Goal: Task Accomplishment & Management: Use online tool/utility

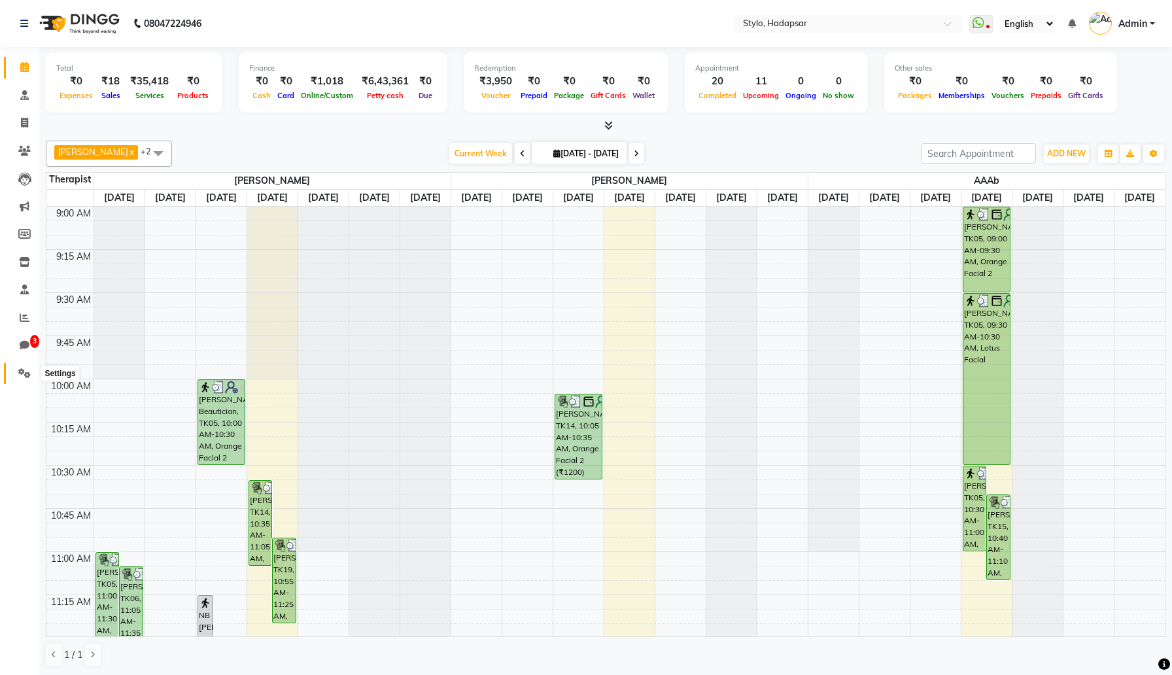
click at [24, 376] on icon at bounding box center [24, 373] width 12 height 10
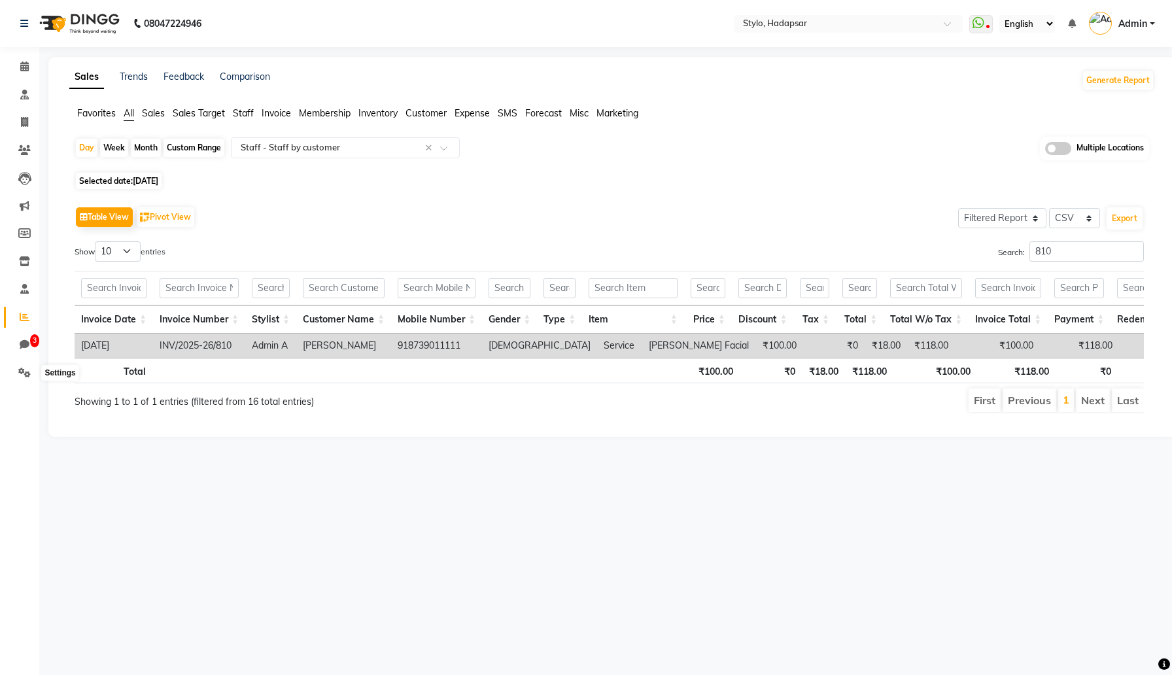
select select "filtered_report"
select select "csv"
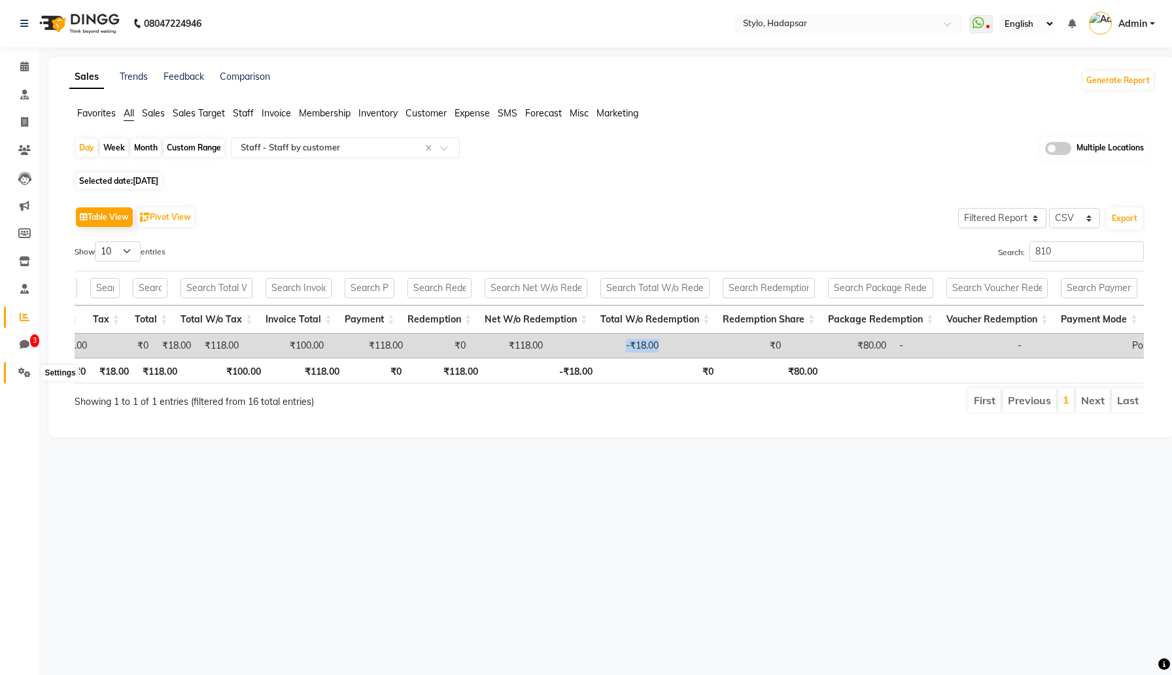
click at [18, 374] on icon at bounding box center [24, 373] width 12 height 10
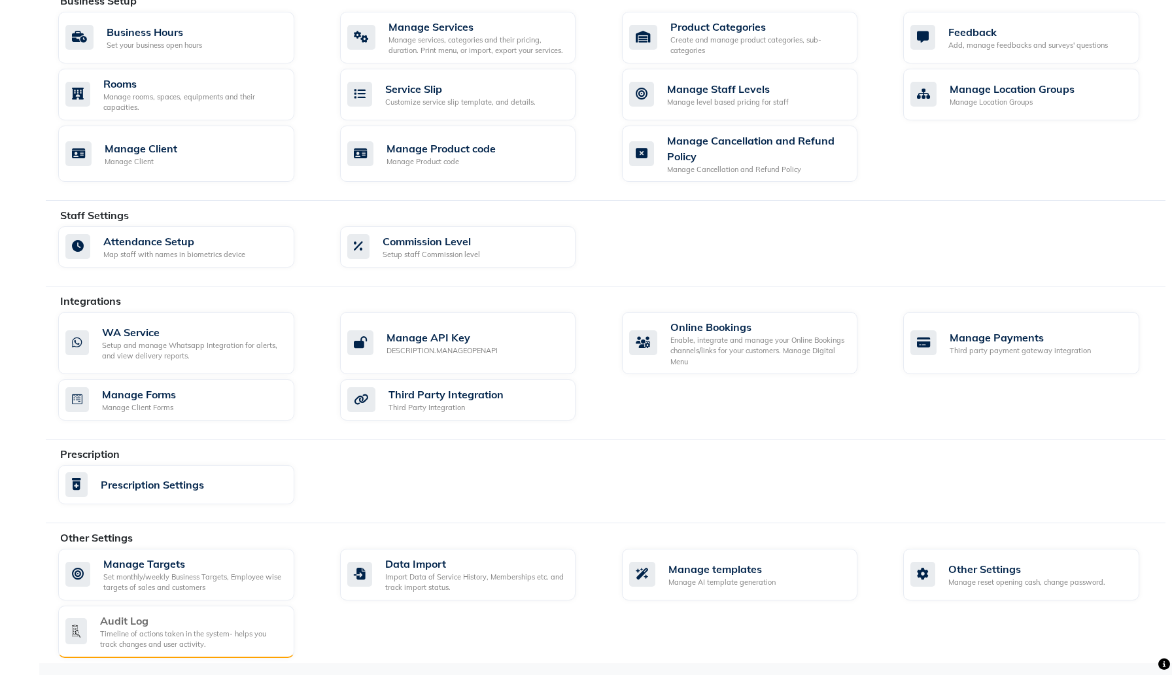
scroll to position [487, 0]
click at [174, 625] on div "Audit Log" at bounding box center [191, 620] width 183 height 16
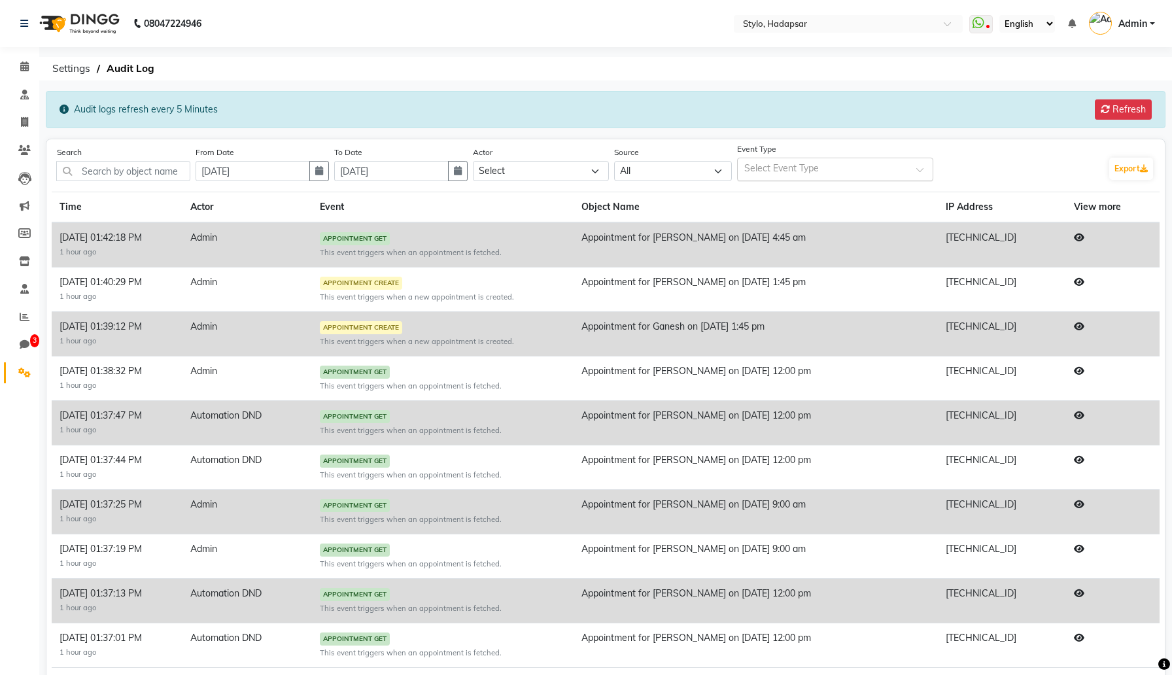
click at [779, 169] on input "text" at bounding box center [828, 171] width 168 height 14
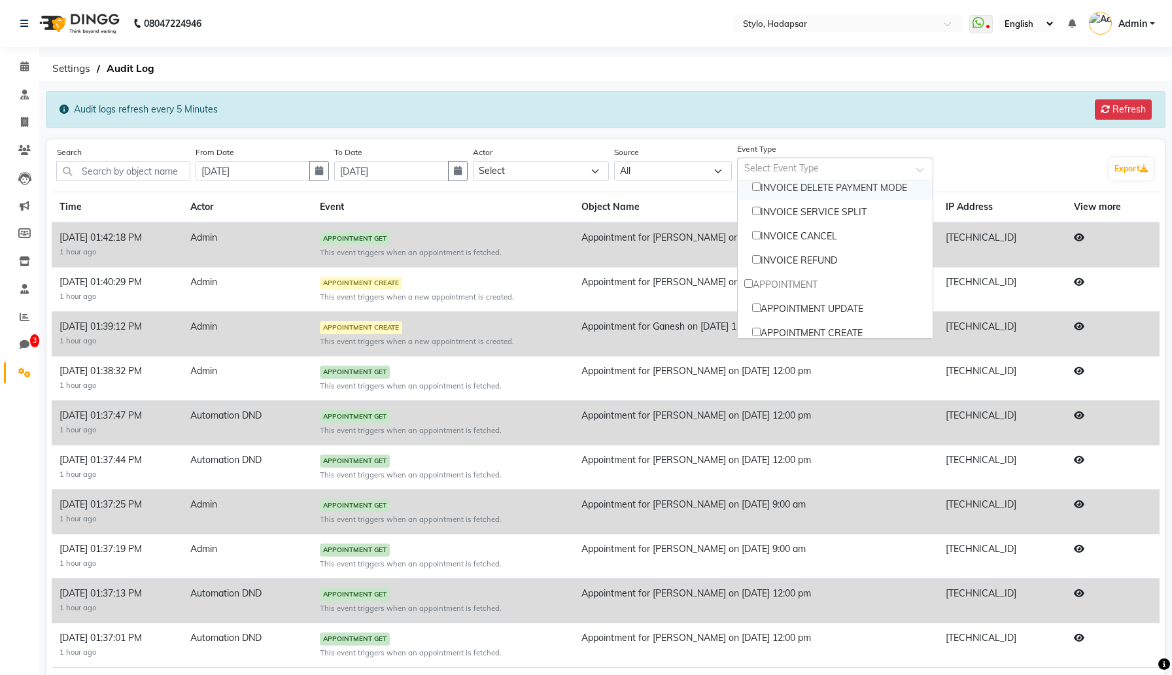
scroll to position [249, 0]
click at [744, 282] on input "Options list" at bounding box center [748, 282] width 9 height 9
checkbox input "true"
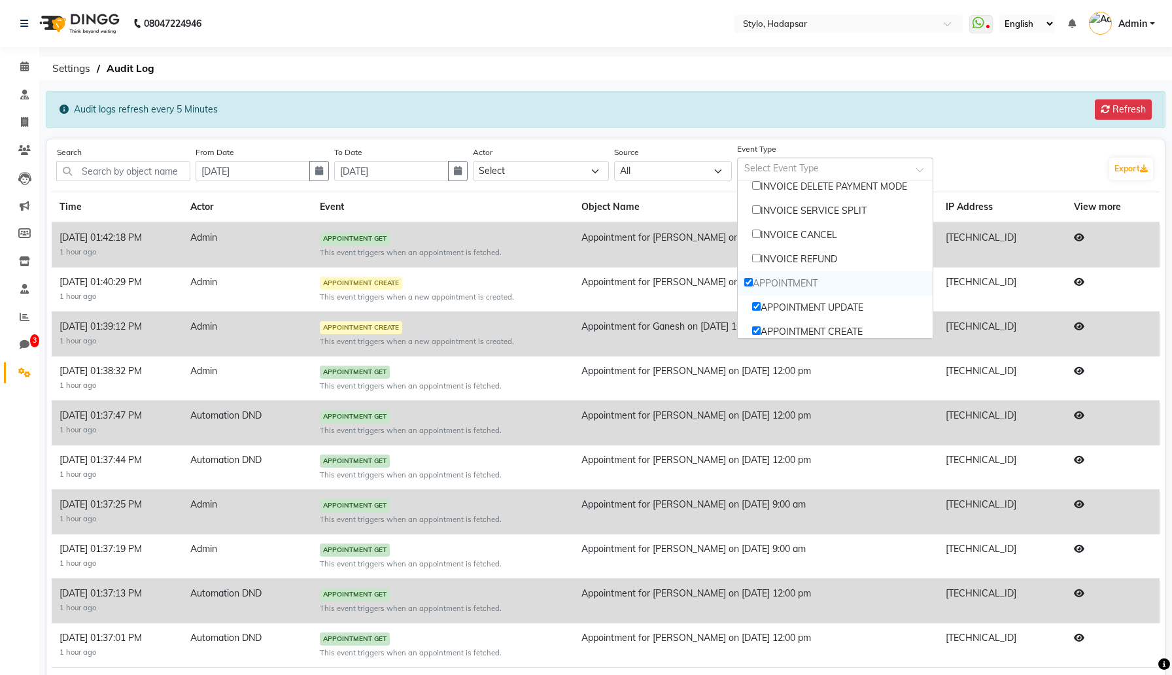
checkbox input "true"
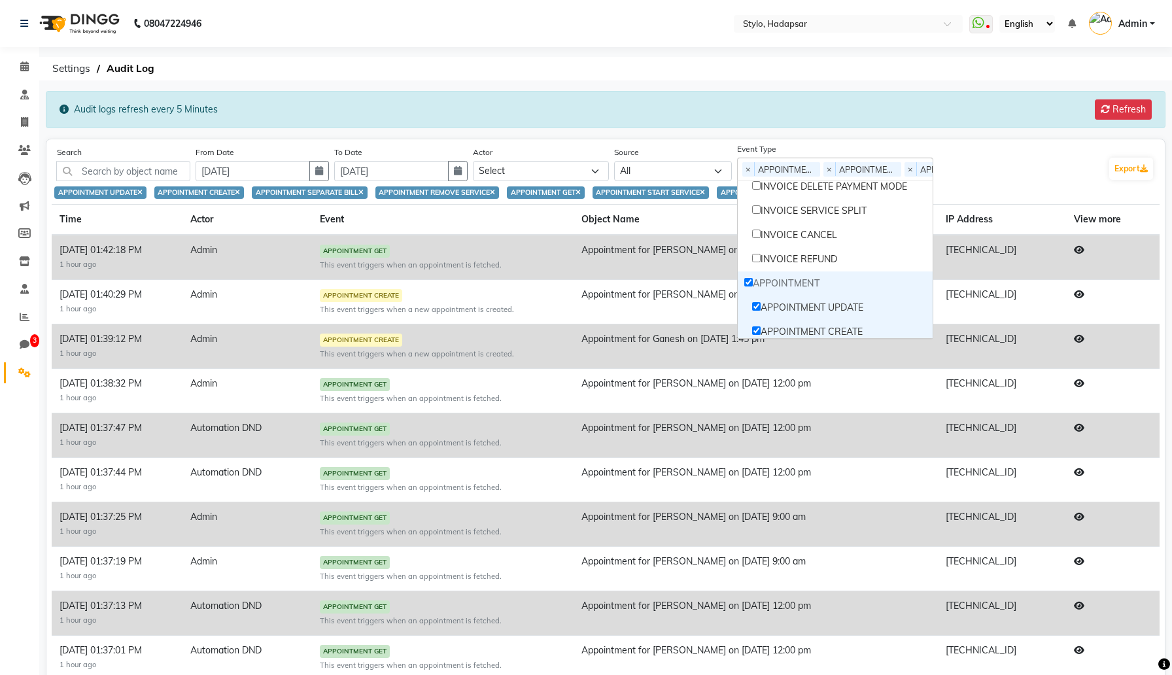
click at [977, 156] on div "Event Type Select Event Type × APPOINTMENT_UPDATE × APPOINTMENT_CREATE × APPOIN…" at bounding box center [920, 163] width 366 height 37
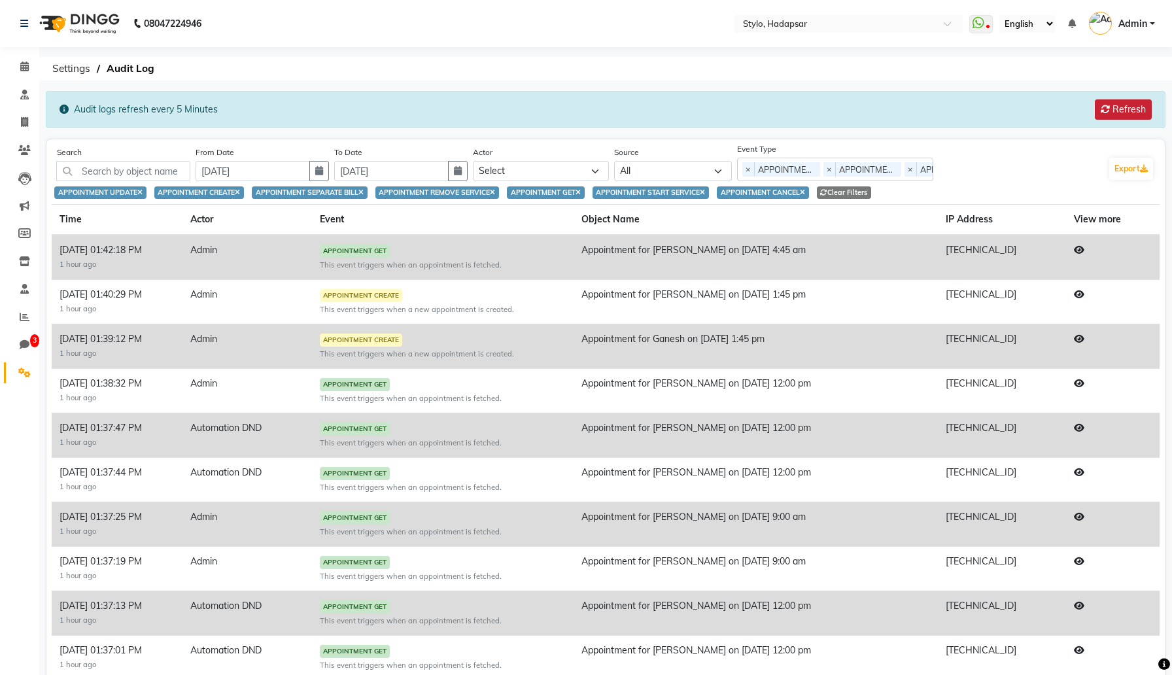
click at [1128, 110] on button "Refresh" at bounding box center [1123, 109] width 57 height 20
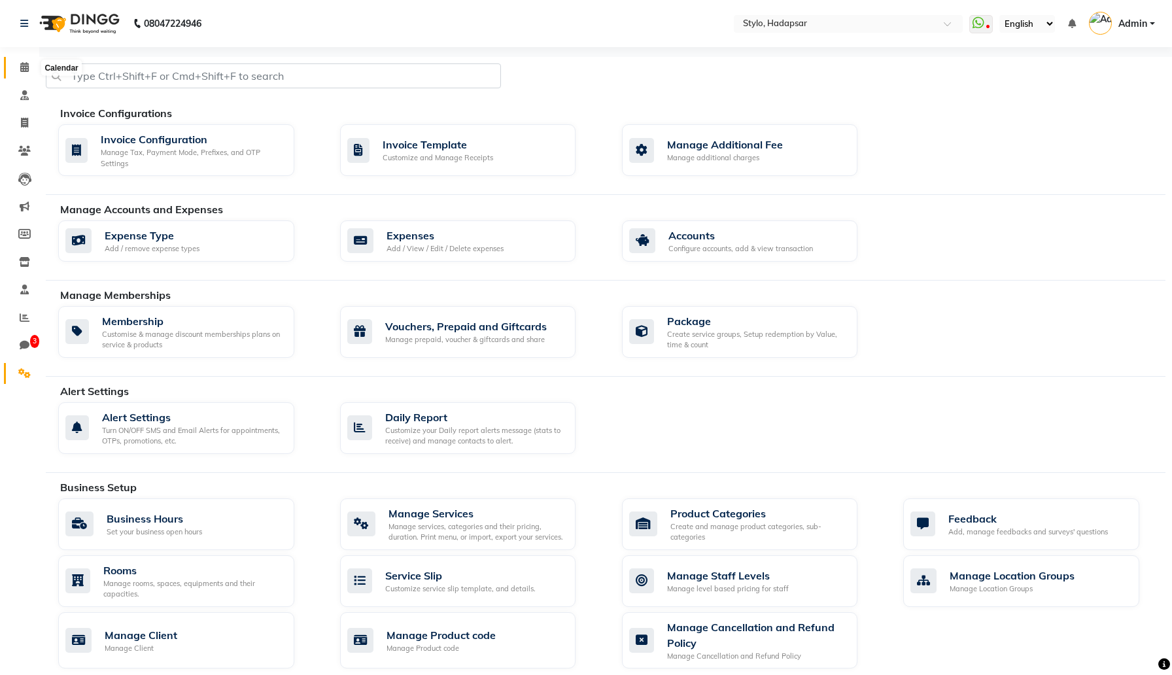
click at [27, 67] on icon at bounding box center [24, 67] width 9 height 10
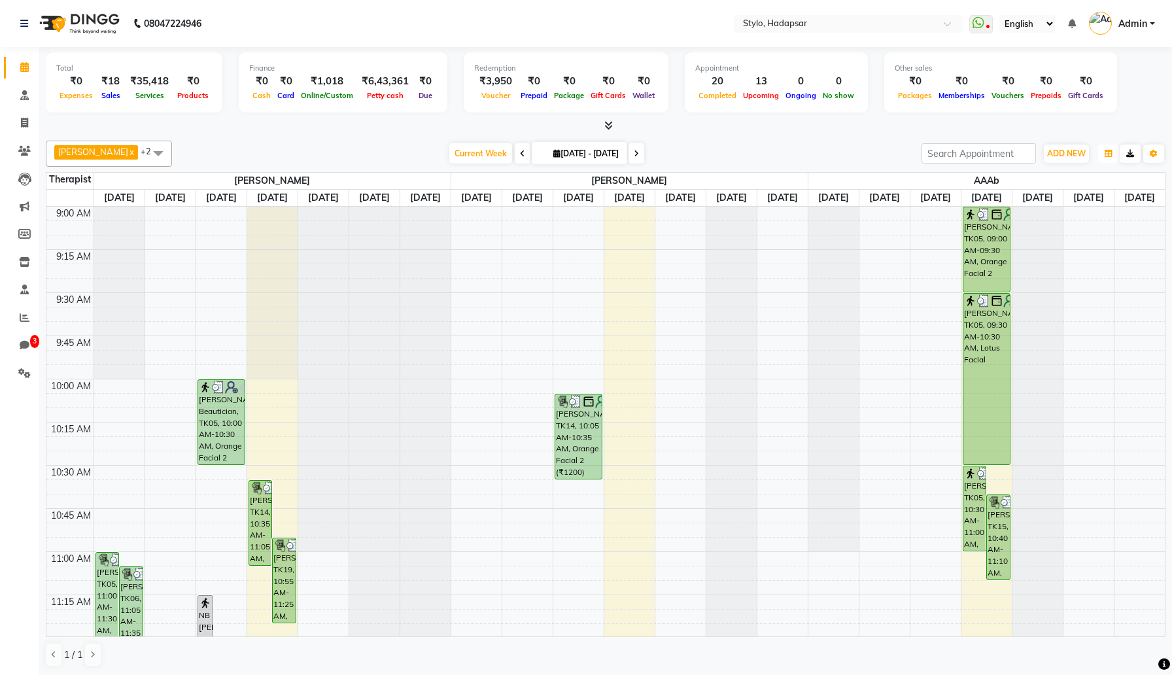
click at [1107, 152] on icon "button" at bounding box center [1109, 154] width 8 height 8
click at [1054, 268] on div "Vertical" at bounding box center [1059, 266] width 117 height 17
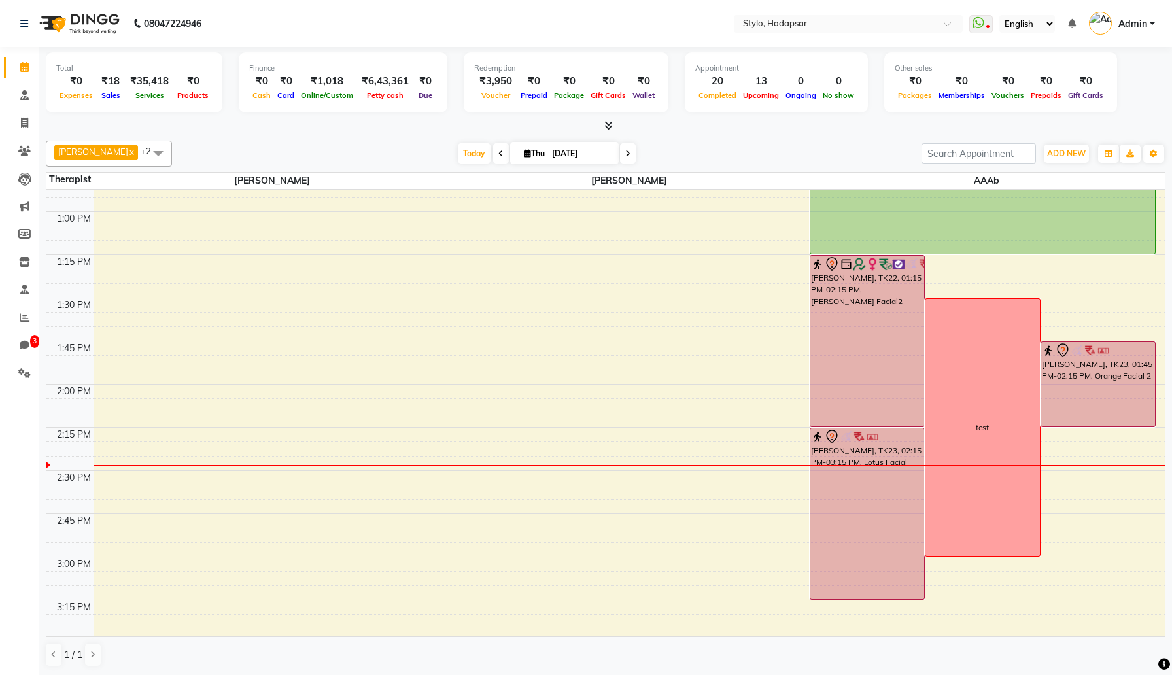
scroll to position [588, 0]
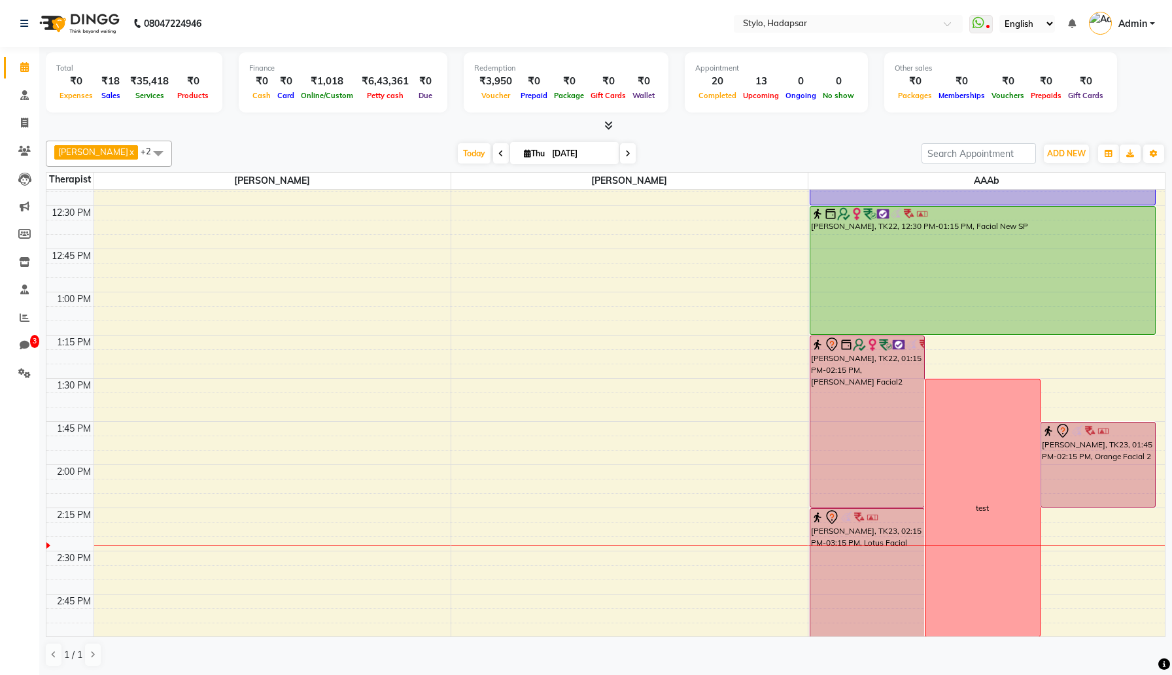
click at [145, 156] on span at bounding box center [158, 153] width 26 height 25
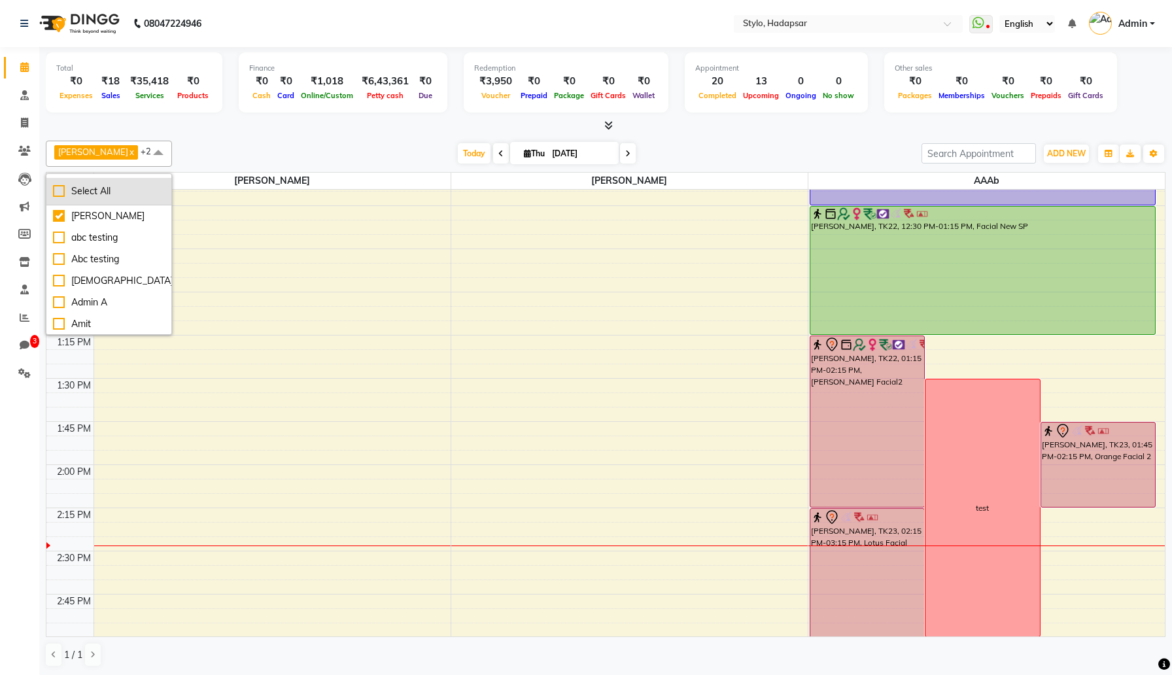
click at [94, 190] on div "Select All" at bounding box center [109, 191] width 112 height 14
checkbox input "true"
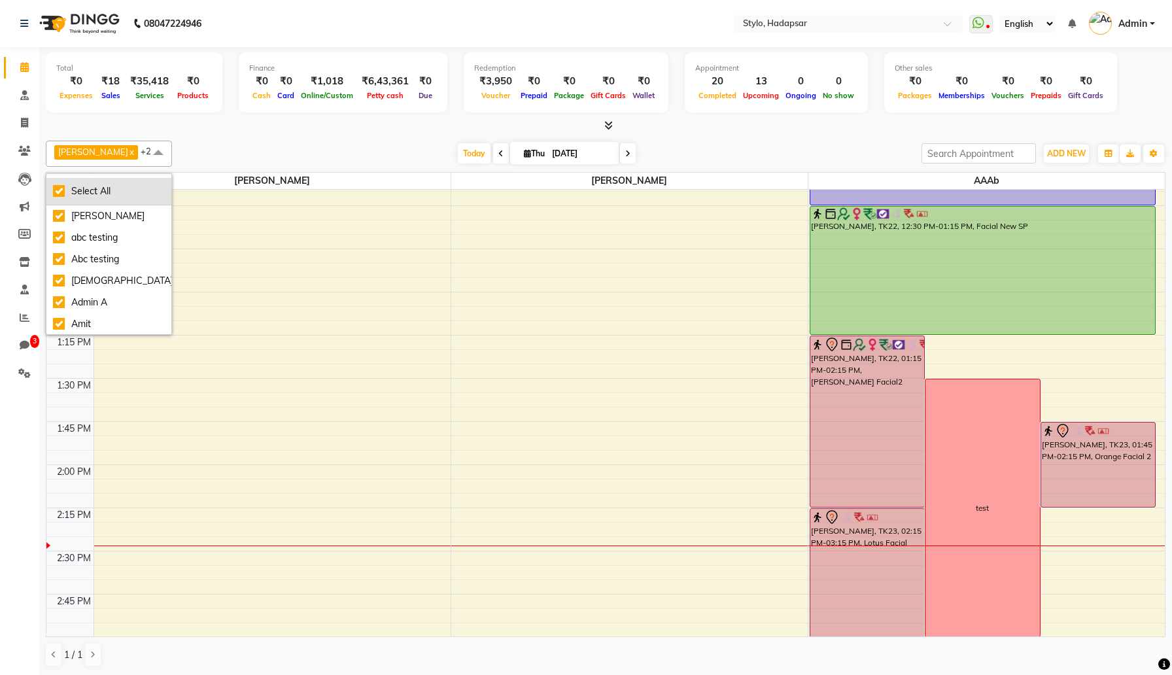
checkbox input "true"
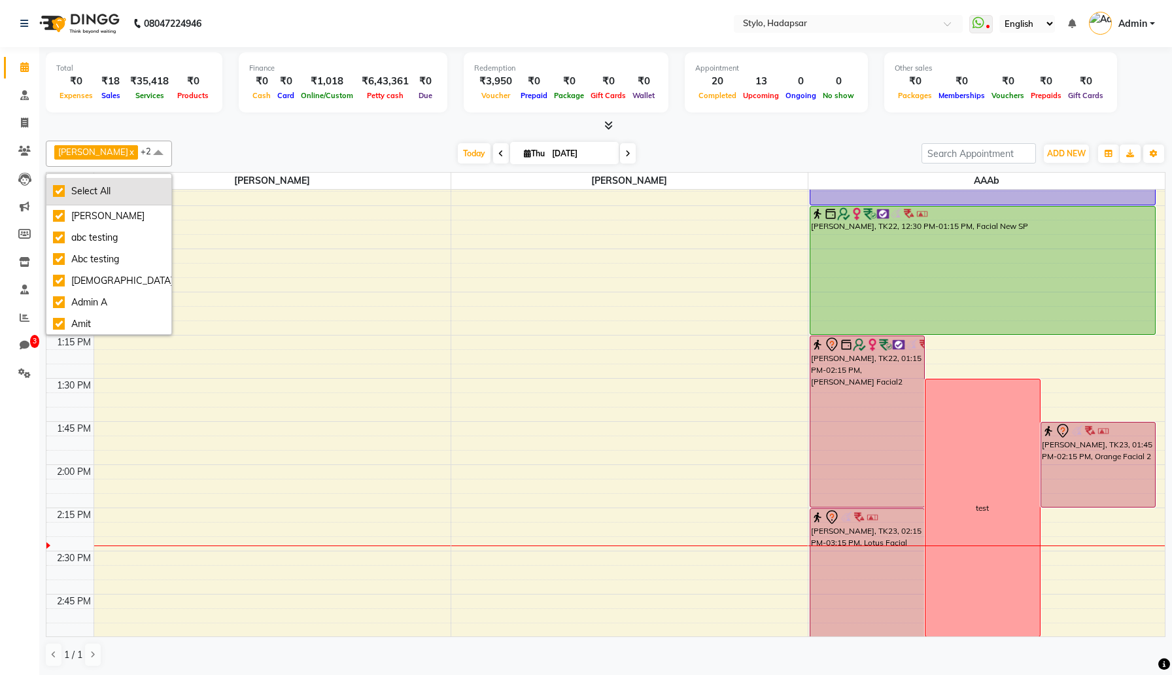
checkbox input "true"
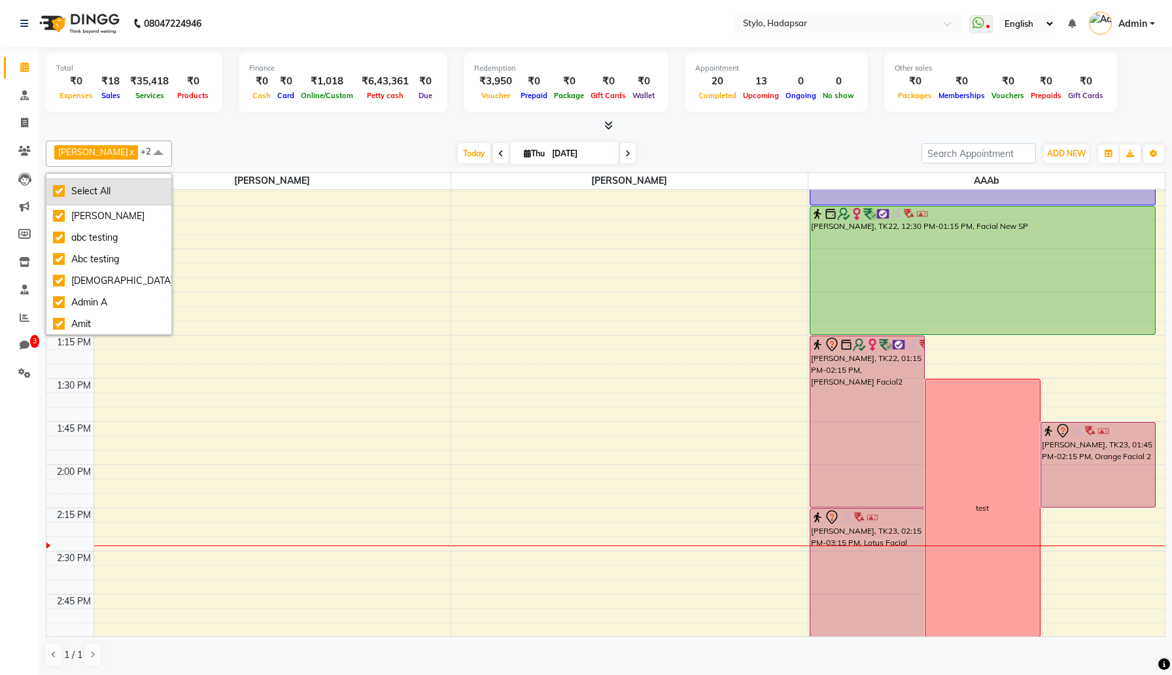
checkbox input "true"
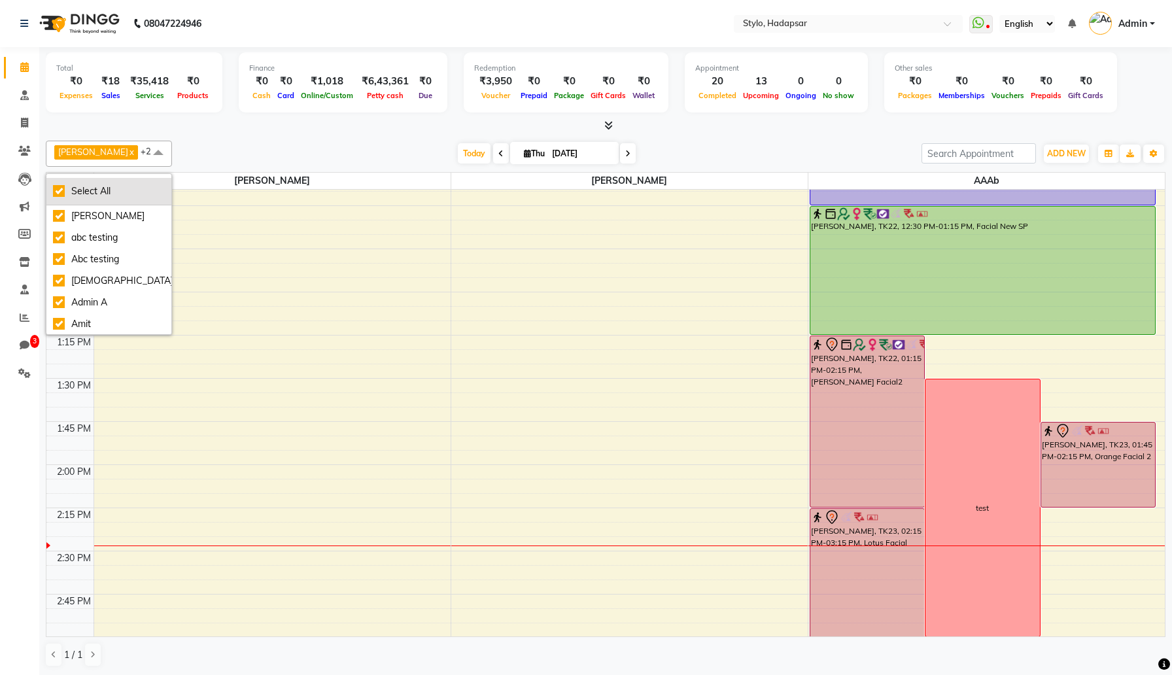
checkbox input "true"
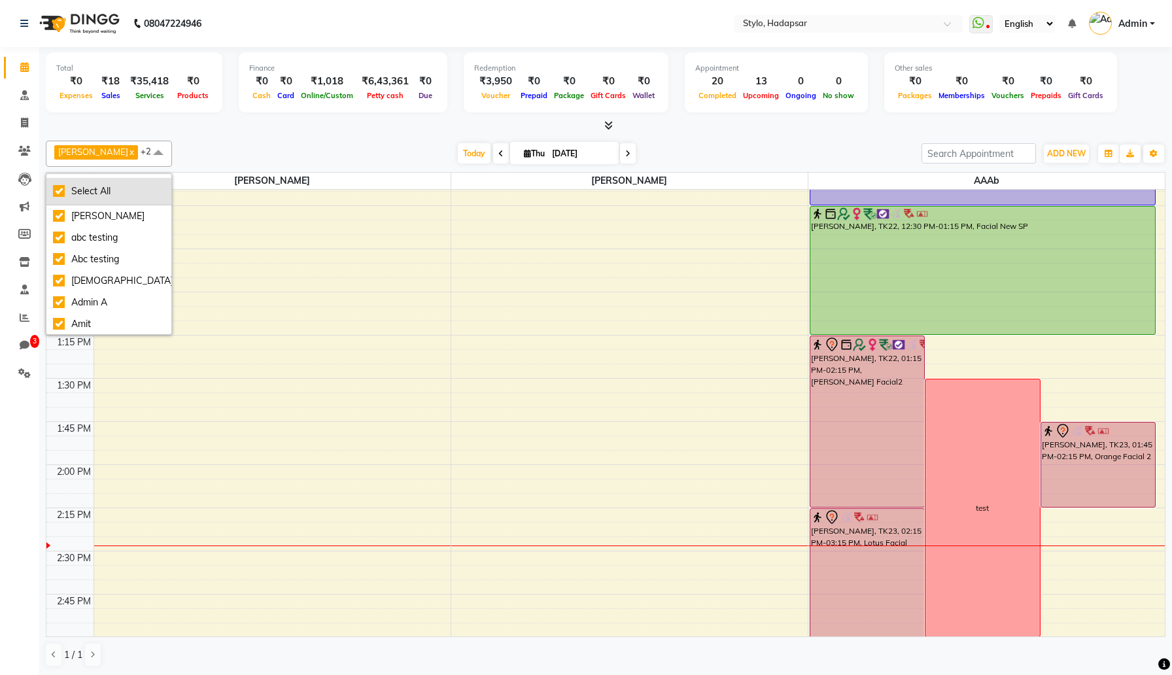
checkbox input "true"
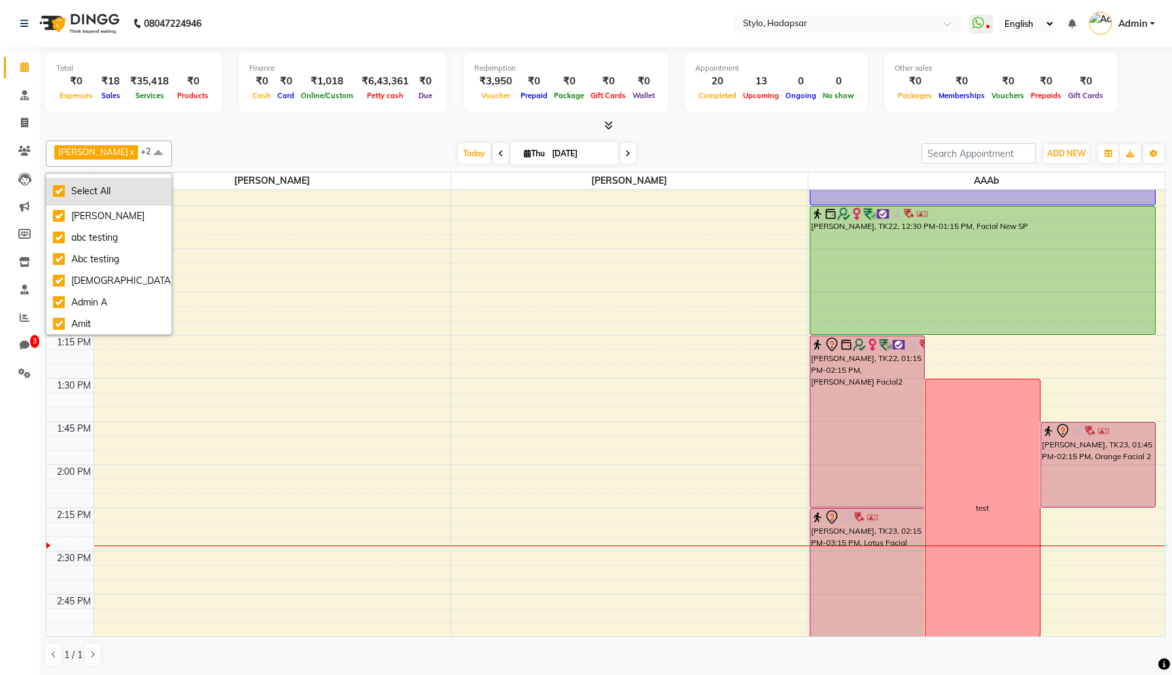
checkbox input "true"
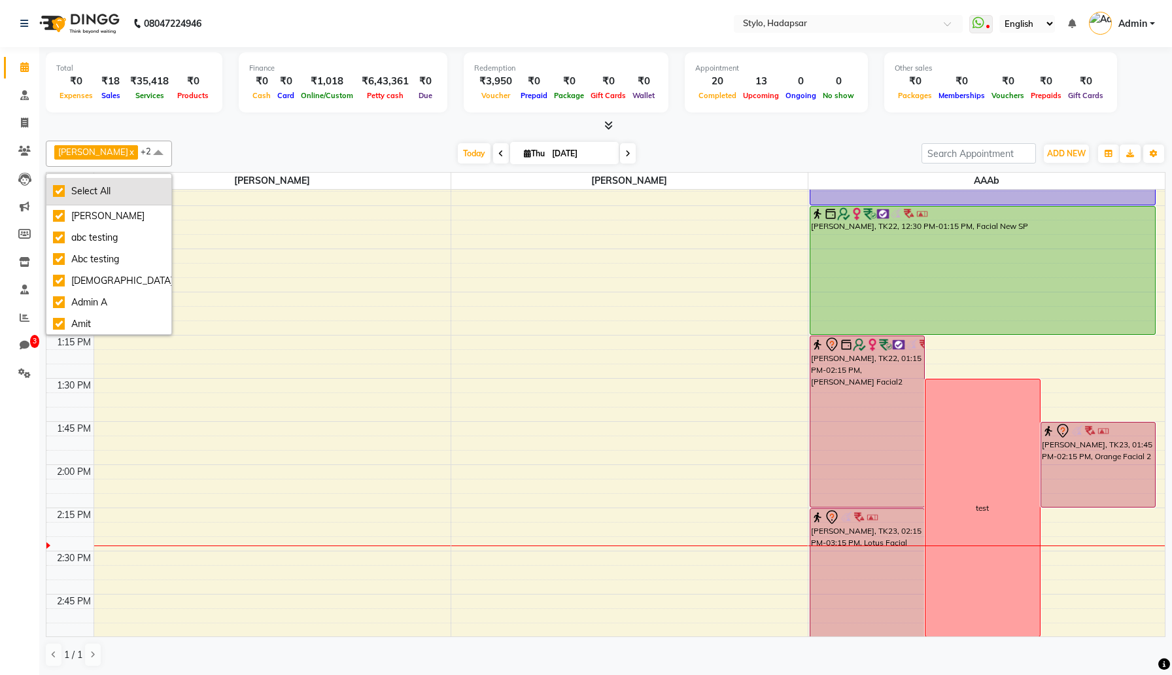
checkbox input "true"
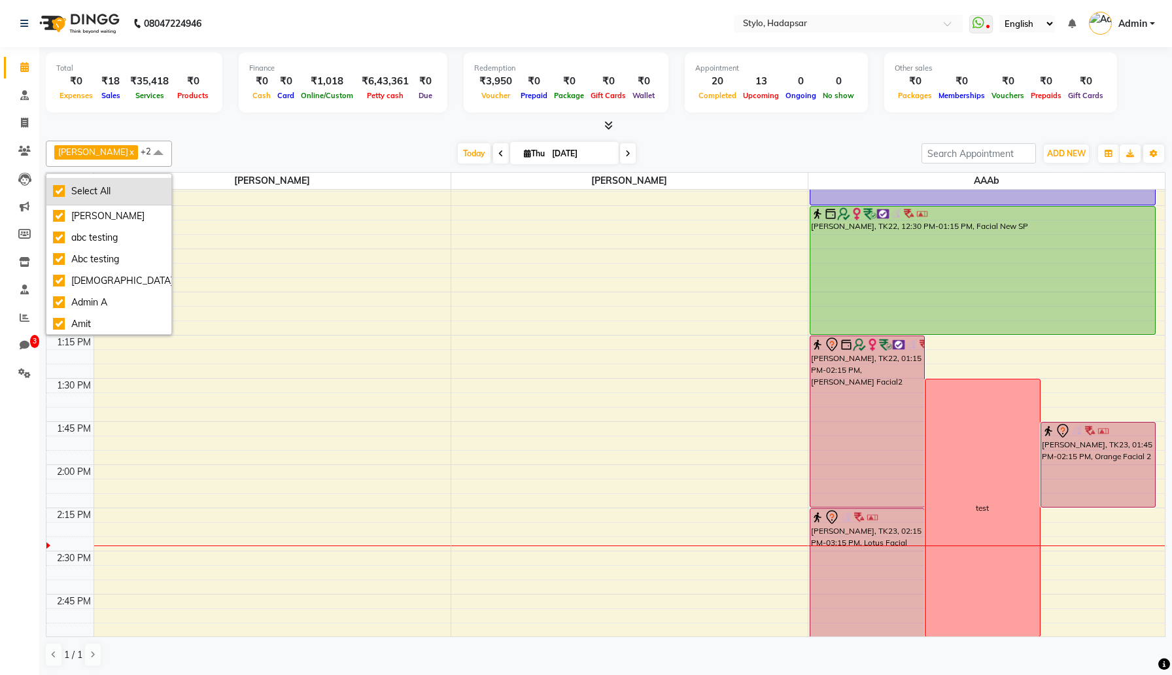
checkbox input "true"
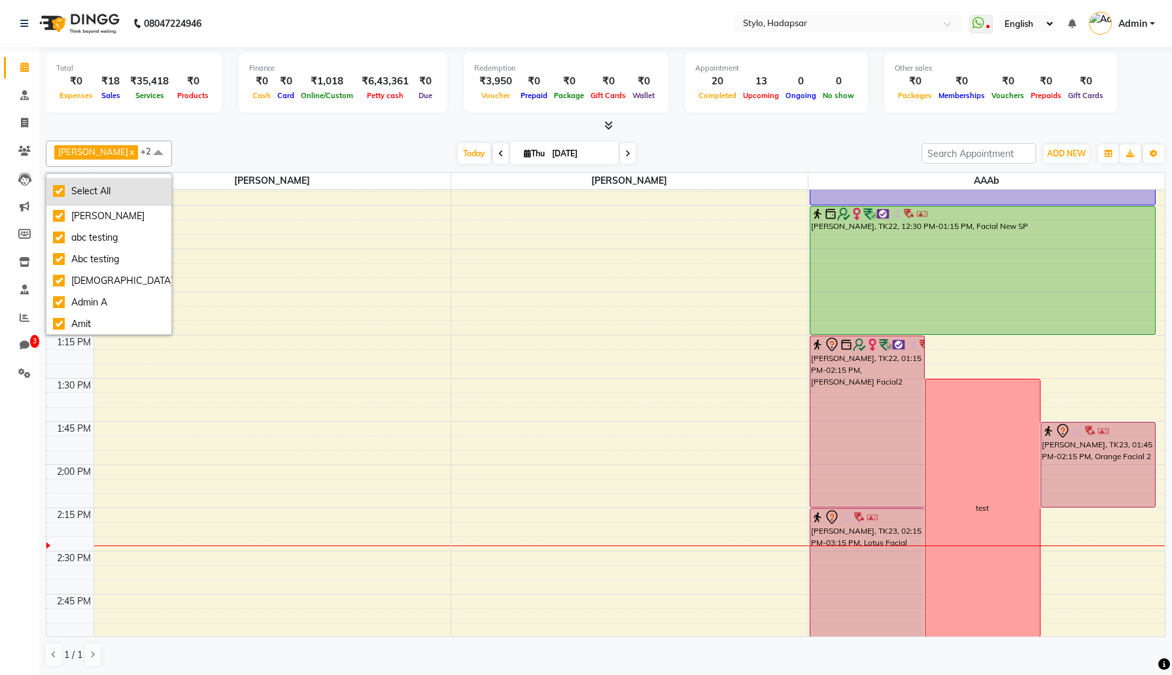
checkbox input "true"
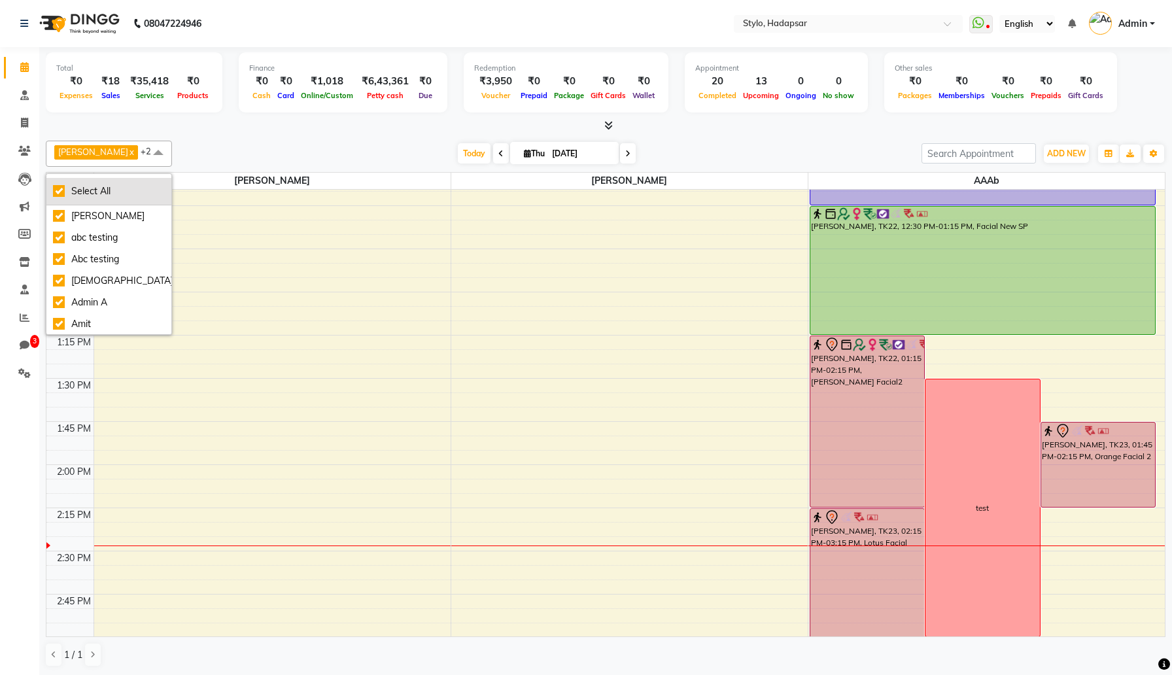
checkbox input "true"
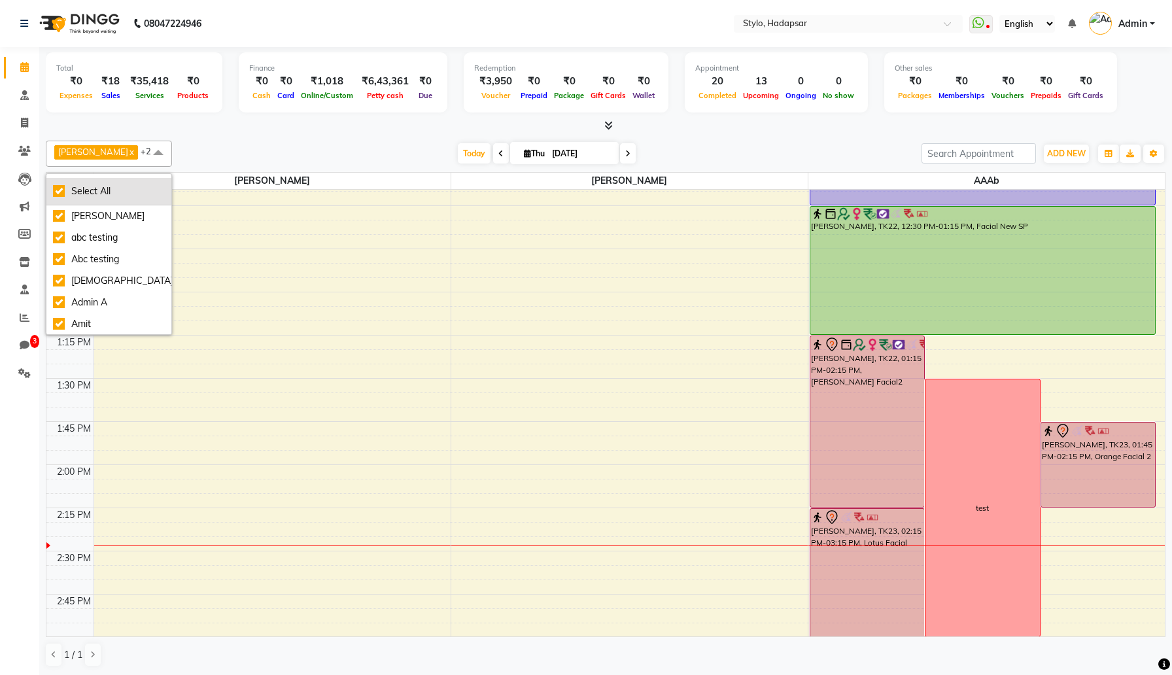
checkbox input "true"
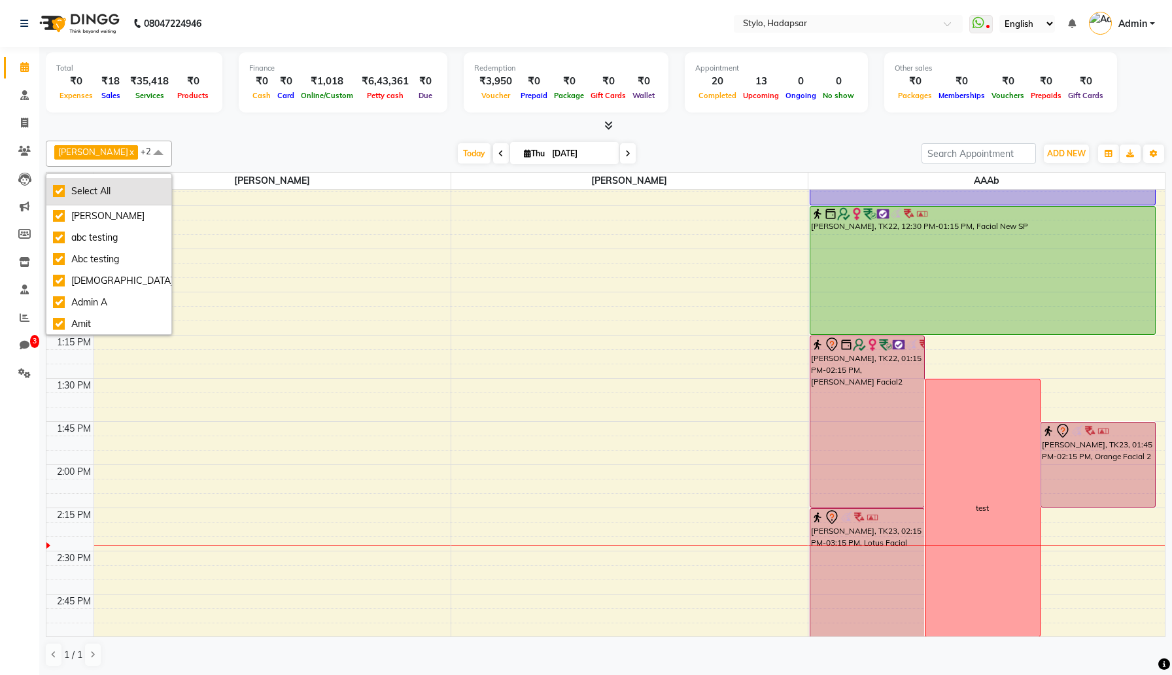
checkbox input "true"
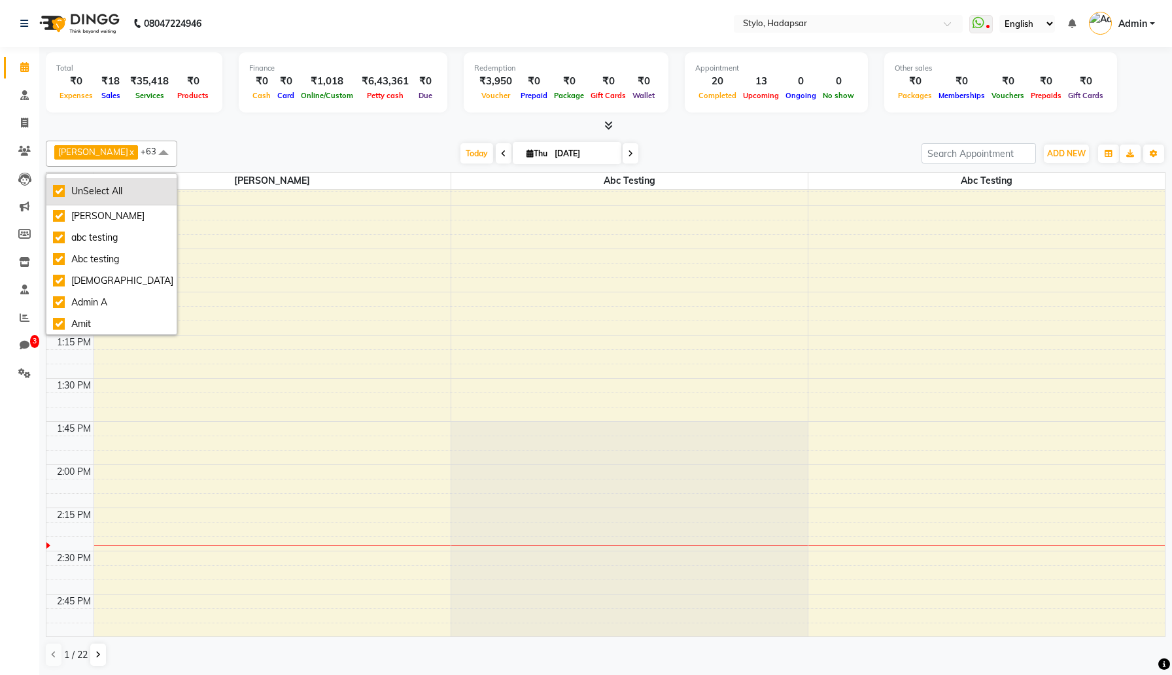
click at [94, 190] on div "UnSelect All" at bounding box center [111, 191] width 117 height 14
checkbox input "false"
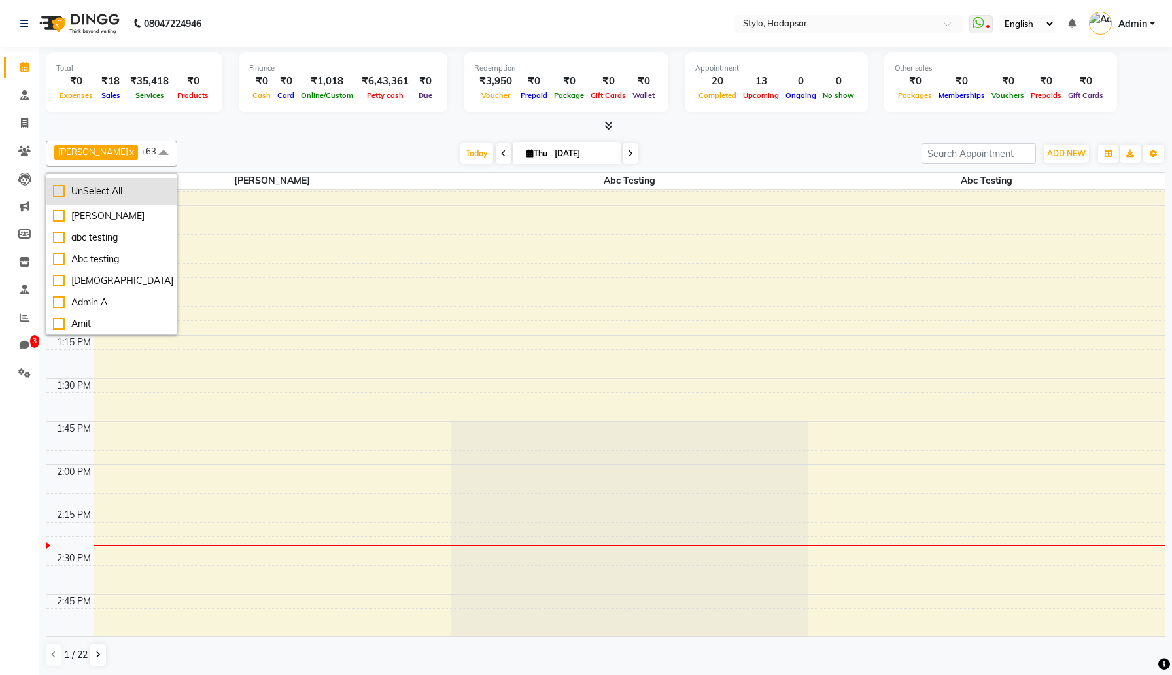
checkbox input "false"
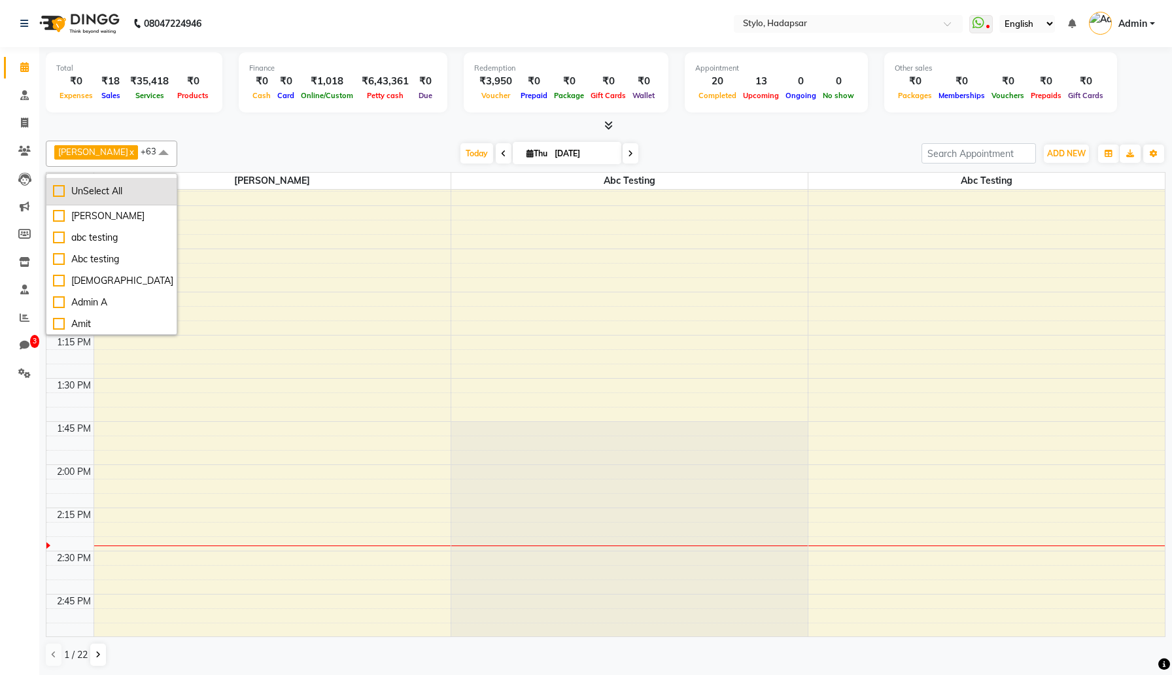
checkbox input "false"
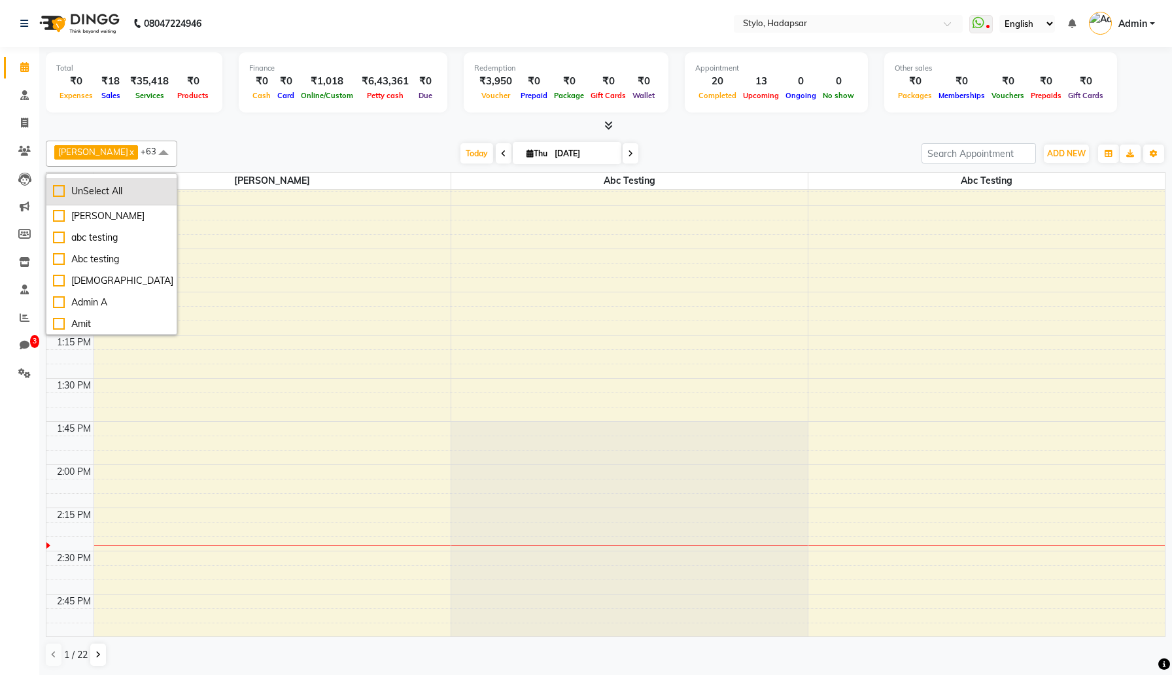
checkbox input "false"
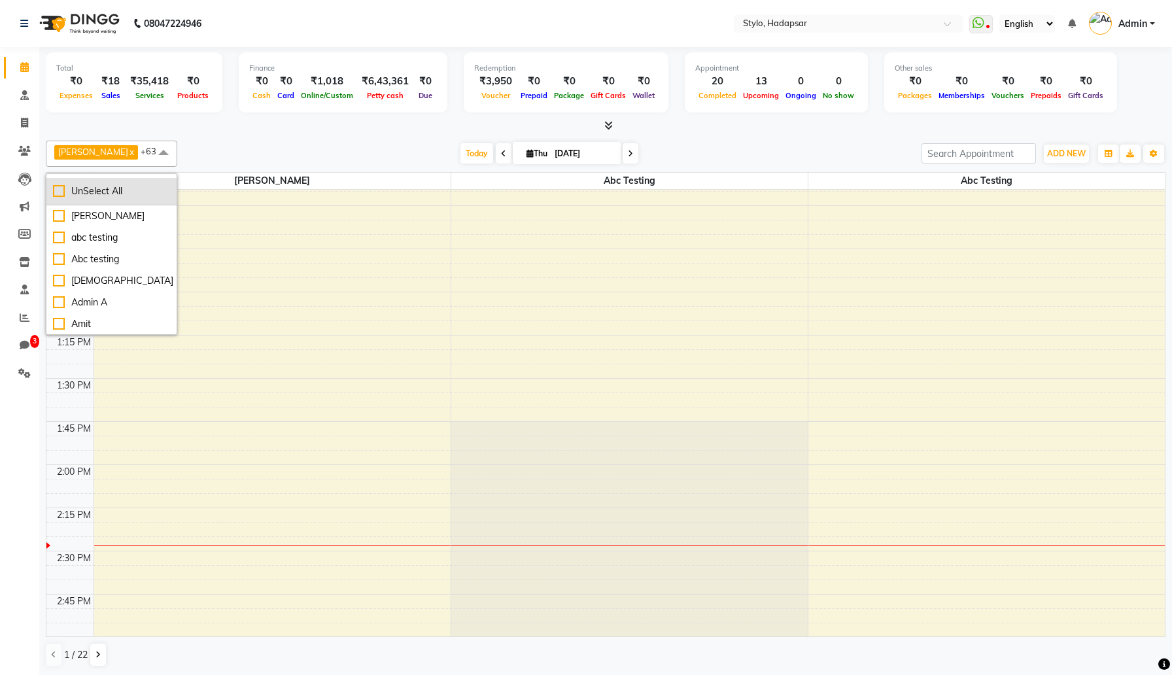
checkbox input "false"
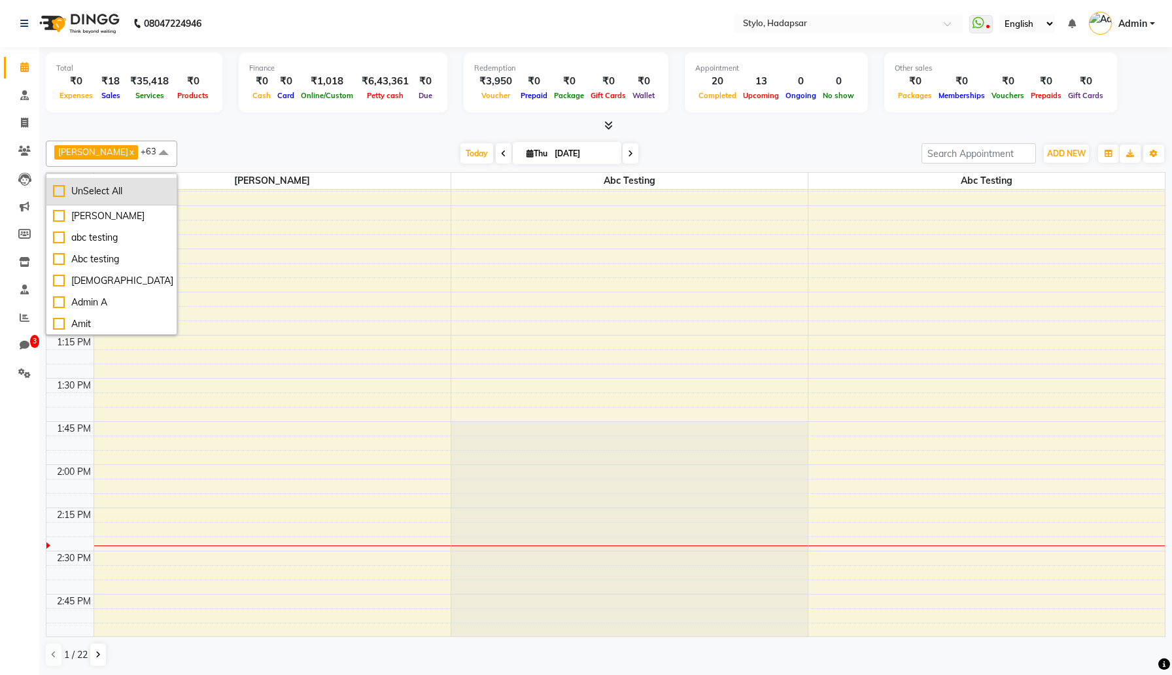
checkbox input "false"
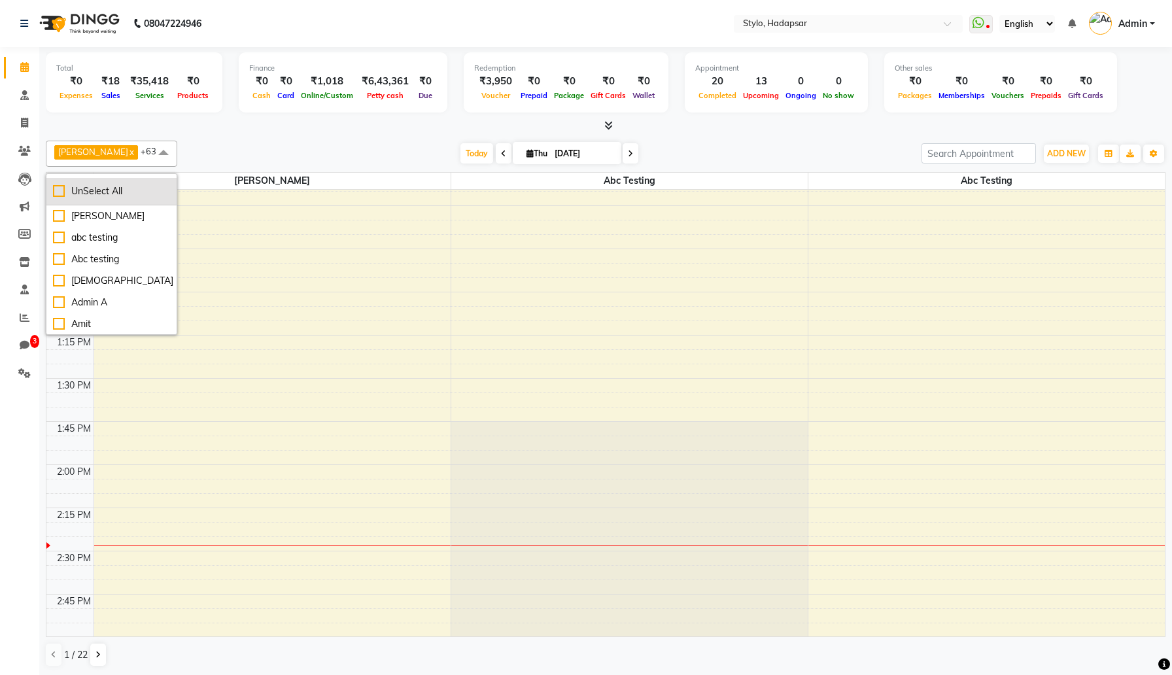
checkbox input "false"
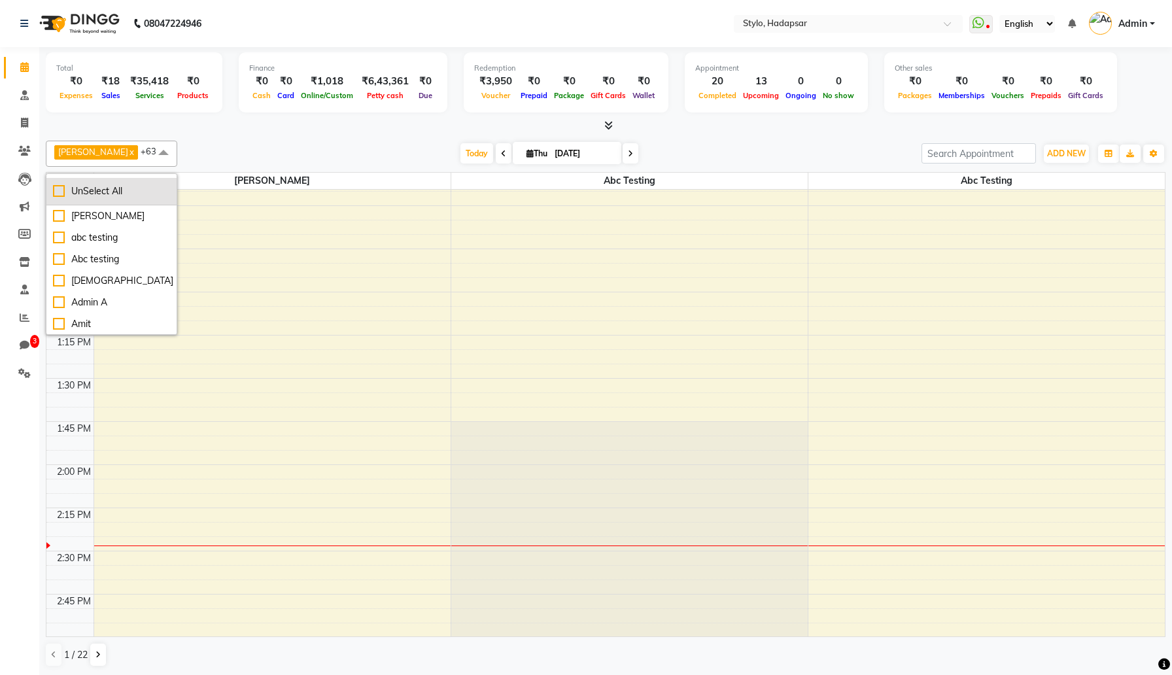
checkbox input "false"
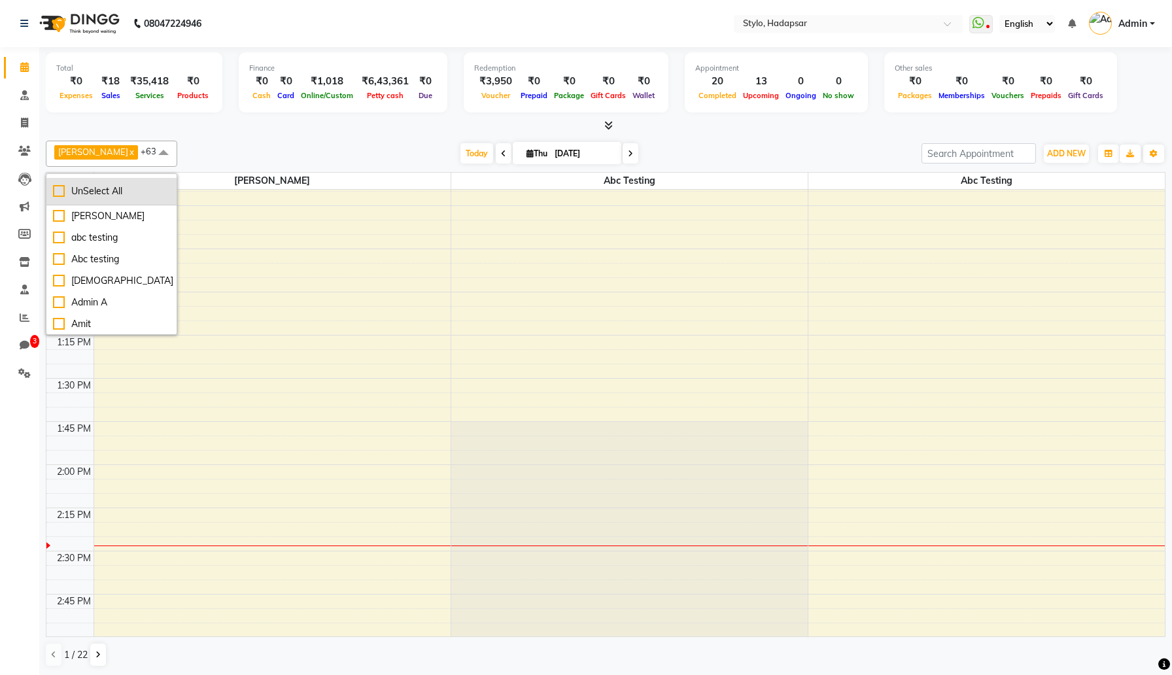
checkbox input "false"
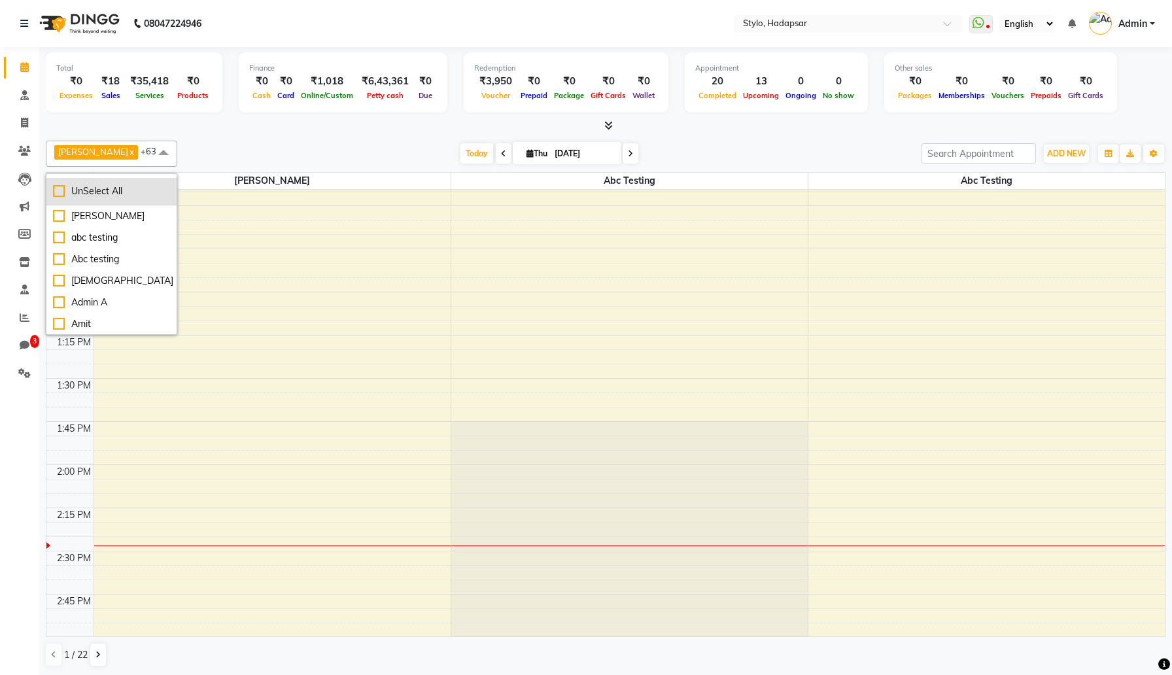
checkbox input "false"
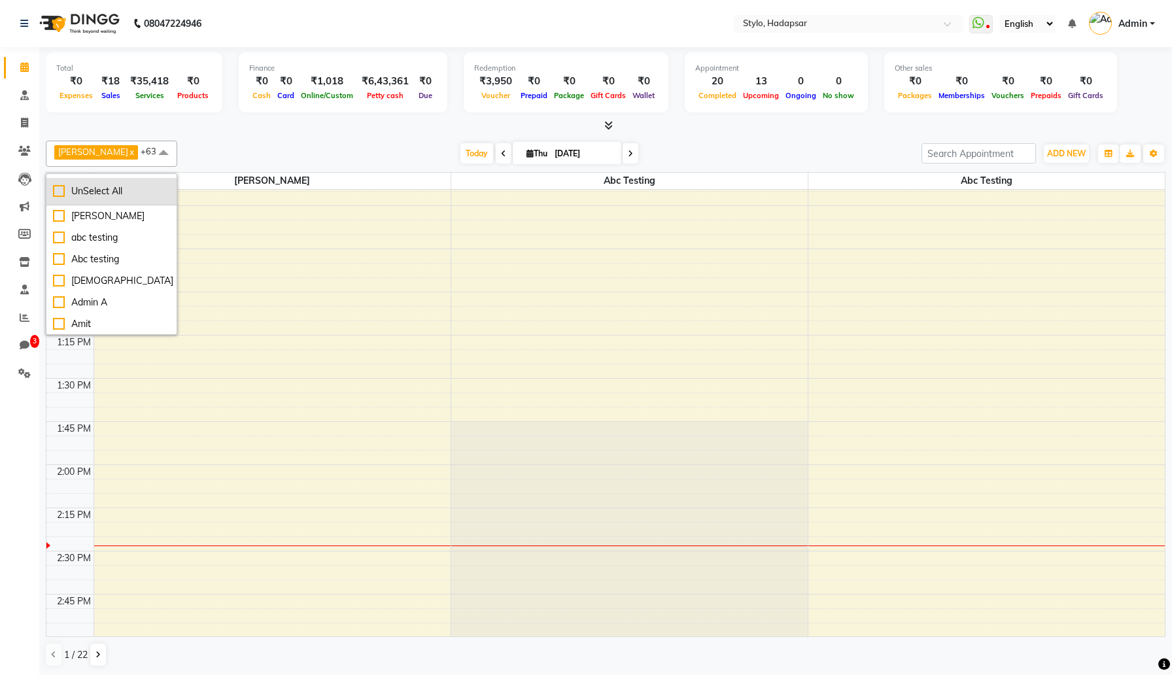
checkbox input "false"
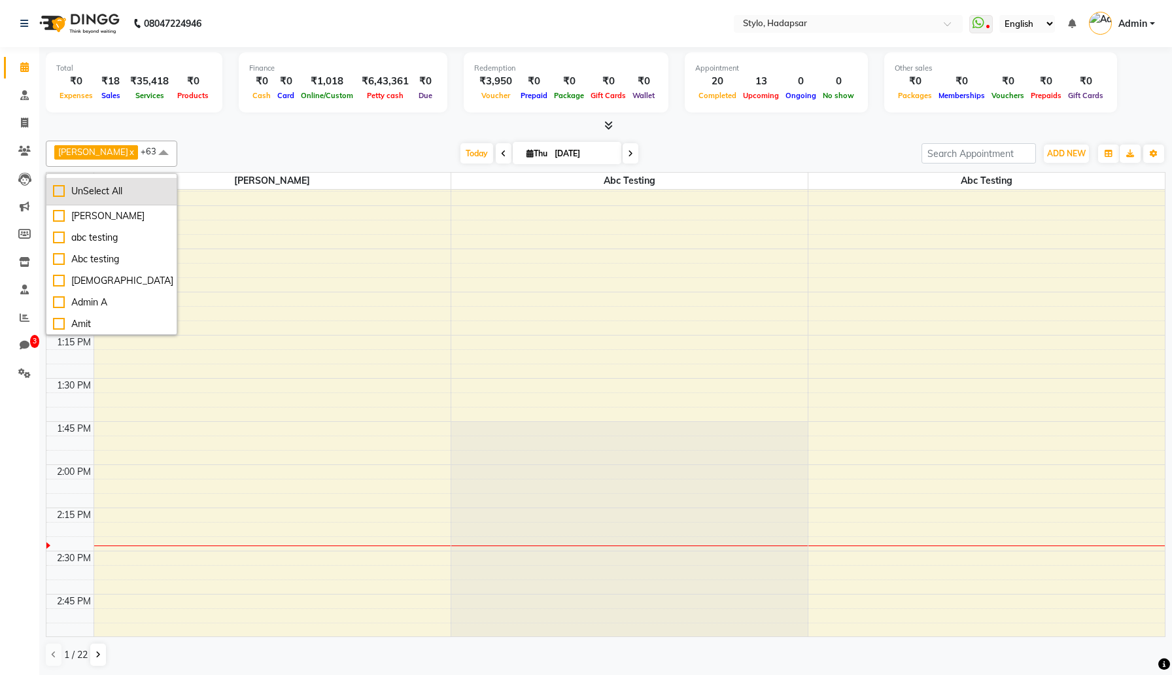
checkbox input "false"
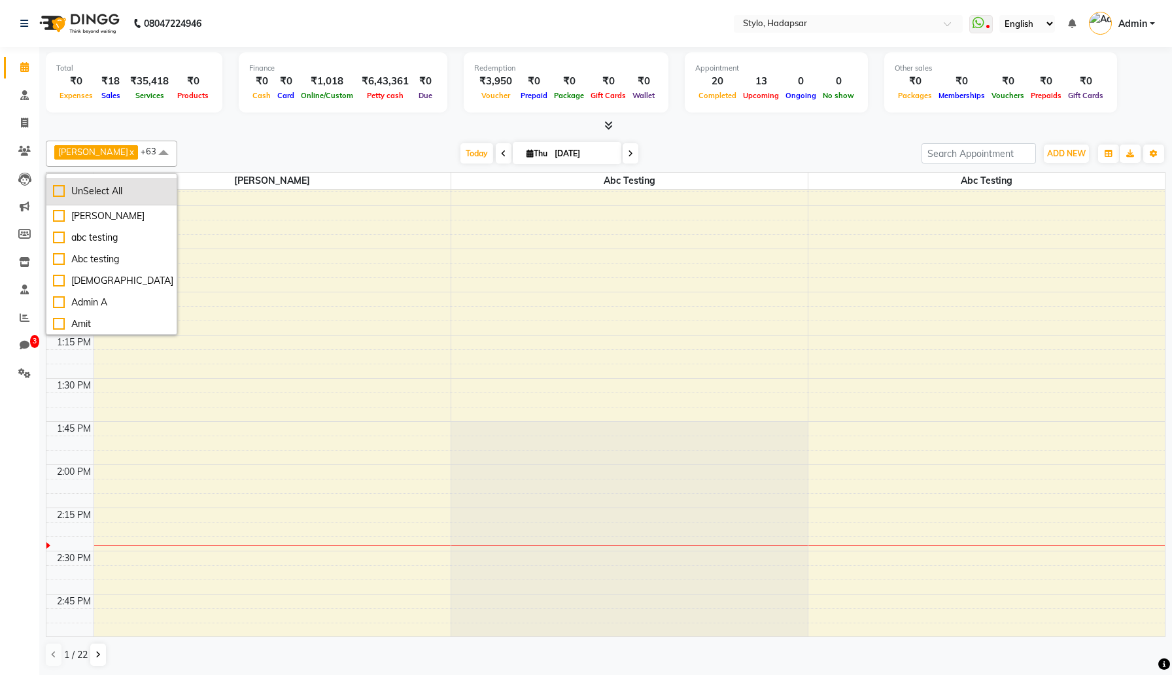
checkbox input "false"
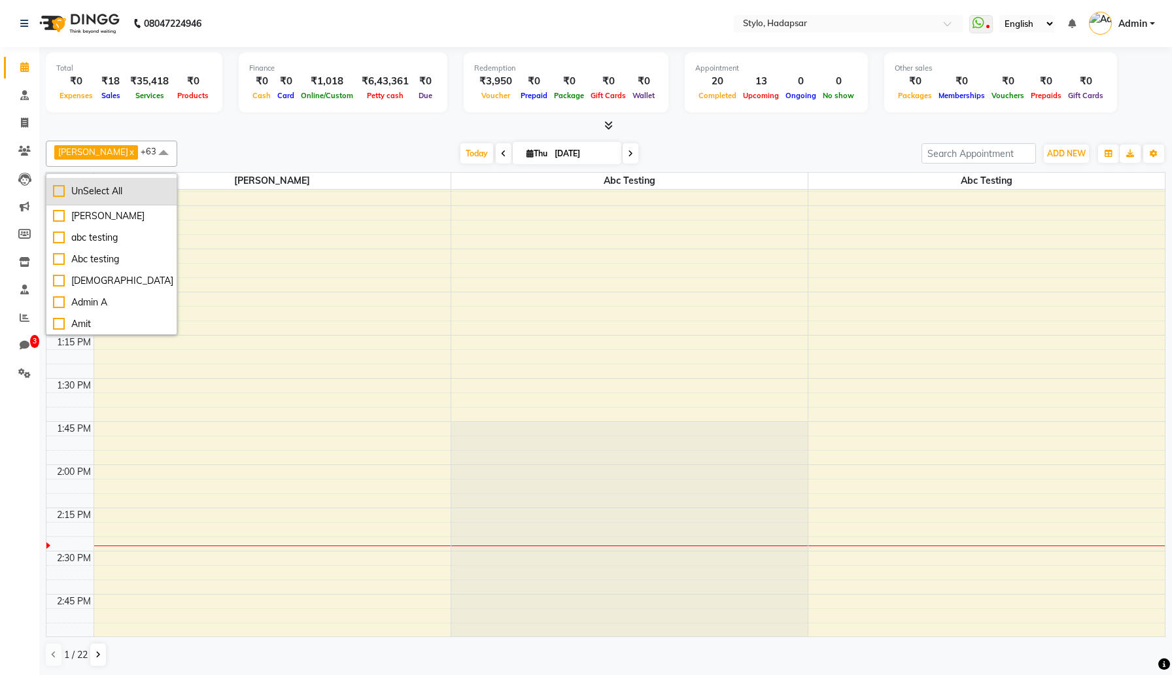
checkbox input "false"
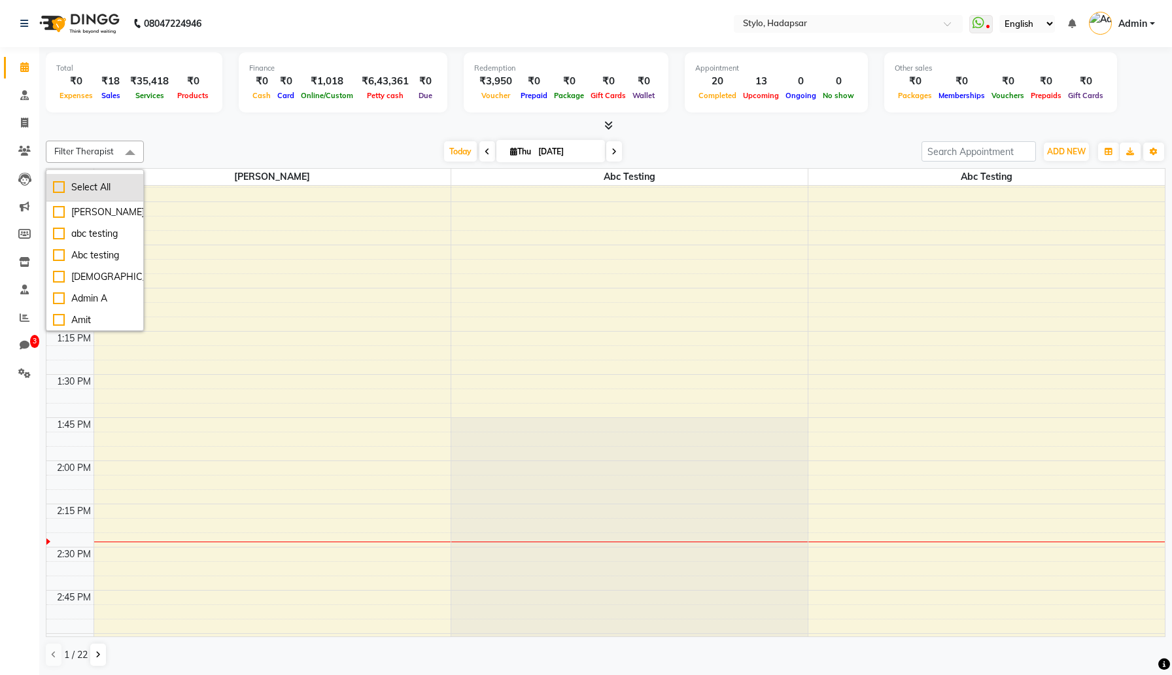
click at [94, 190] on div "Select All" at bounding box center [95, 188] width 84 height 14
checkbox input "true"
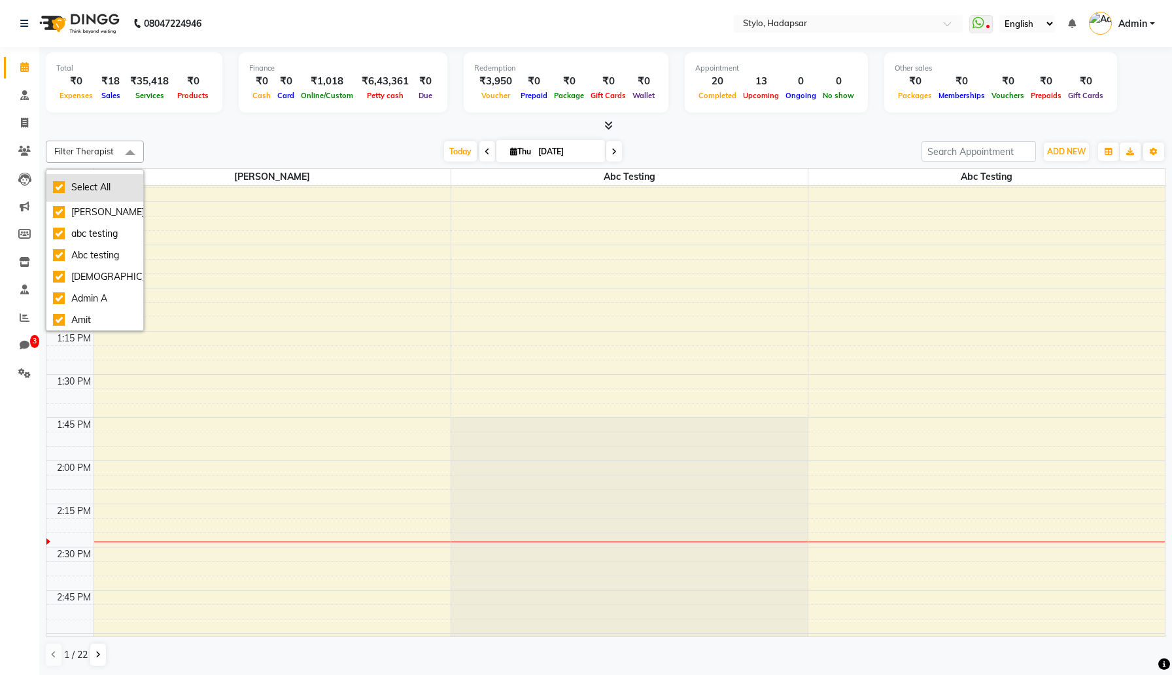
checkbox input "true"
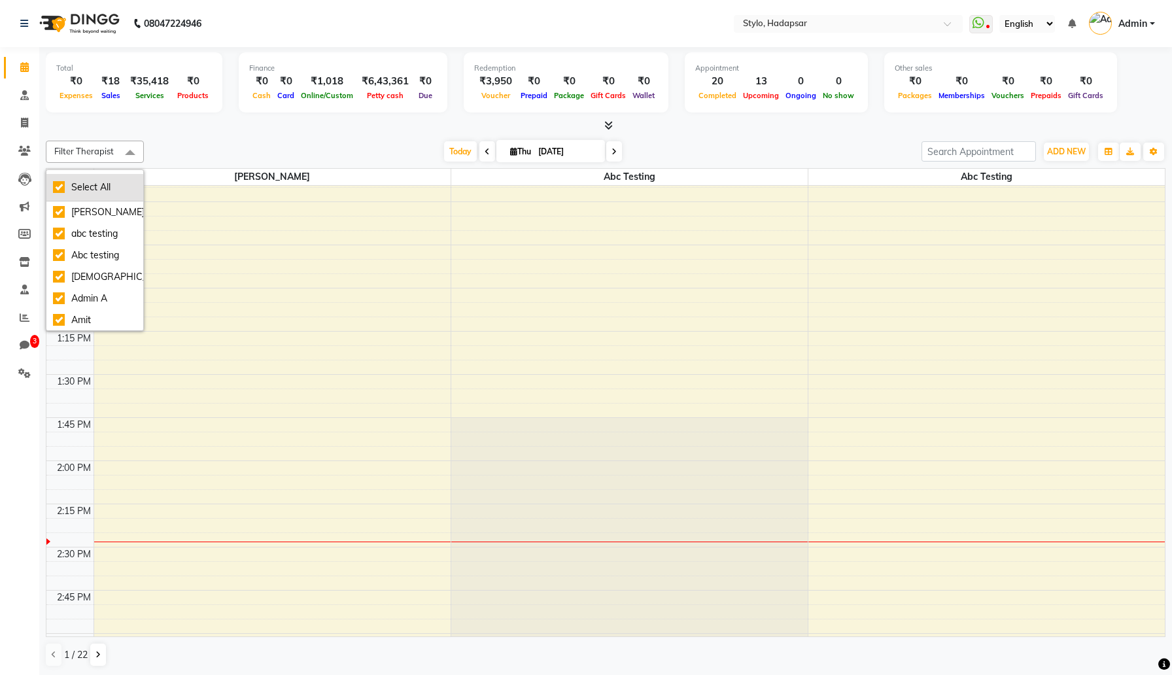
checkbox input "true"
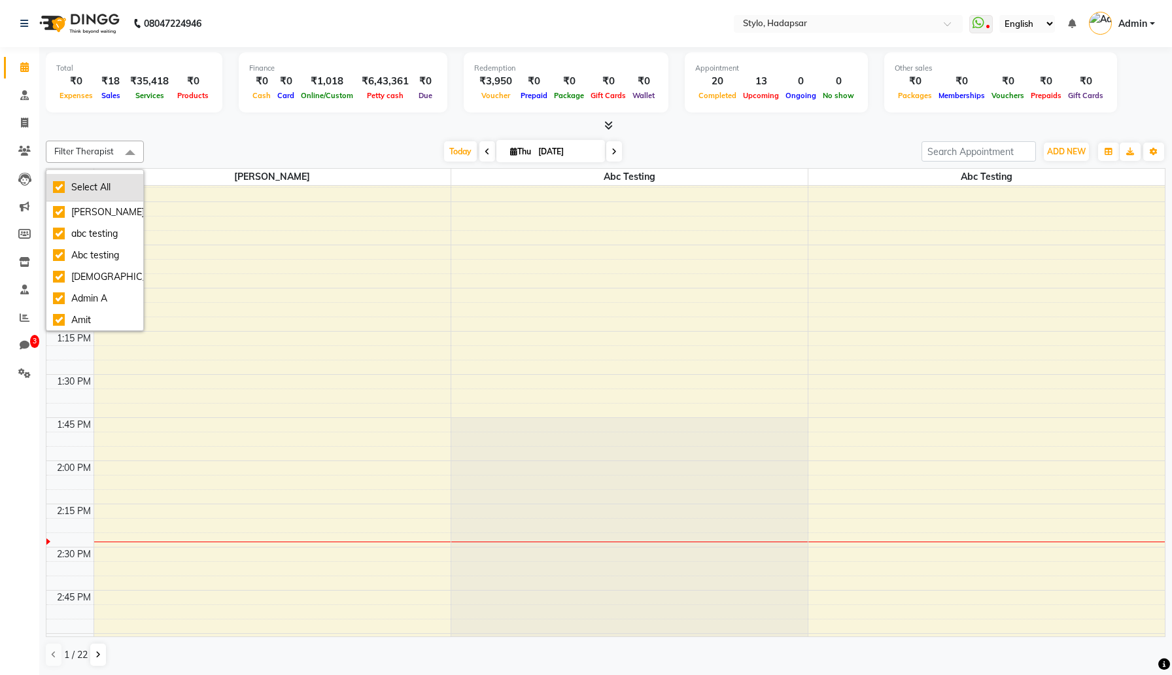
checkbox input "true"
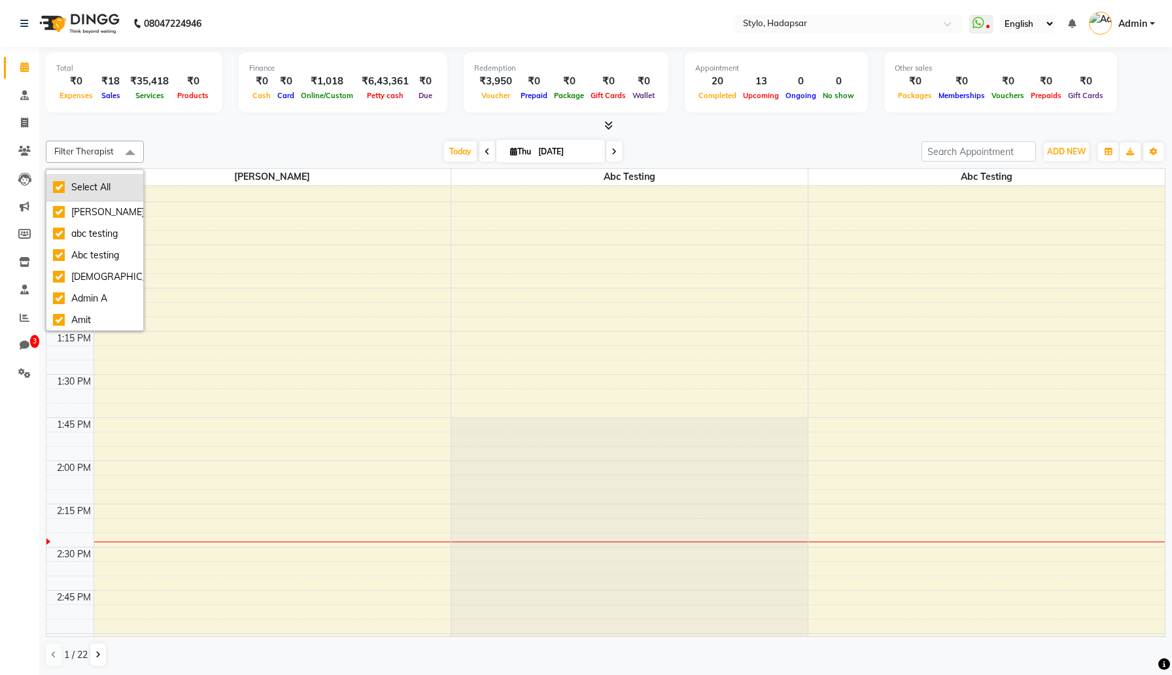
checkbox input "true"
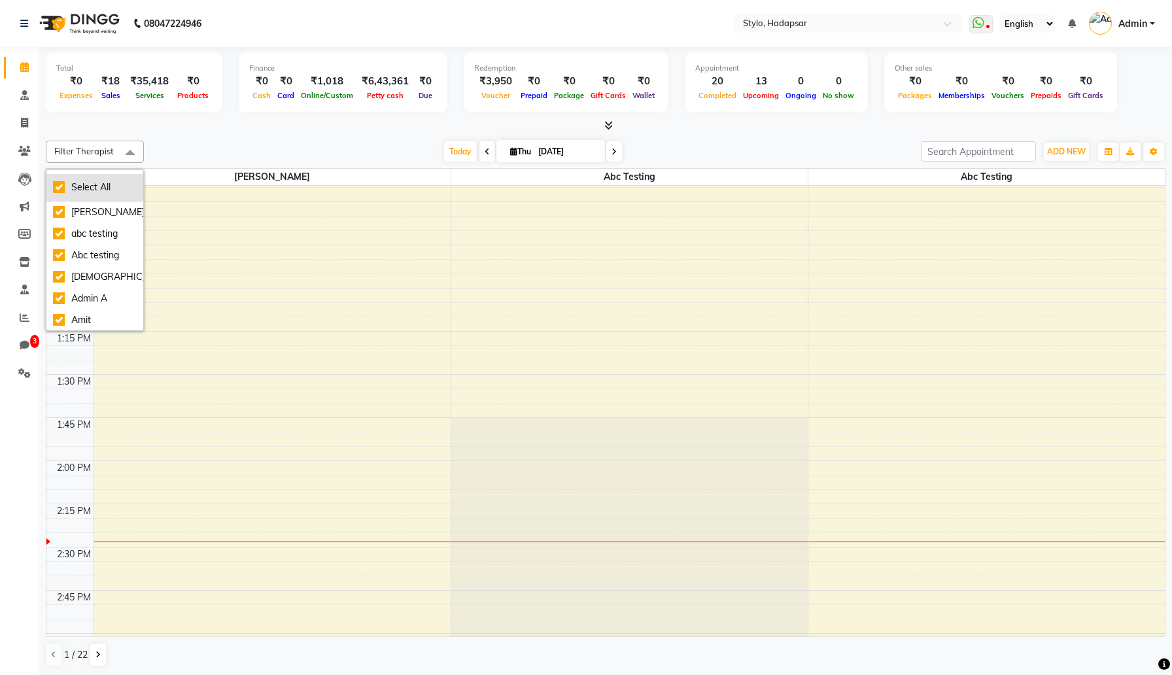
checkbox input "true"
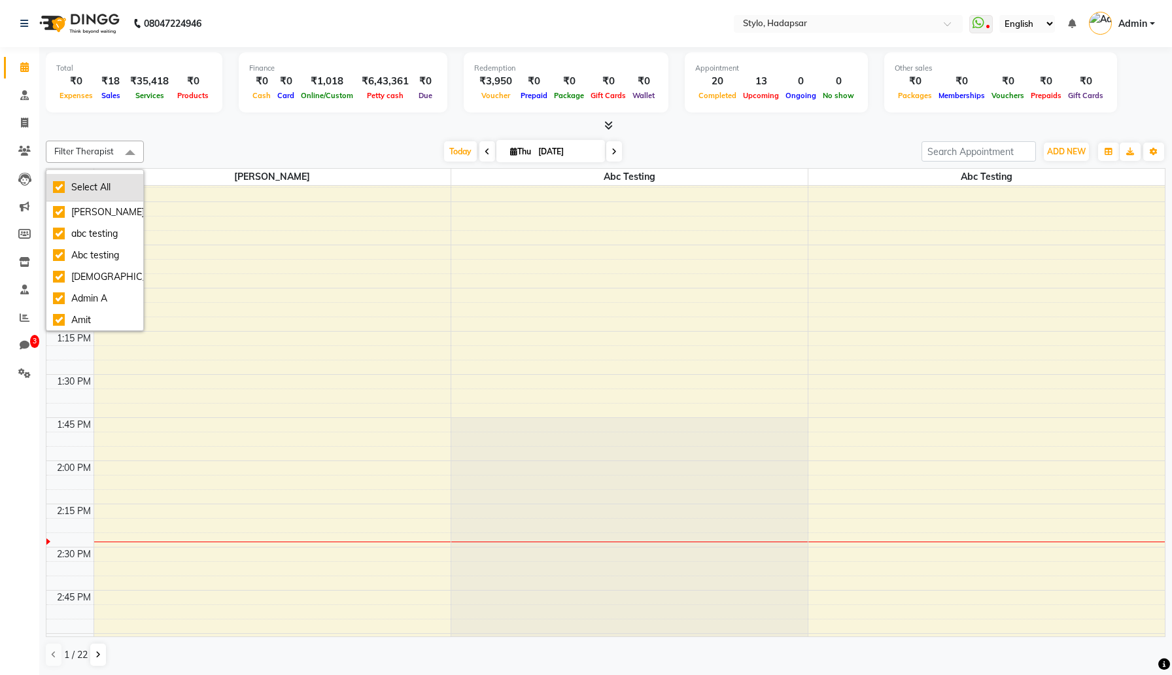
checkbox input "true"
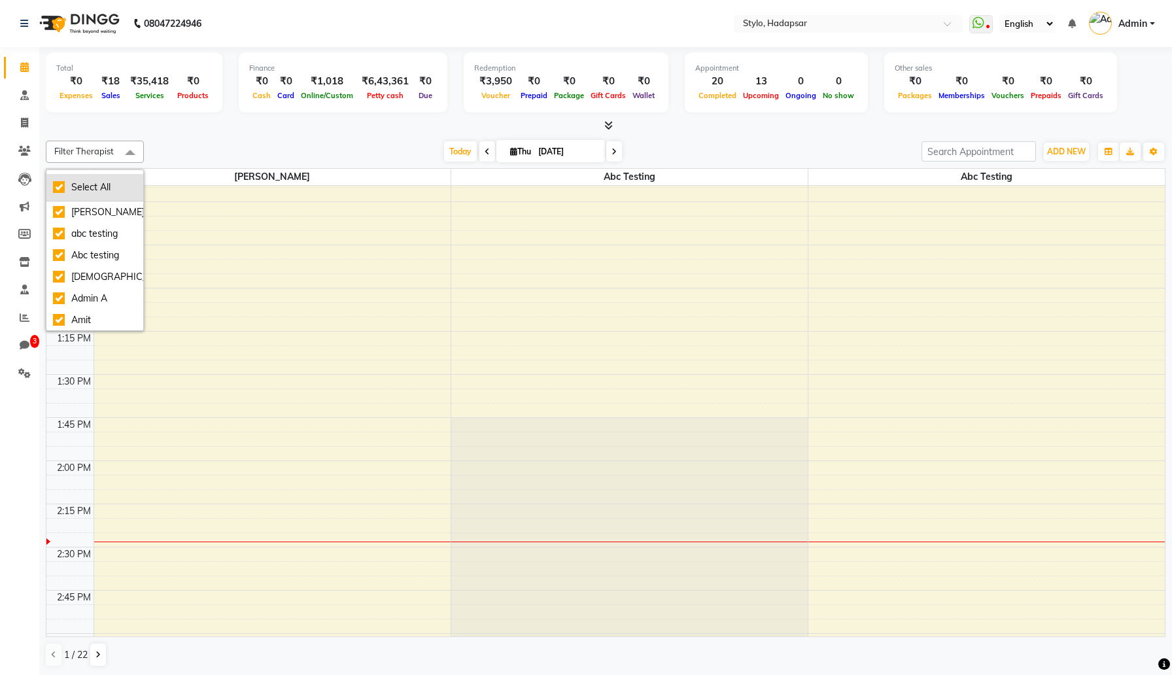
checkbox input "true"
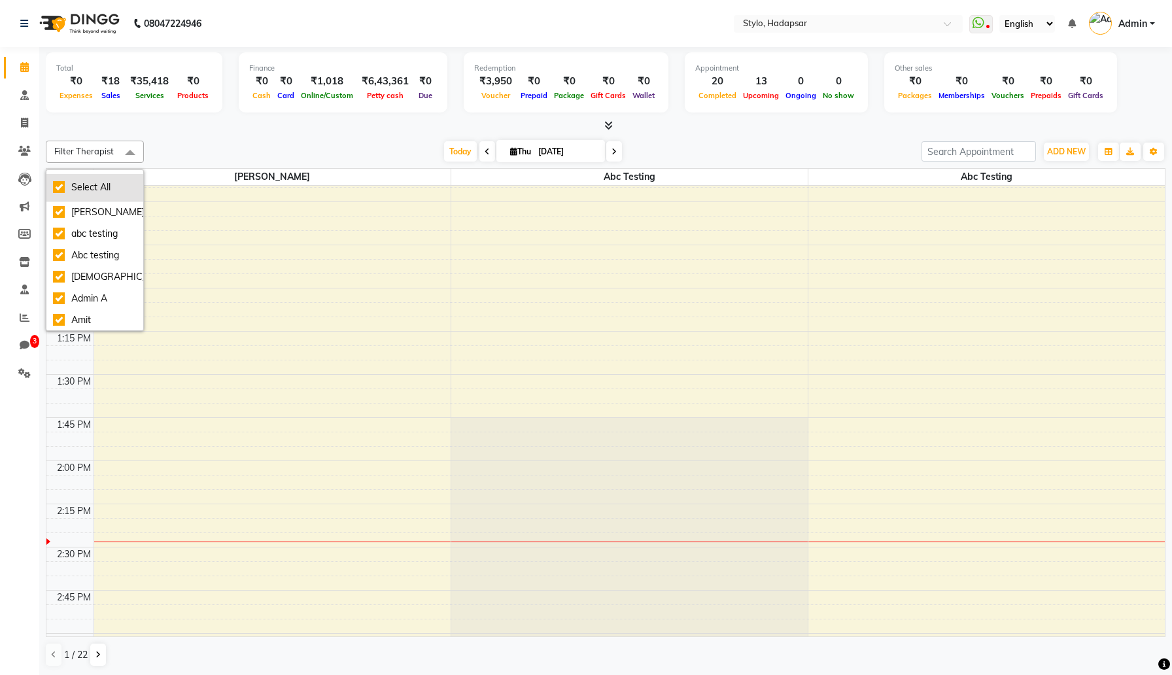
checkbox input "true"
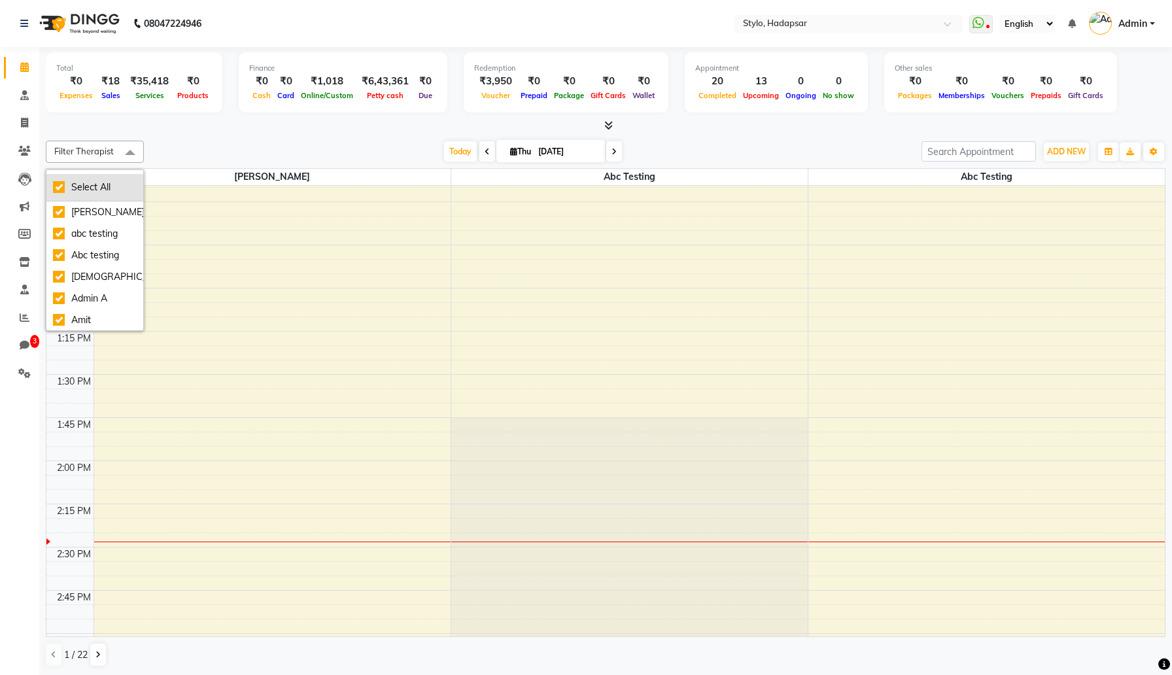
checkbox input "true"
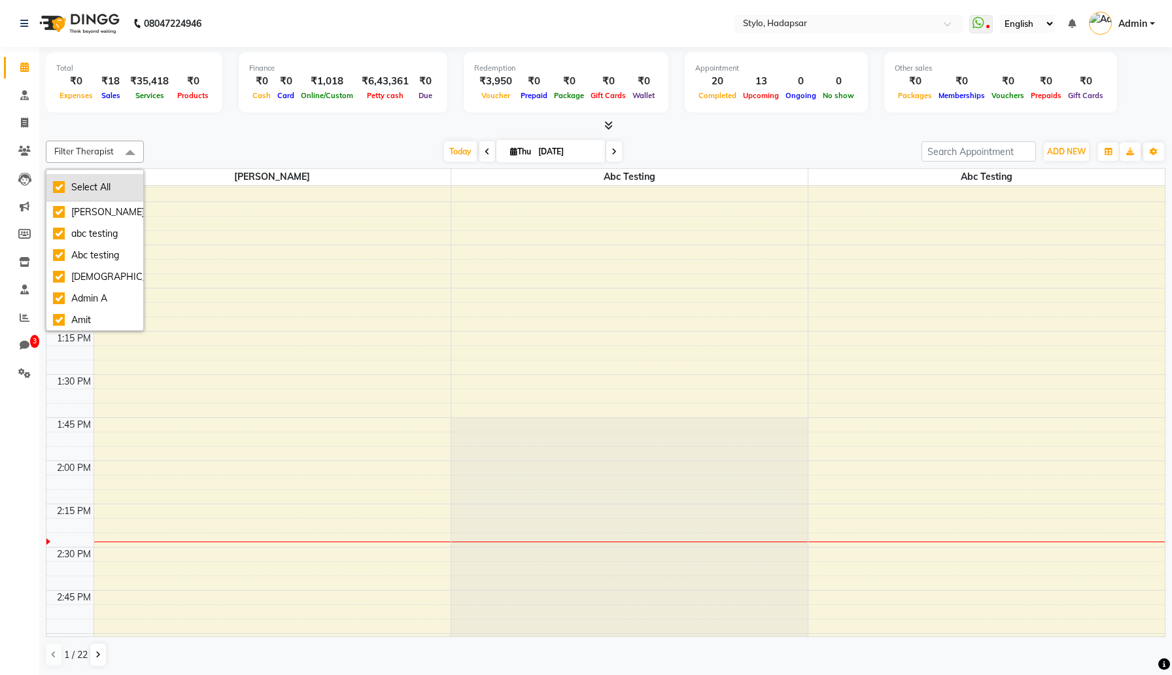
checkbox input "true"
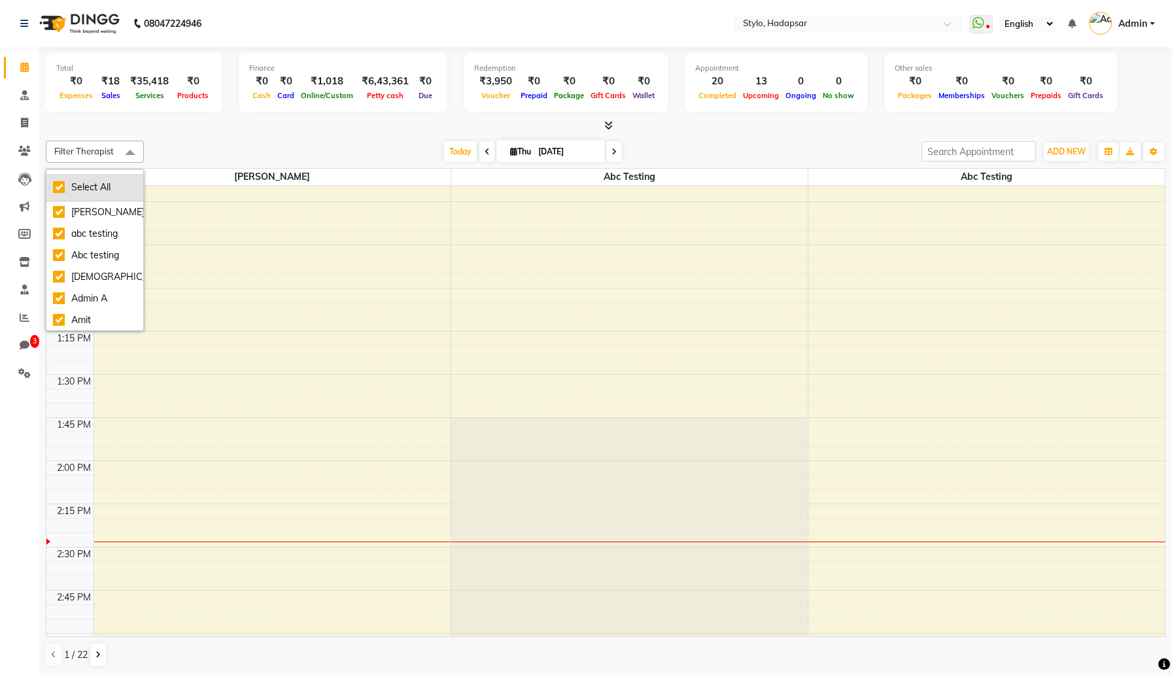
checkbox input "true"
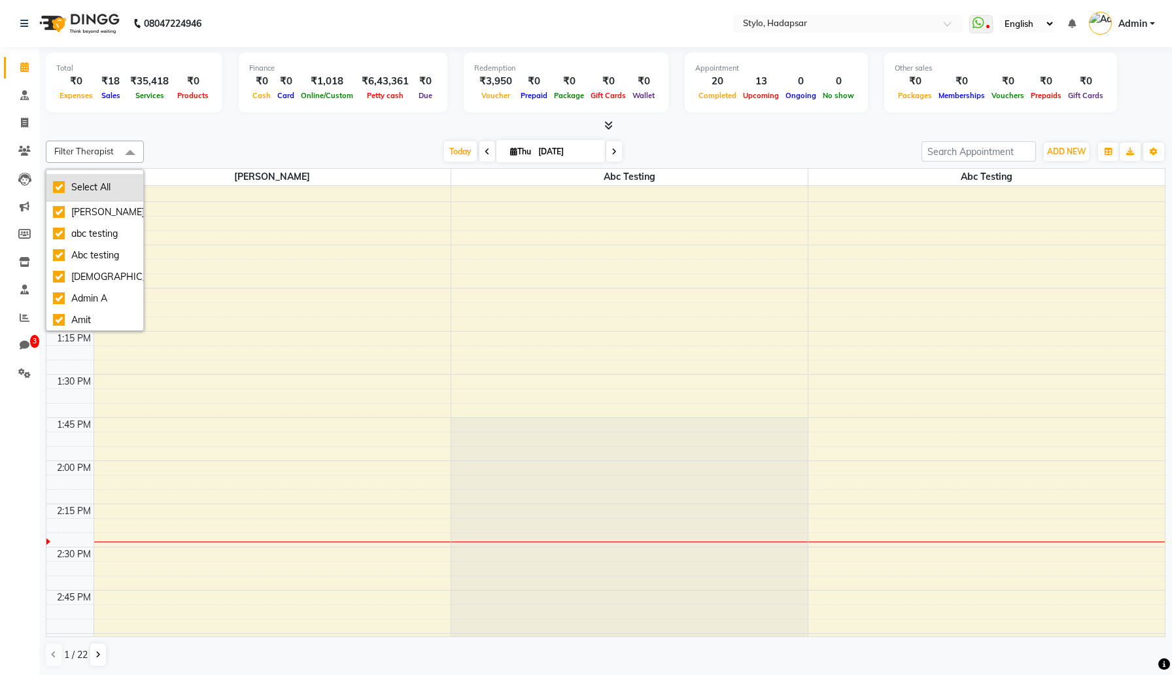
checkbox input "true"
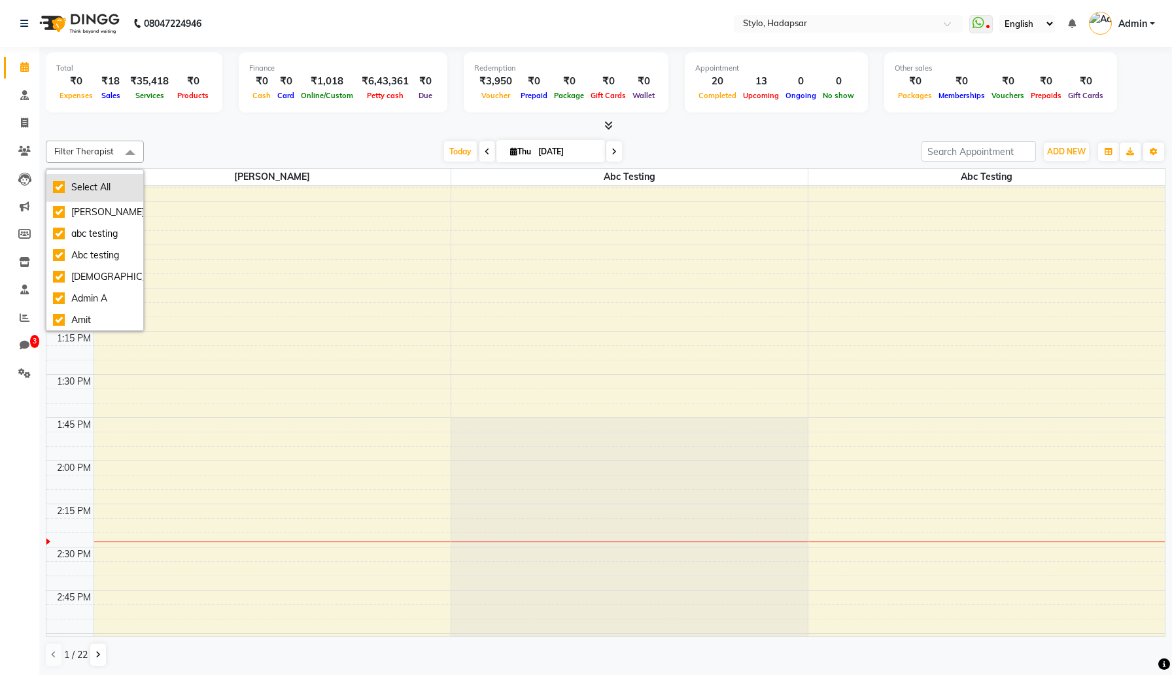
checkbox input "true"
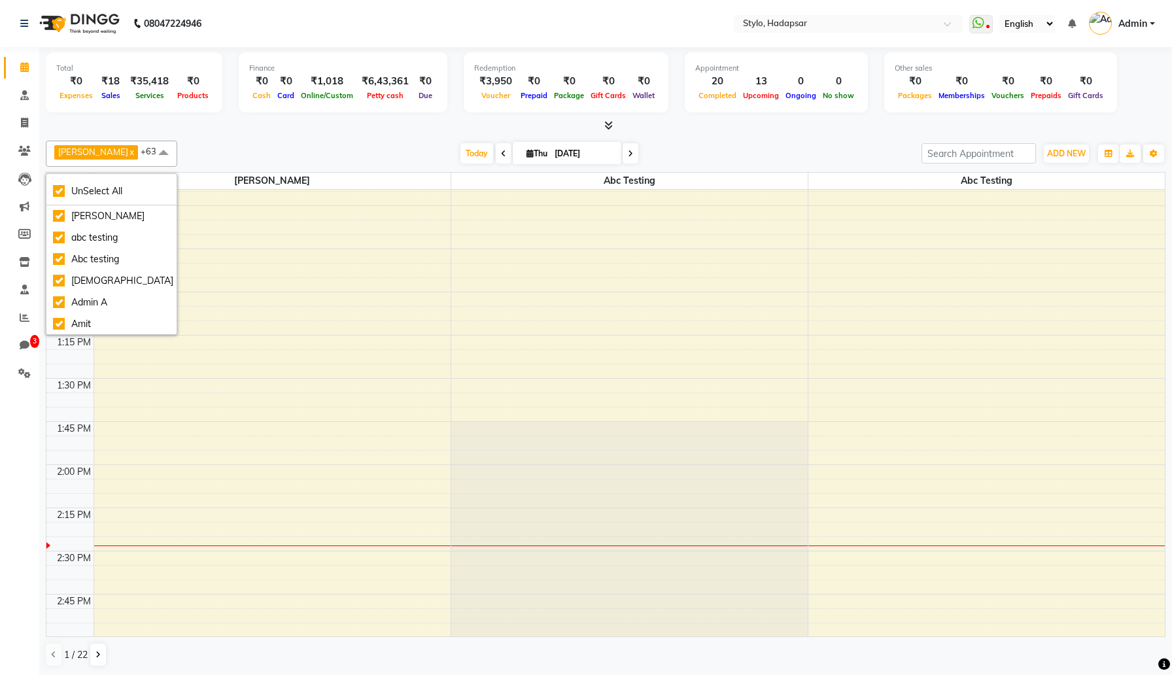
click at [372, 154] on div "Today Thu Sep 04, 2025" at bounding box center [549, 154] width 731 height 20
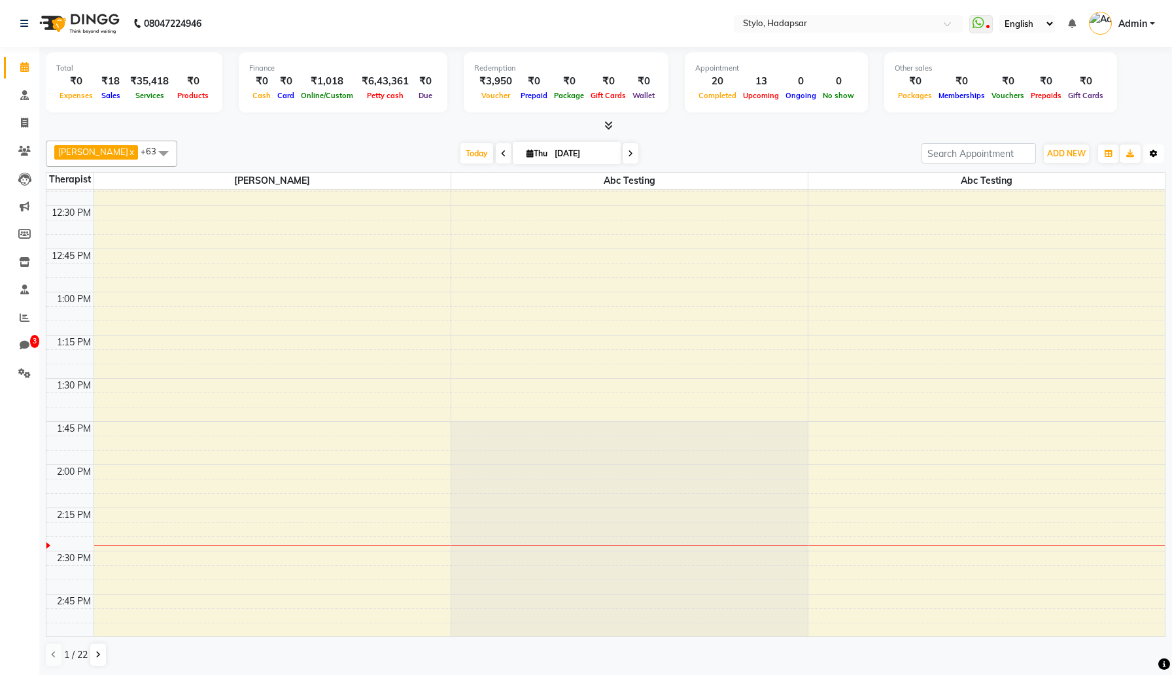
click at [1151, 153] on icon "button" at bounding box center [1154, 154] width 8 height 8
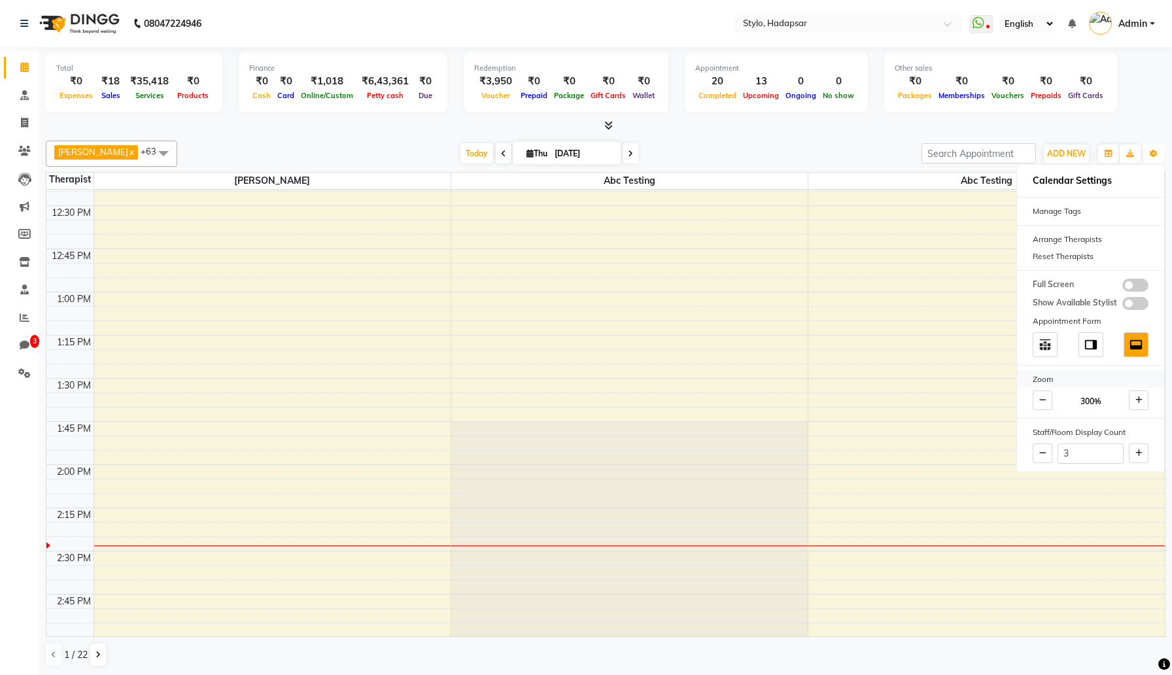
scroll to position [1, 0]
click at [1132, 449] on button at bounding box center [1139, 453] width 20 height 20
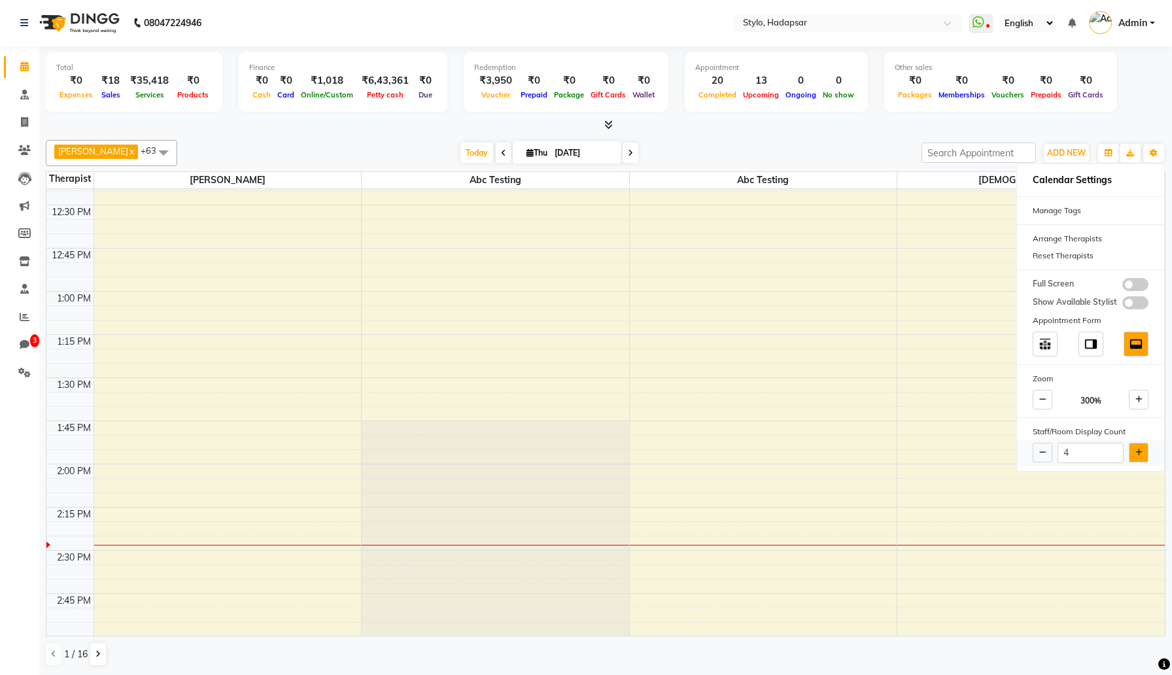
click at [1132, 449] on button at bounding box center [1139, 453] width 20 height 20
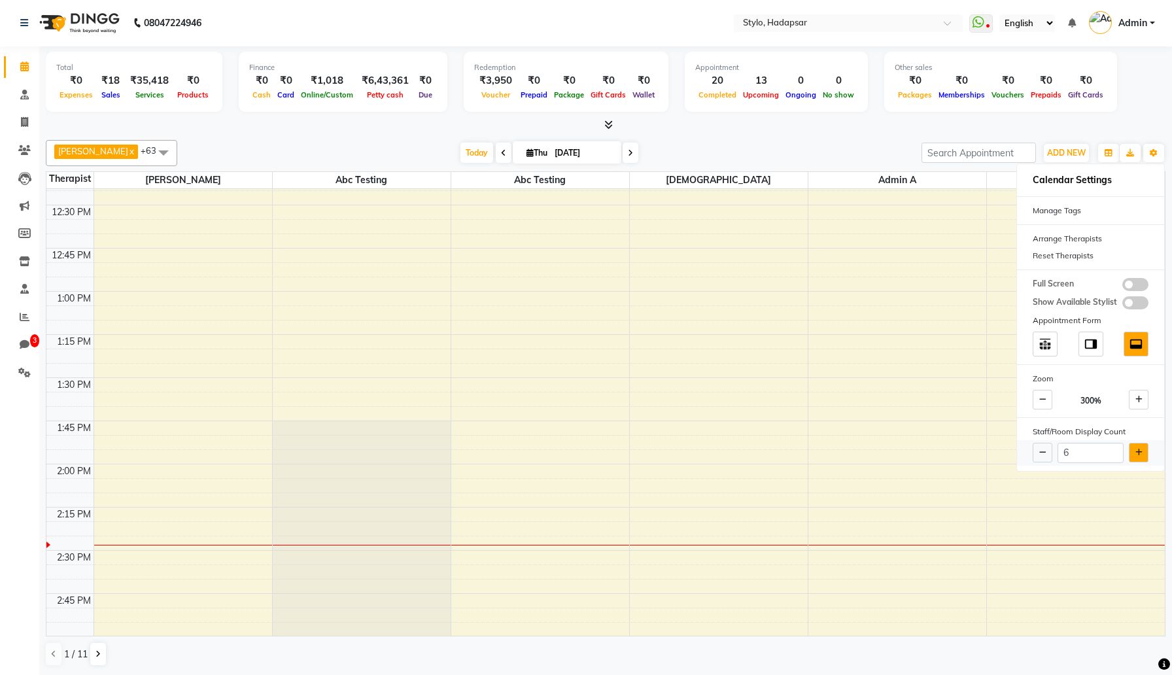
click at [1132, 449] on button at bounding box center [1139, 453] width 20 height 20
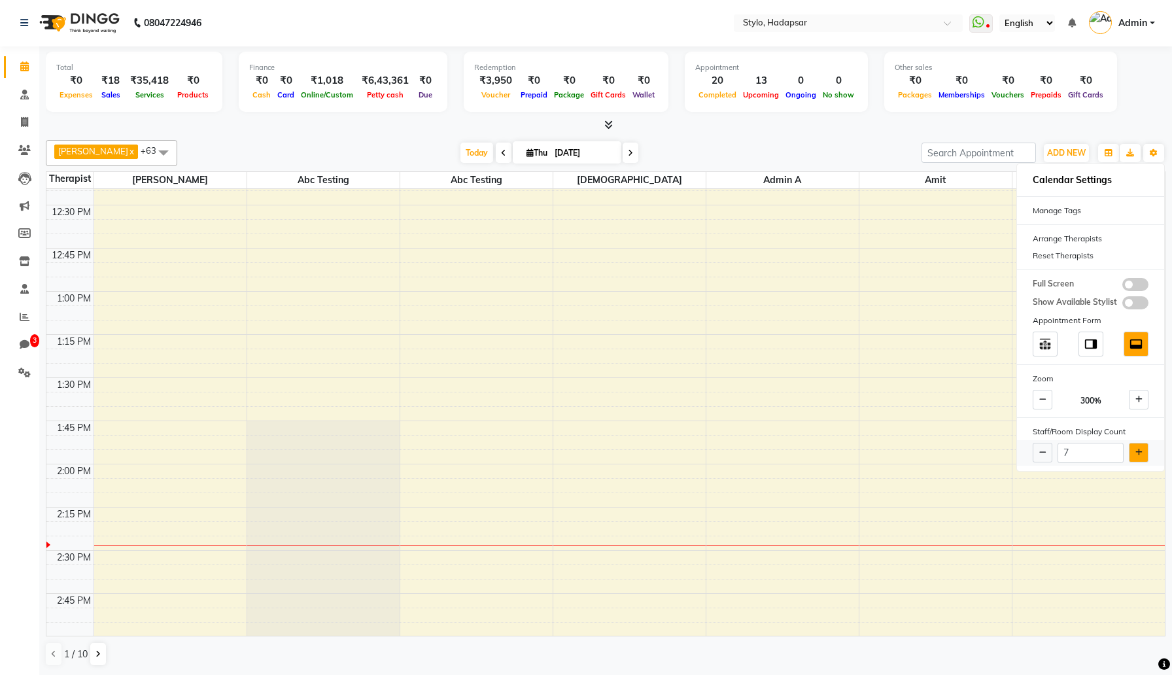
click at [1132, 449] on button at bounding box center [1139, 453] width 20 height 20
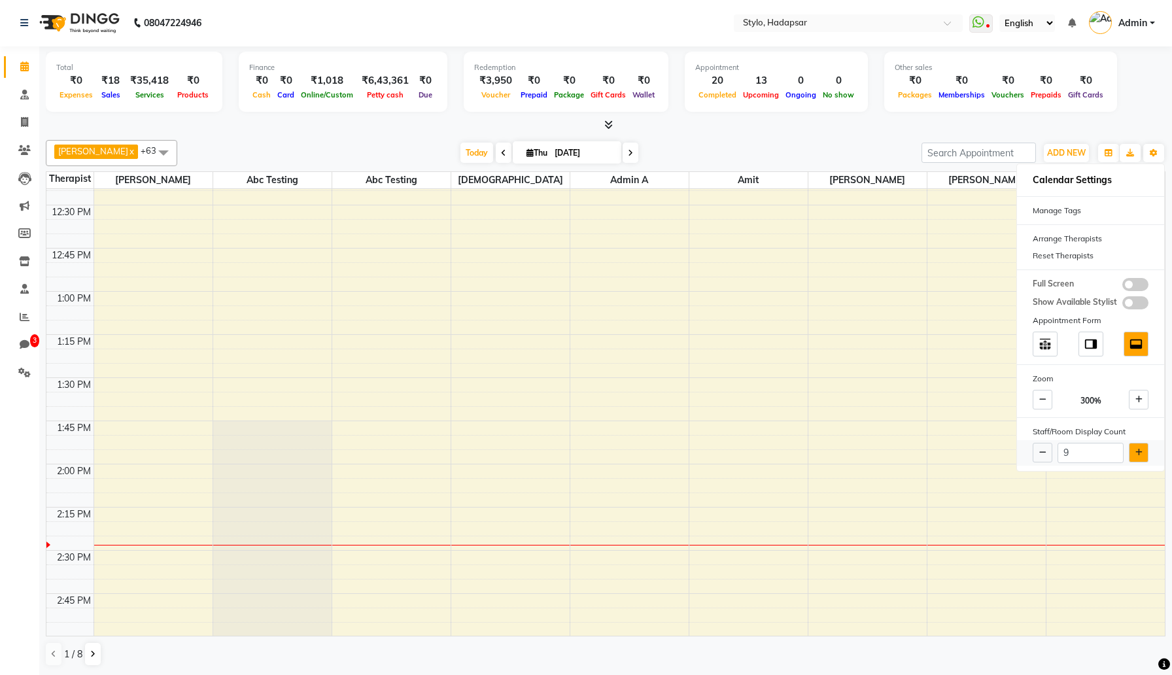
click at [1132, 449] on button at bounding box center [1139, 453] width 20 height 20
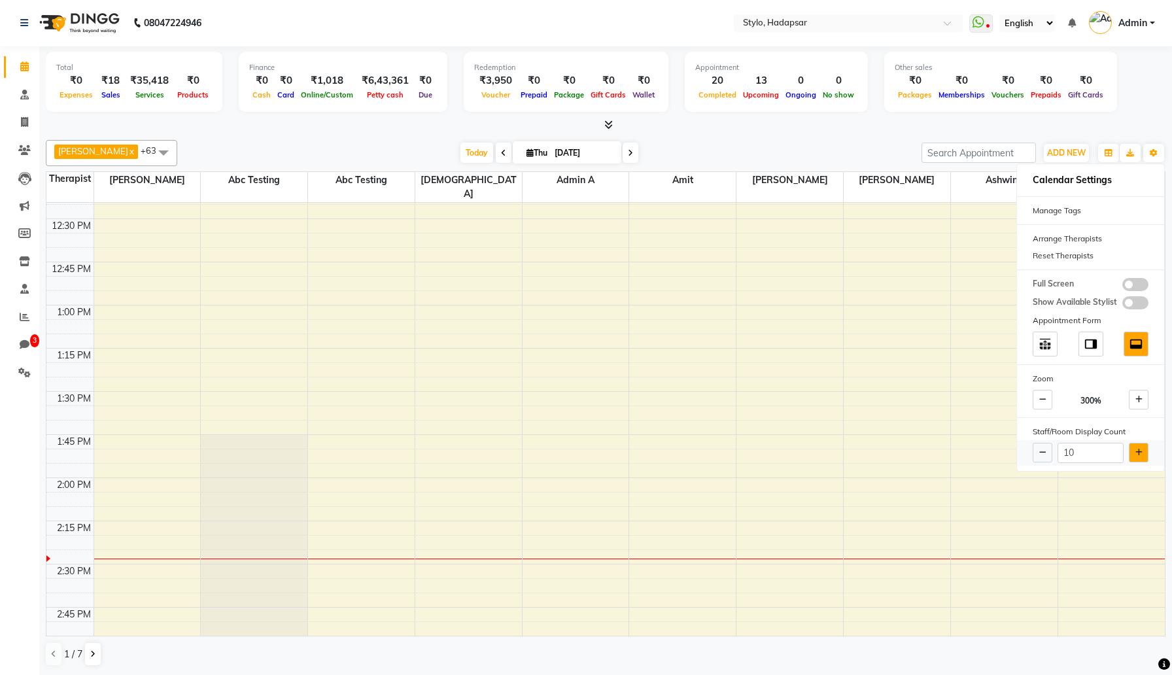
click at [1132, 449] on button at bounding box center [1139, 453] width 20 height 20
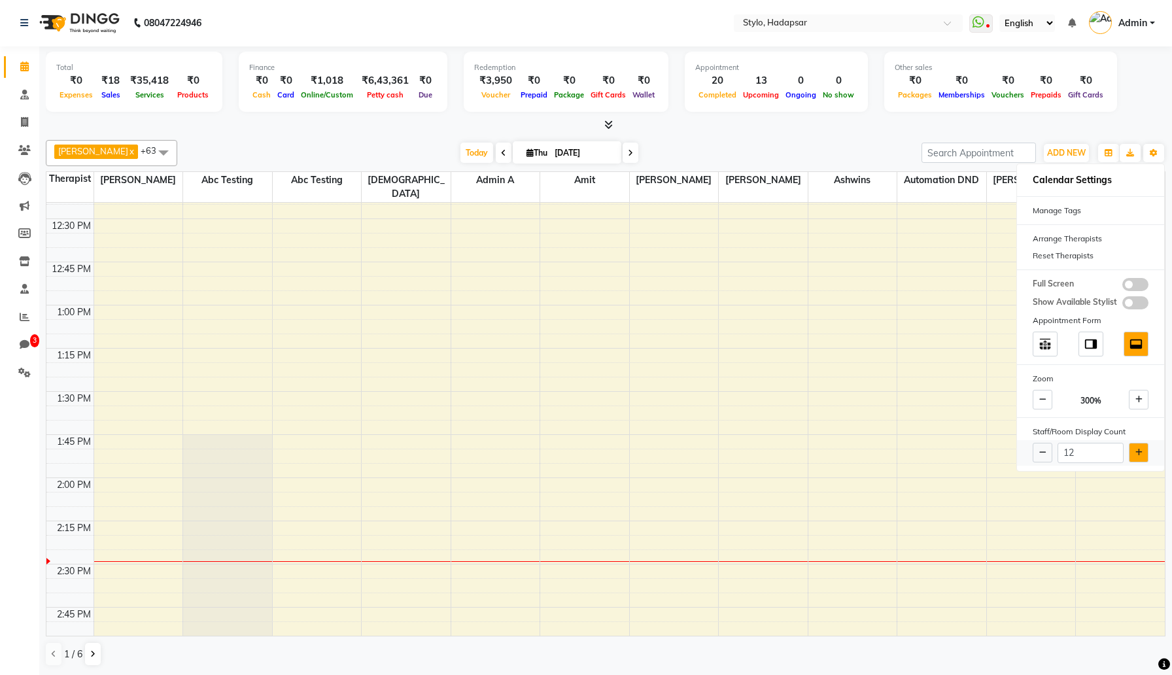
click at [1132, 449] on button at bounding box center [1139, 453] width 20 height 20
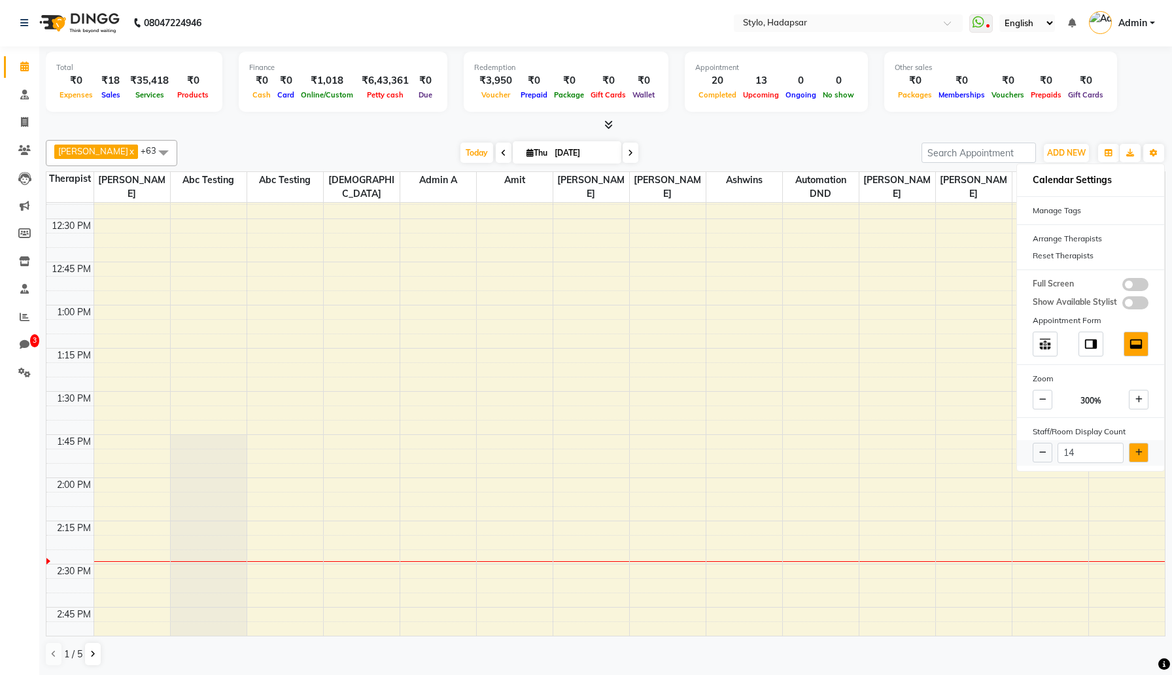
click at [1132, 449] on button at bounding box center [1139, 453] width 20 height 20
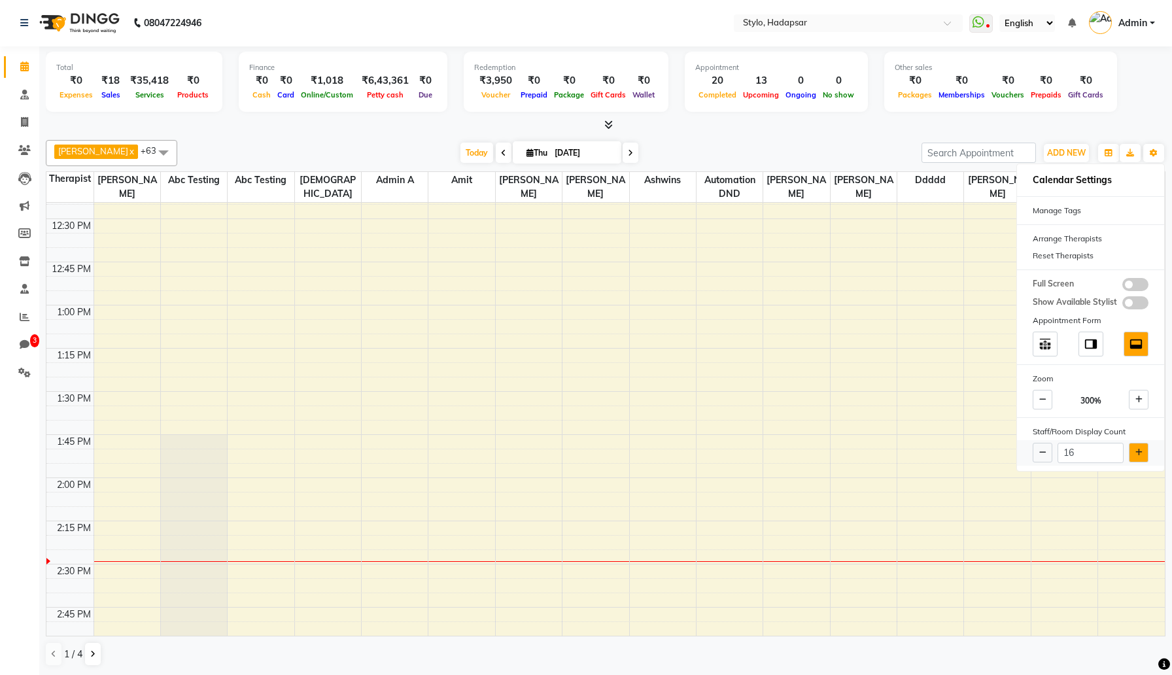
click at [1132, 449] on button at bounding box center [1139, 453] width 20 height 20
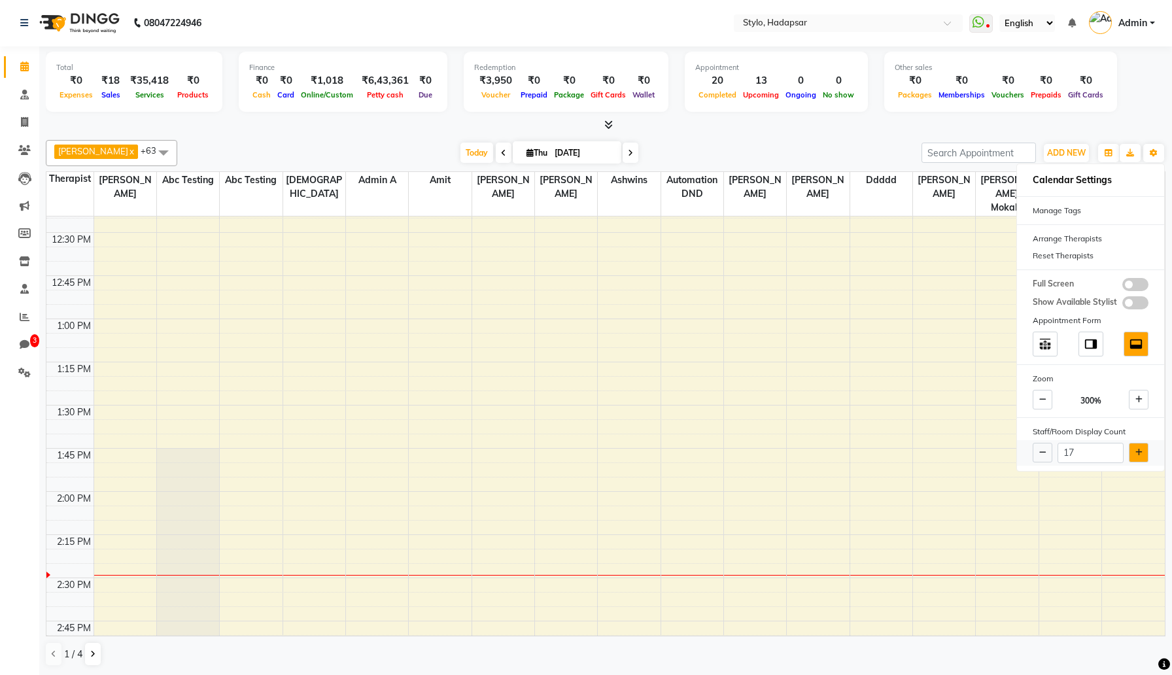
click at [1132, 449] on button at bounding box center [1139, 453] width 20 height 20
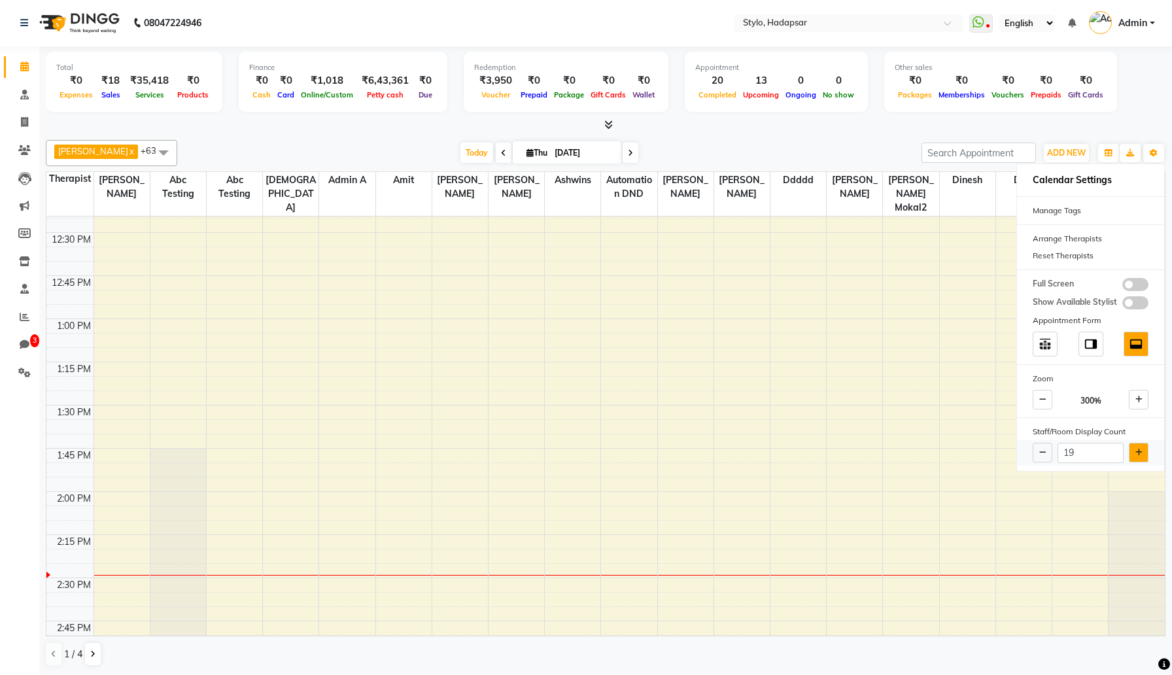
click at [1132, 449] on button at bounding box center [1139, 453] width 20 height 20
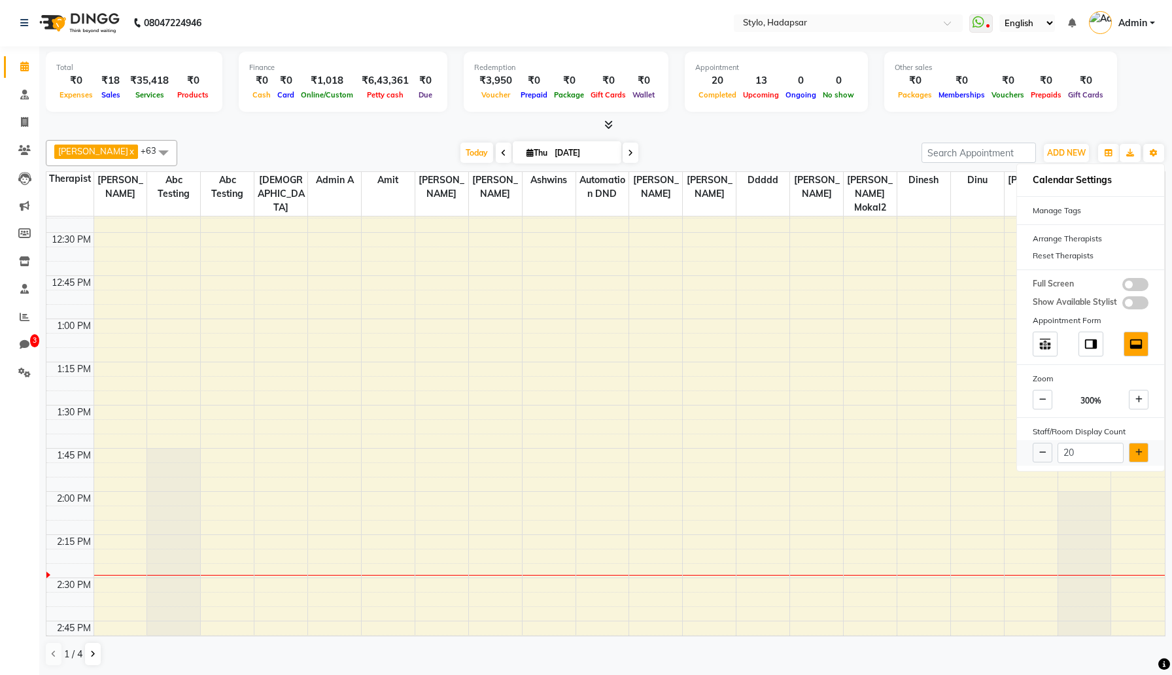
click at [1132, 449] on button at bounding box center [1139, 453] width 20 height 20
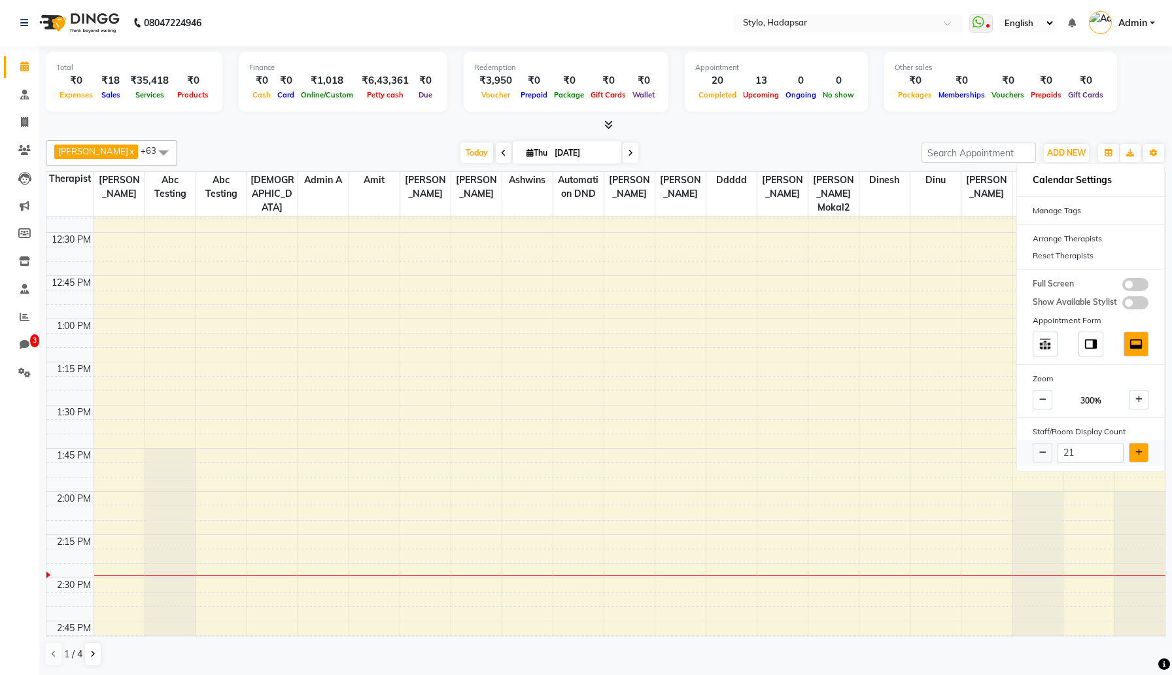
click at [1132, 449] on button at bounding box center [1139, 453] width 20 height 20
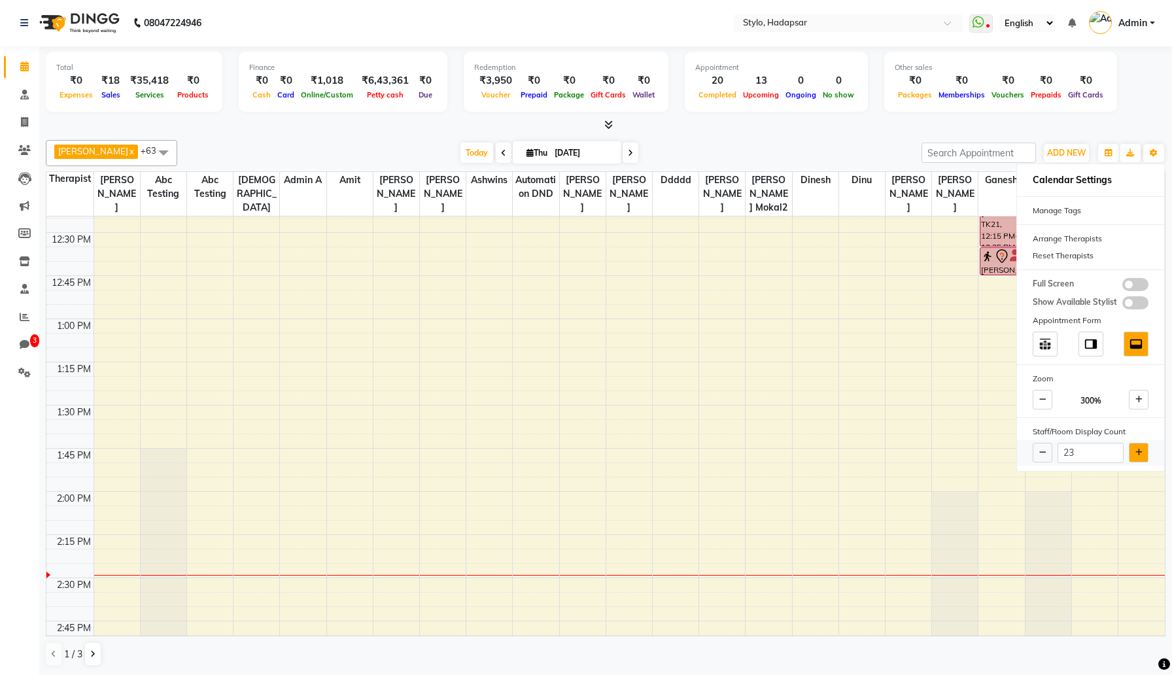
click at [1132, 449] on button at bounding box center [1139, 453] width 20 height 20
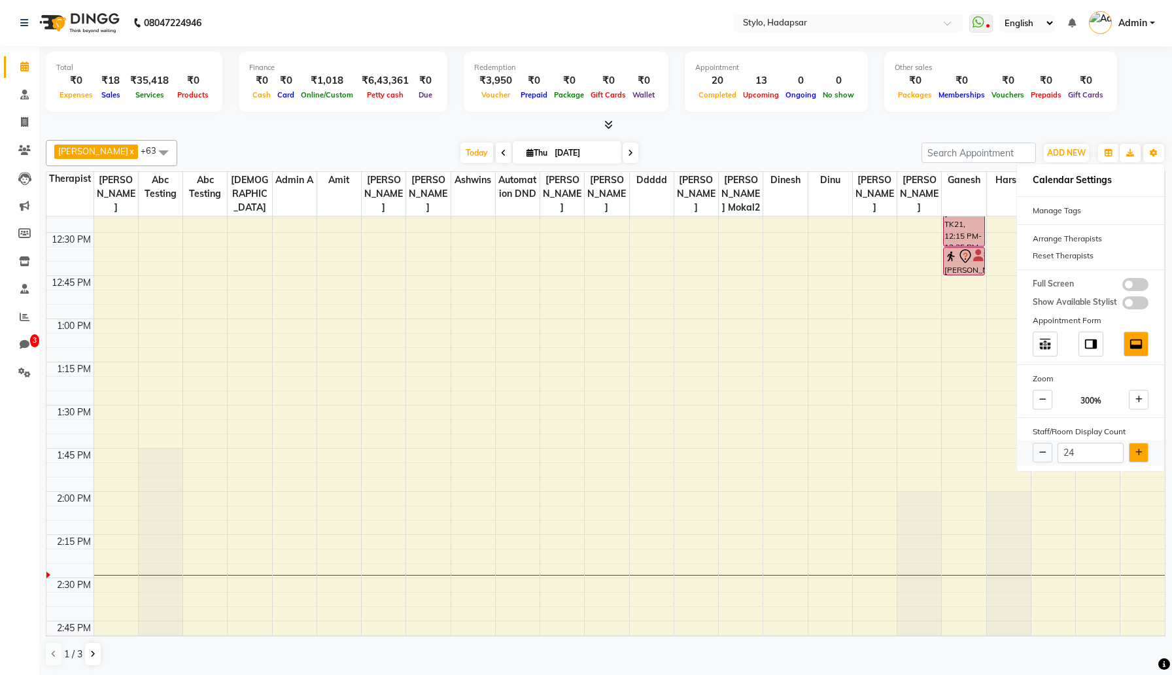
click at [1132, 449] on button at bounding box center [1139, 453] width 20 height 20
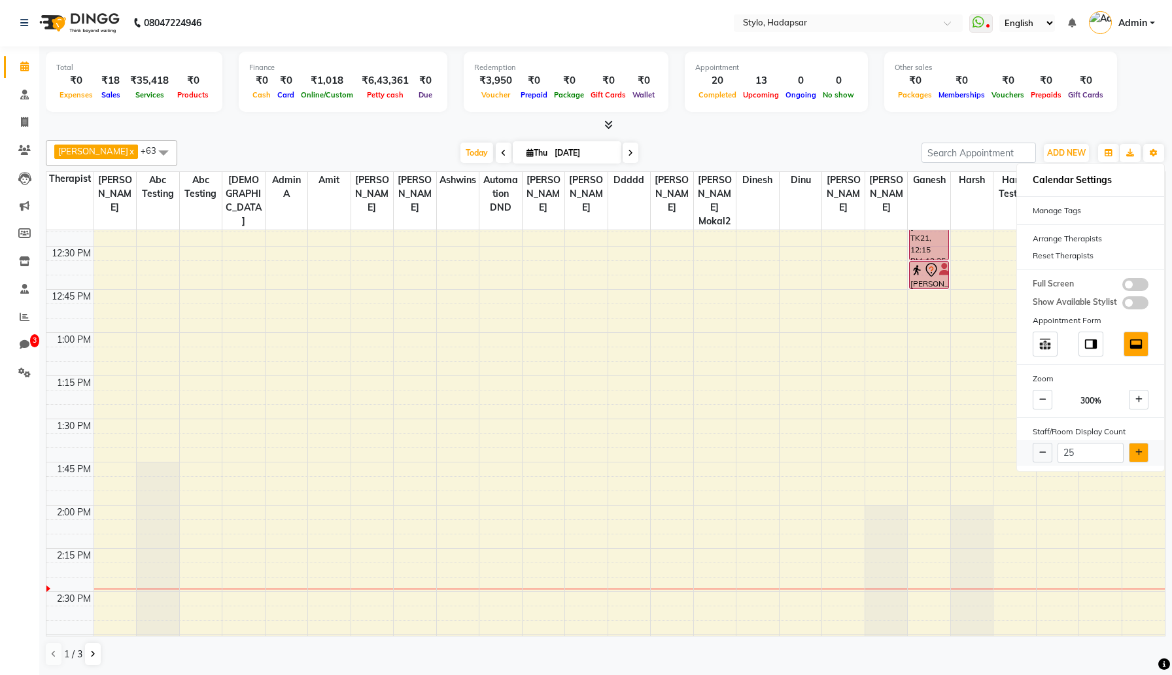
click at [1132, 449] on button at bounding box center [1139, 453] width 20 height 20
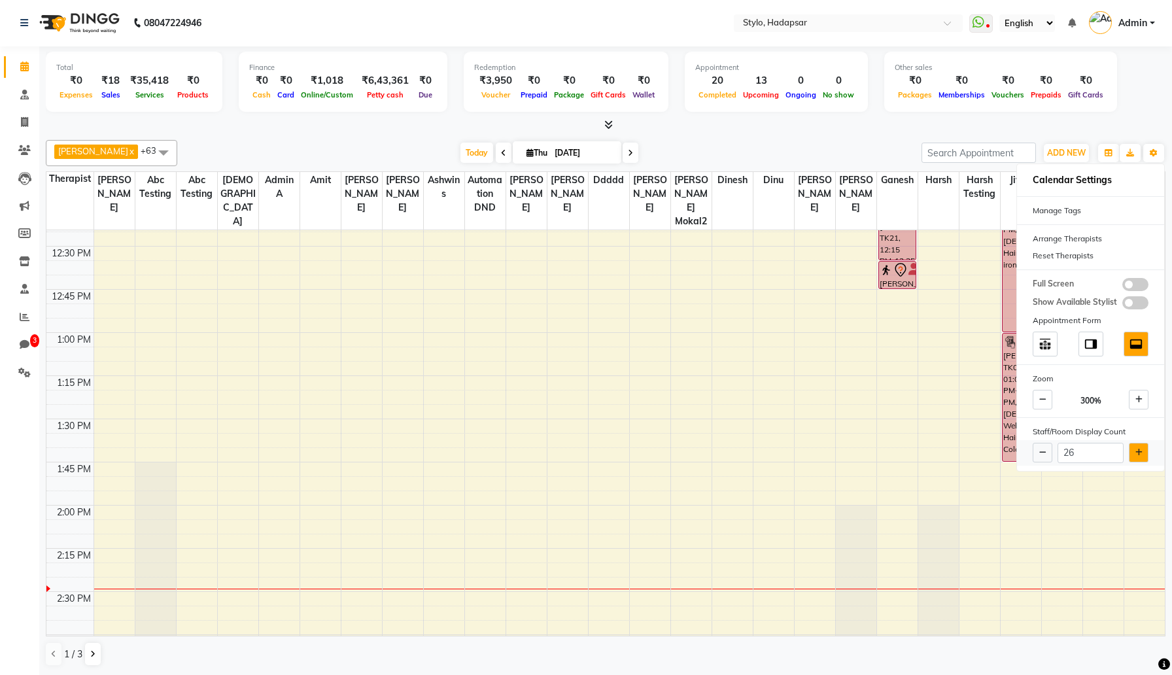
click at [1132, 449] on button at bounding box center [1139, 453] width 20 height 20
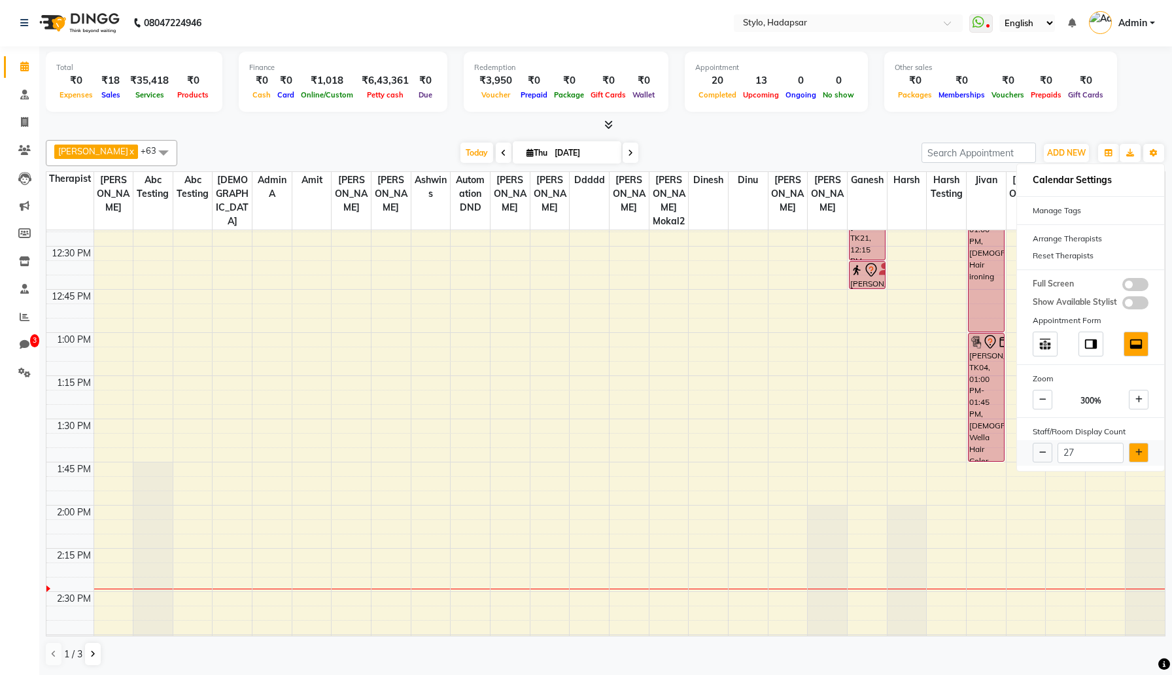
click at [1132, 449] on button at bounding box center [1139, 453] width 20 height 20
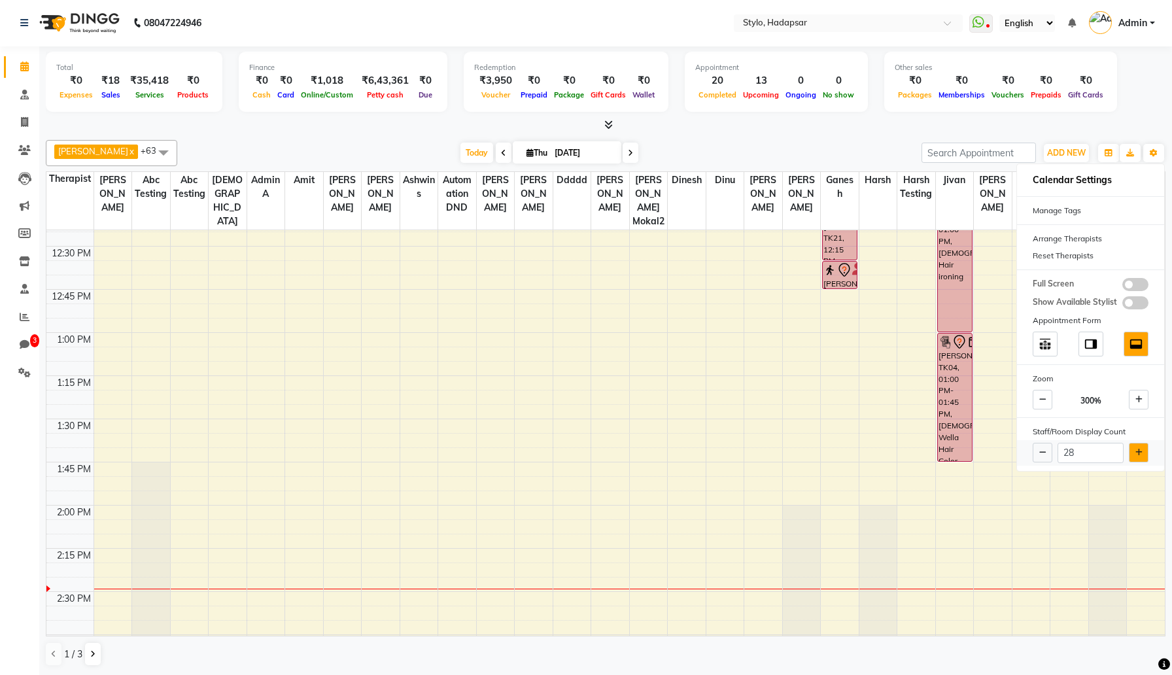
click at [1132, 449] on button at bounding box center [1139, 453] width 20 height 20
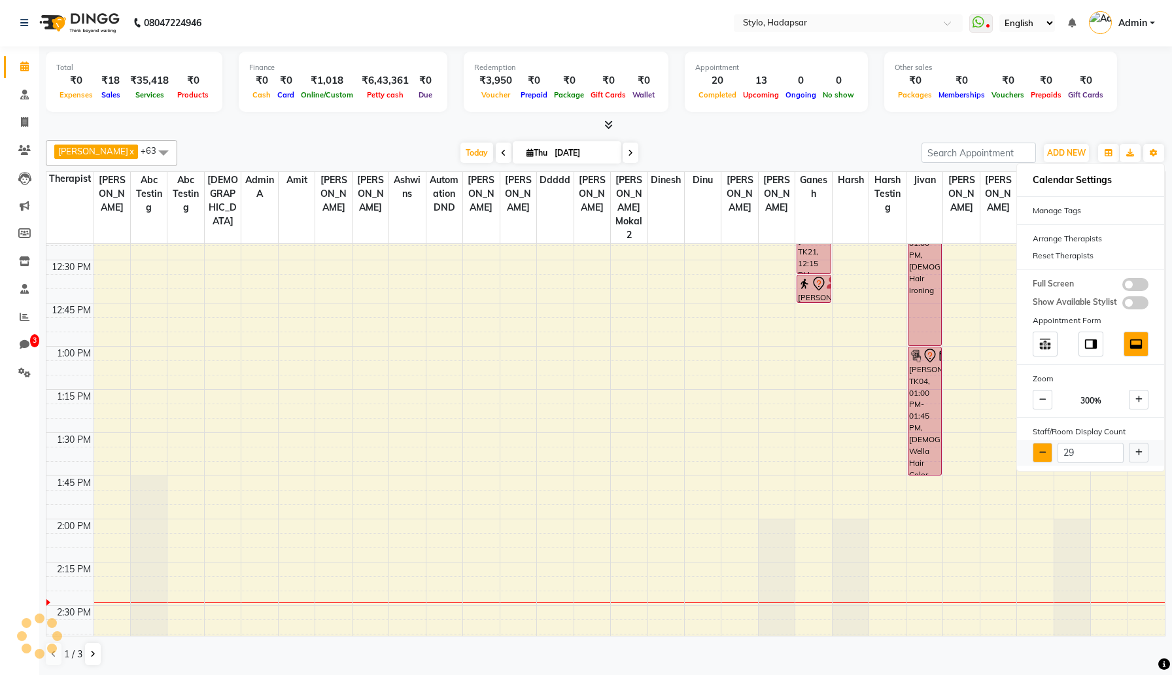
click at [1043, 455] on icon at bounding box center [1042, 453] width 7 height 8
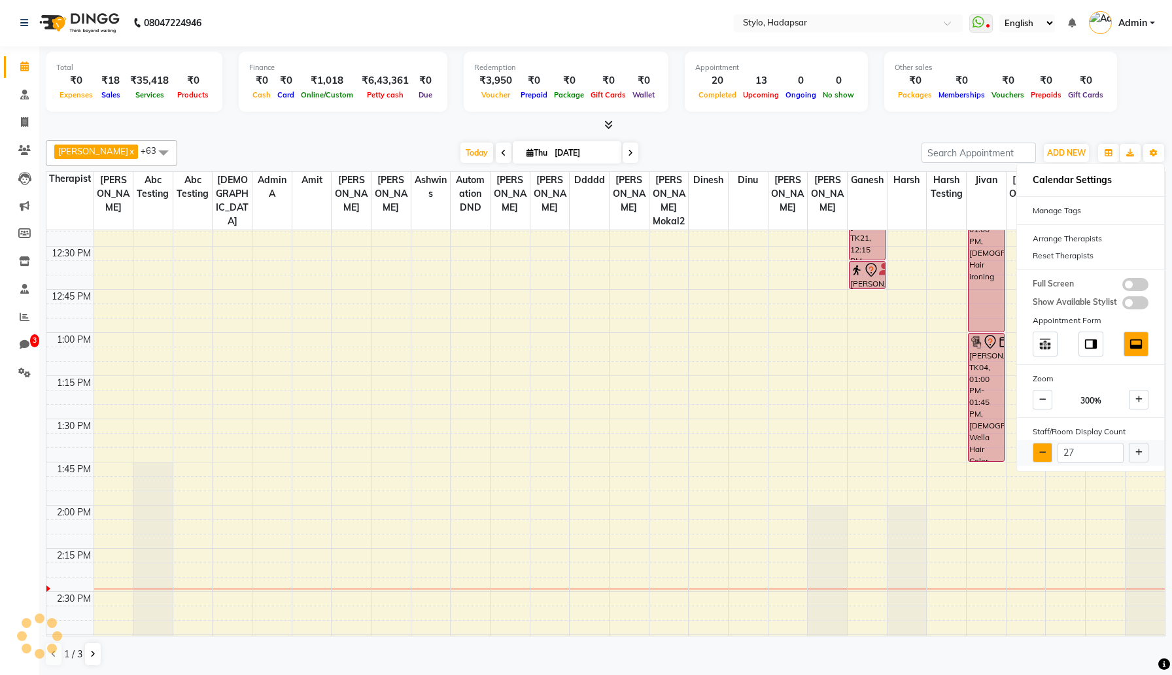
click at [1043, 455] on icon at bounding box center [1042, 453] width 7 height 8
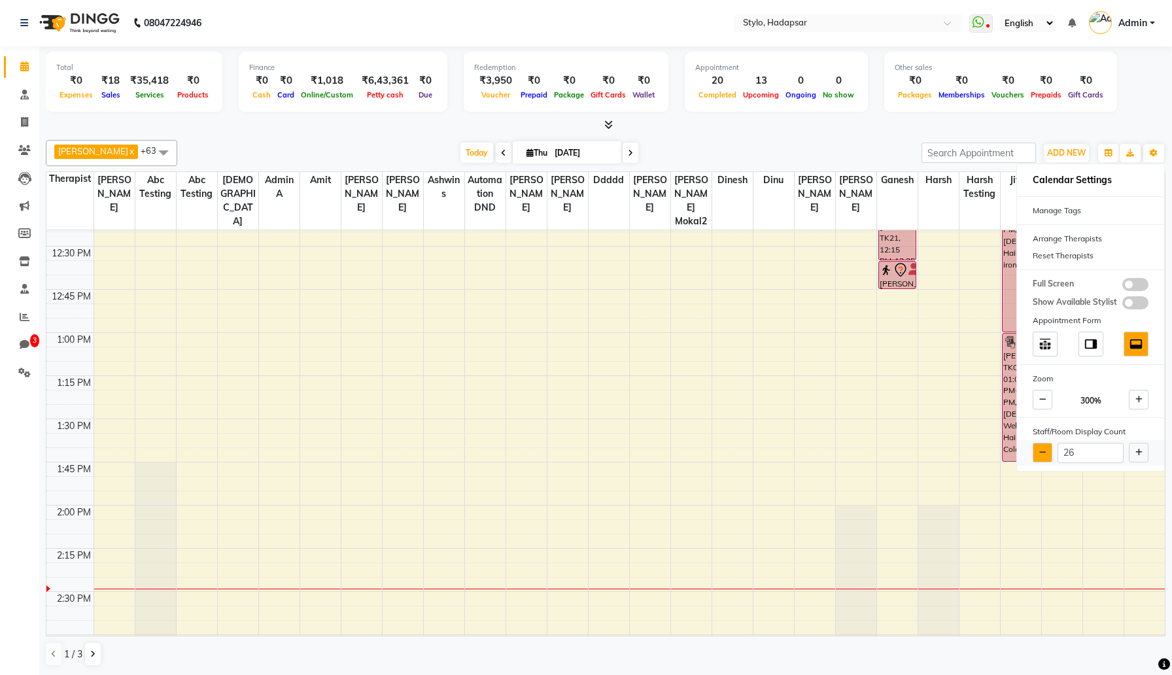
click at [1043, 455] on icon at bounding box center [1042, 453] width 7 height 8
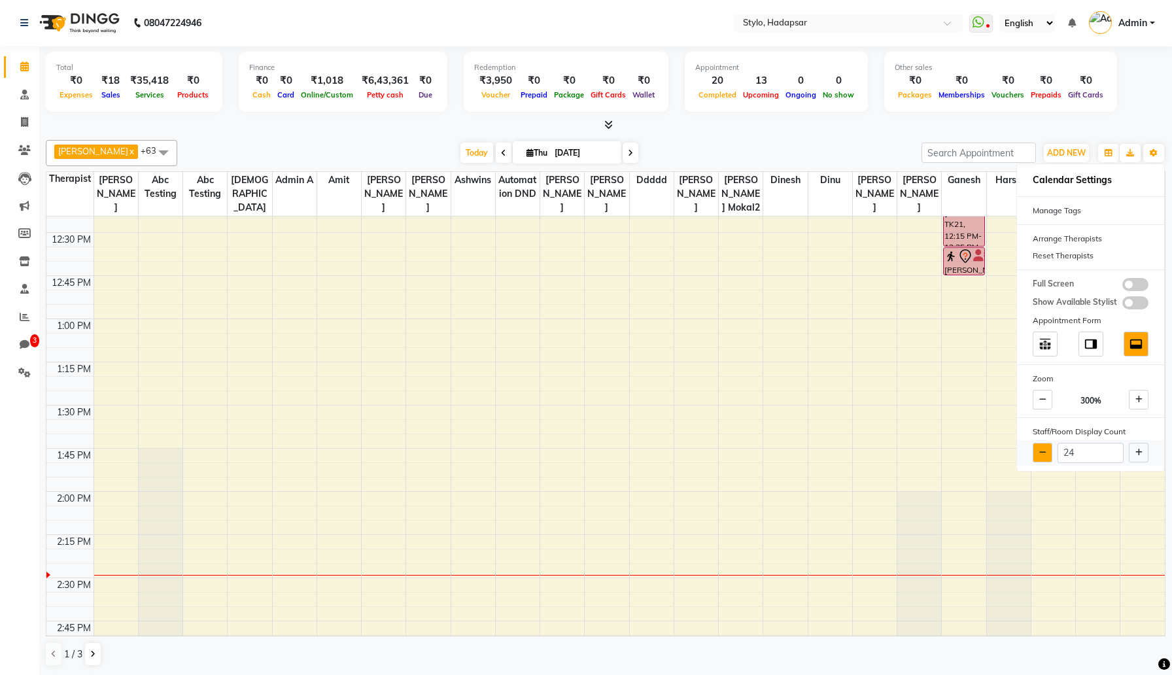
click at [1043, 455] on icon at bounding box center [1042, 453] width 7 height 8
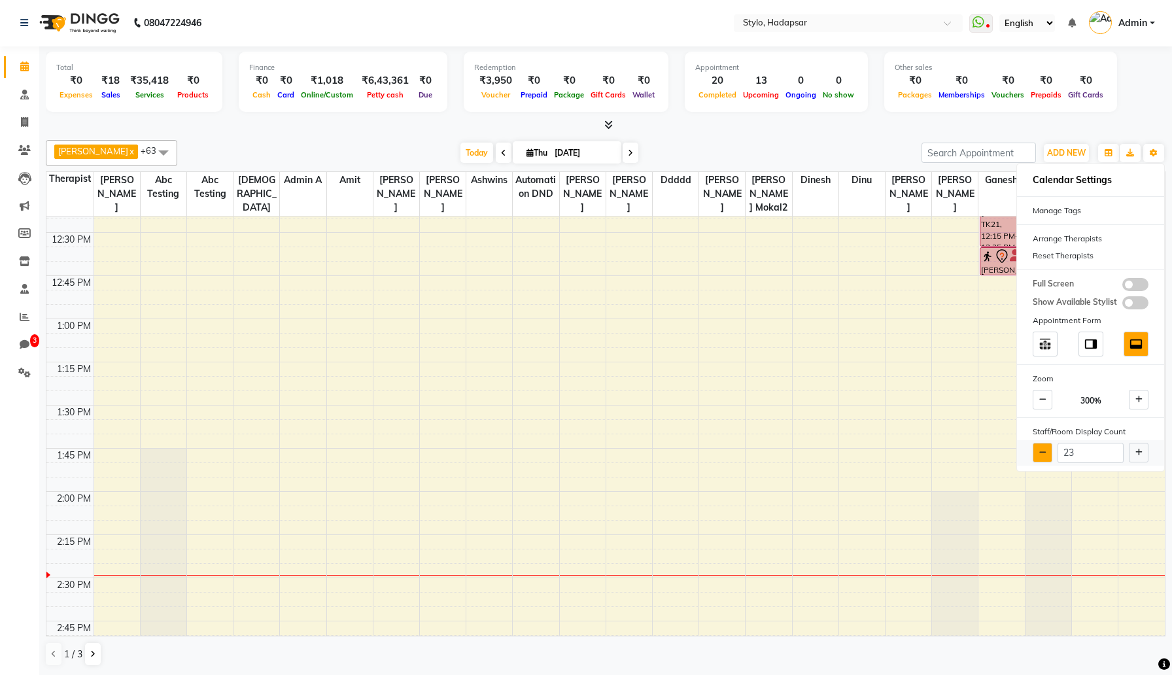
click at [1043, 455] on icon at bounding box center [1042, 453] width 7 height 8
type input "22"
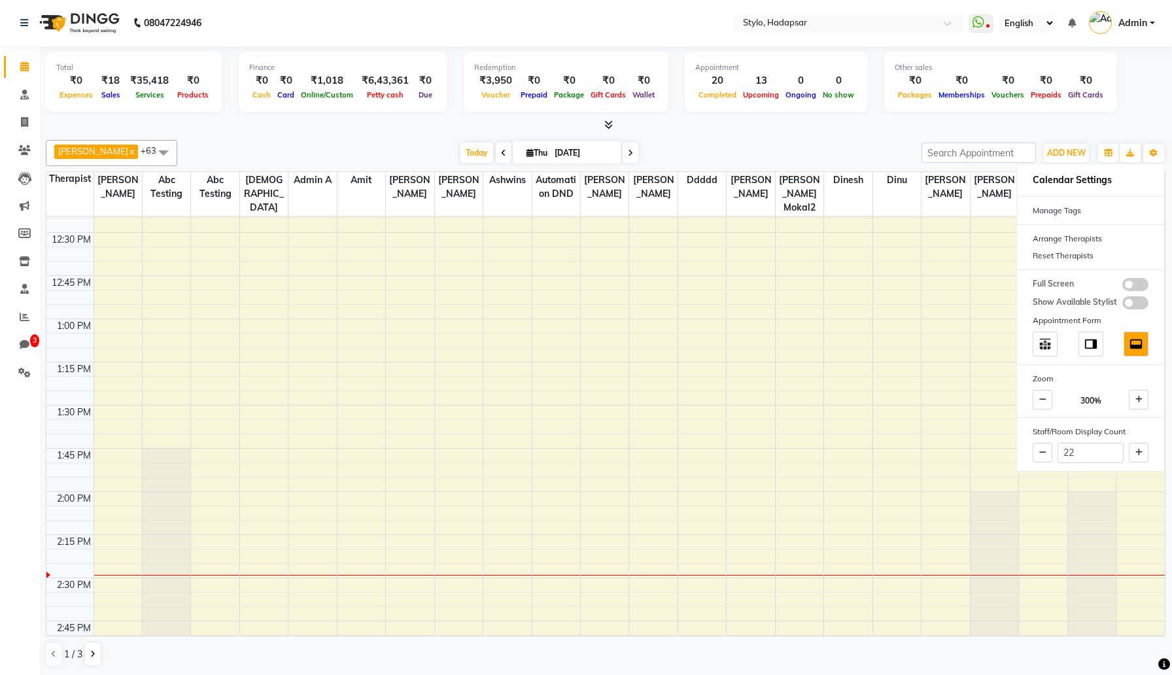
click at [826, 135] on div "aadi manav x abc testing x Abc testing x abhi x Admin A x Amit x Ankit magan x …" at bounding box center [606, 403] width 1120 height 537
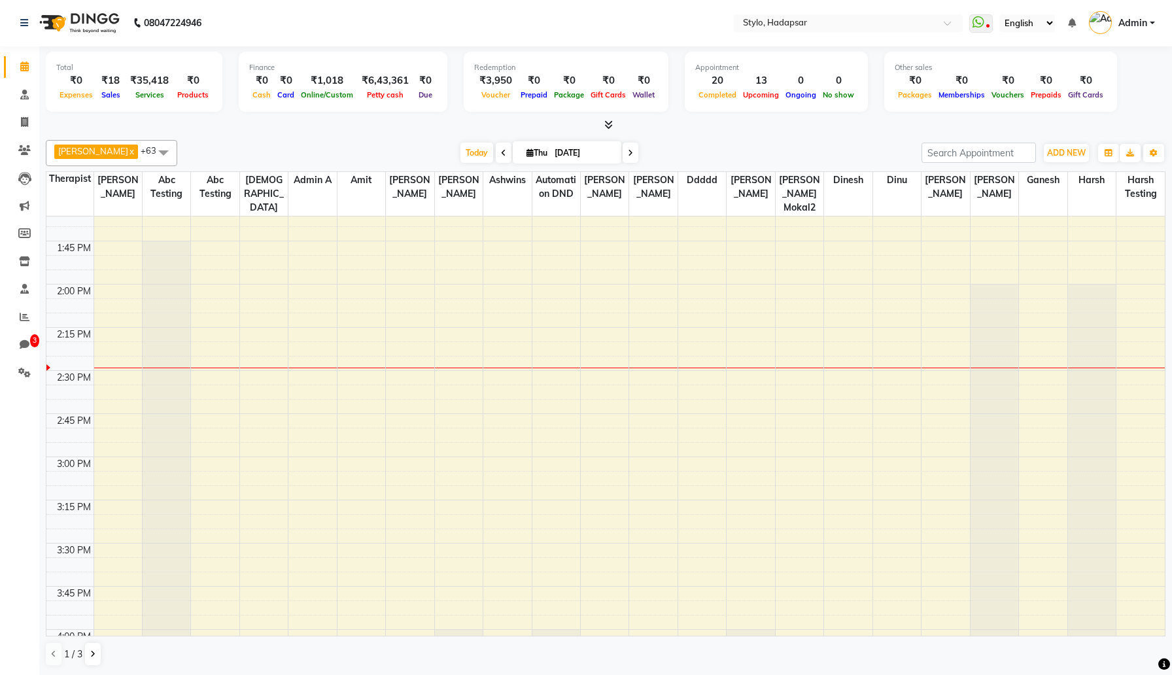
scroll to position [817, 0]
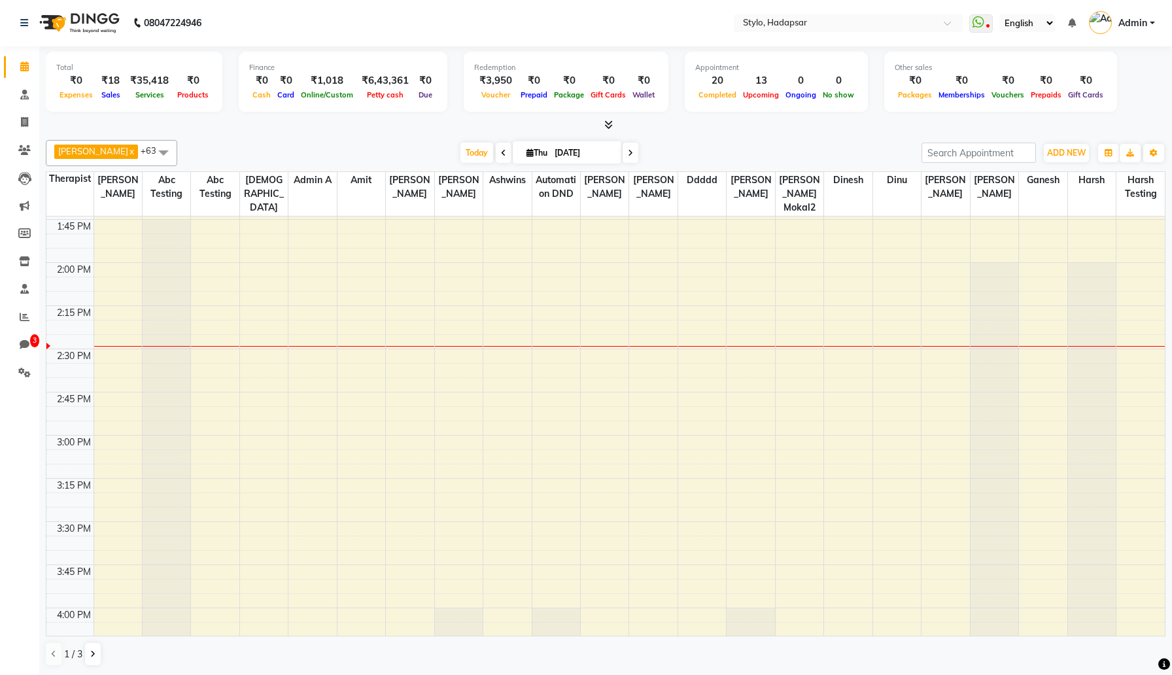
click at [359, 344] on div "9:00 AM 9:15 AM 9:30 AM 9:45 AM 10:00 AM 10:15 AM 10:30 AM 10:45 AM 11:00 AM 11…" at bounding box center [605, 522] width 1118 height 2244
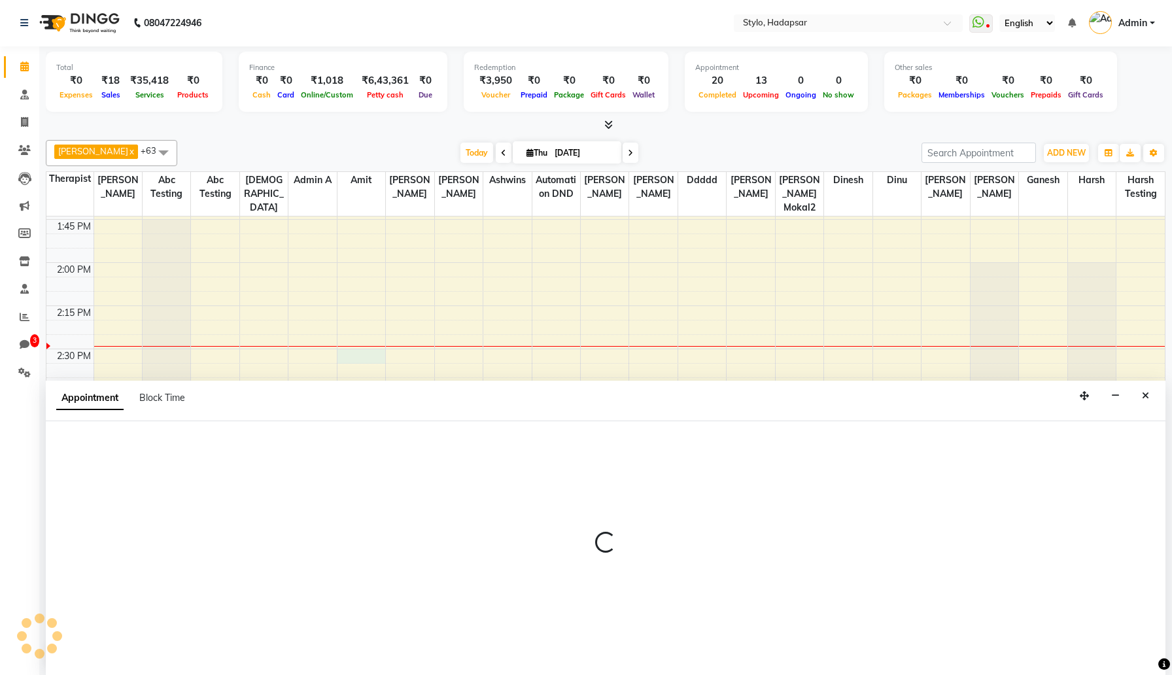
select select "422"
select select "tentative"
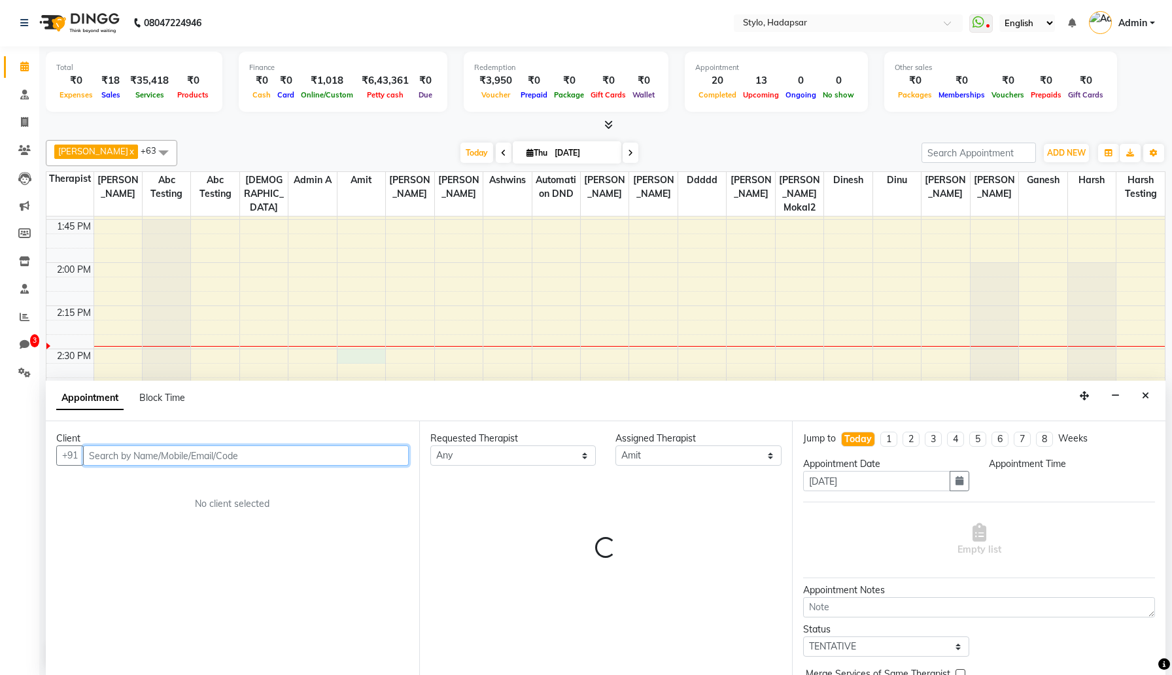
select select "870"
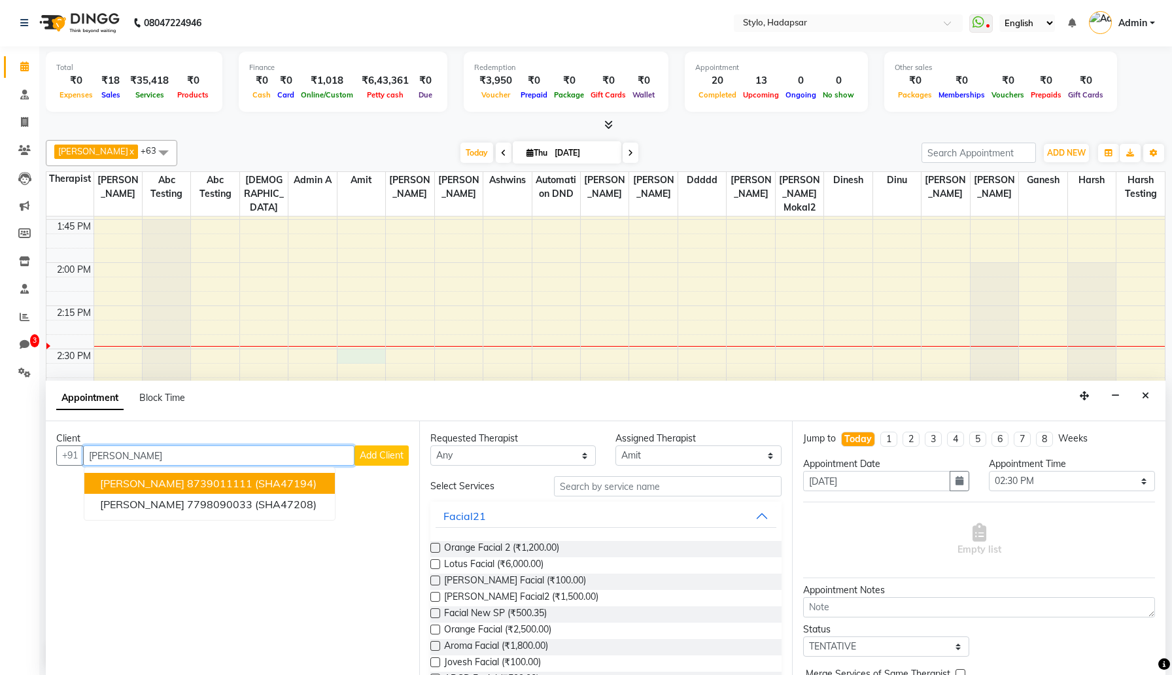
type input "sukanya dhav"
click at [1126, 25] on span "Admin" at bounding box center [1132, 23] width 29 height 14
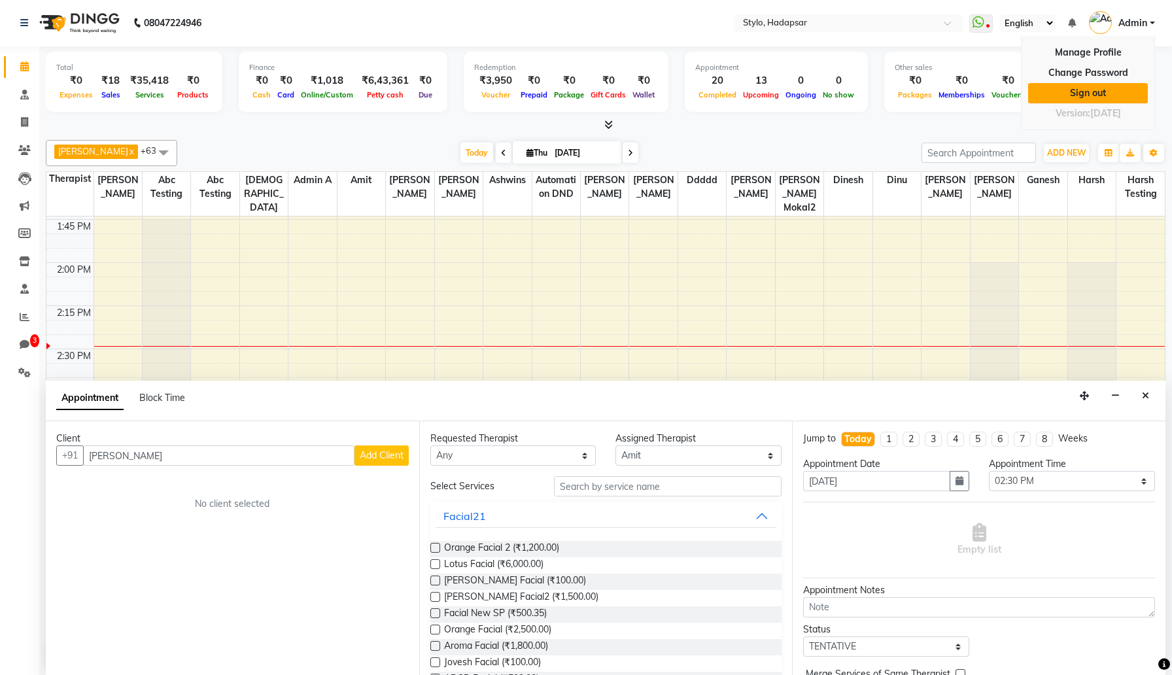
click at [1093, 91] on link "Sign out" at bounding box center [1088, 93] width 120 height 20
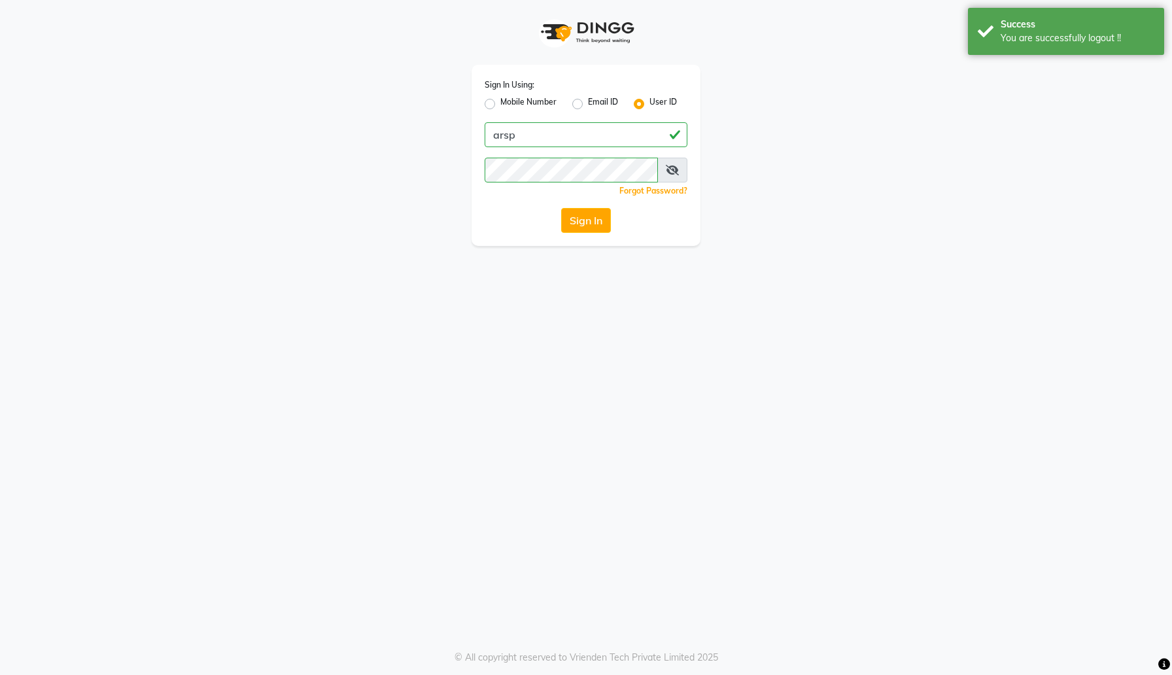
click at [619, 121] on div "Sign In Using: Mobile Number Email ID User ID arsp Remember me Forgot Password?…" at bounding box center [586, 155] width 229 height 181
click at [625, 139] on input "arsp" at bounding box center [586, 134] width 203 height 25
type input "e1-894"
click at [593, 226] on button "Sign In" at bounding box center [586, 220] width 50 height 25
